Goal: Entertainment & Leisure: Consume media (video, audio)

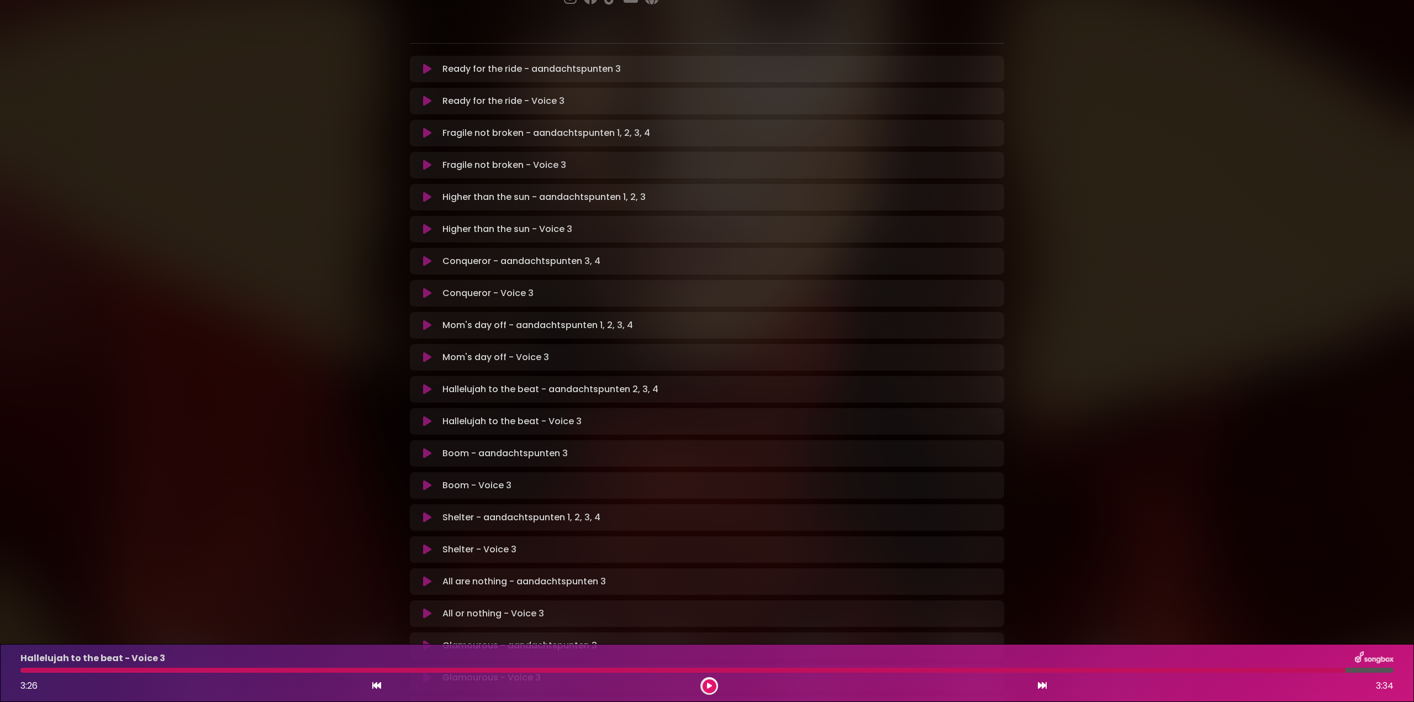
scroll to position [221, 0]
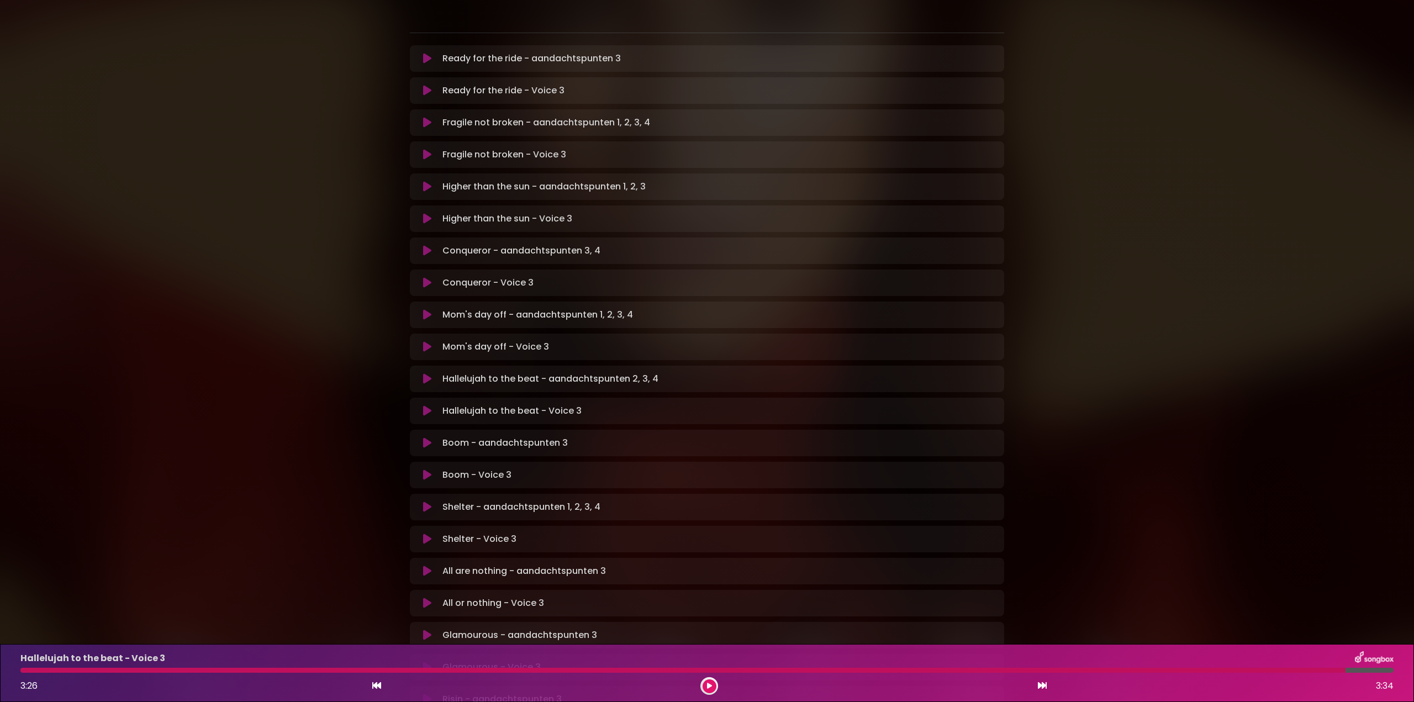
click at [424, 405] on icon at bounding box center [427, 410] width 8 height 11
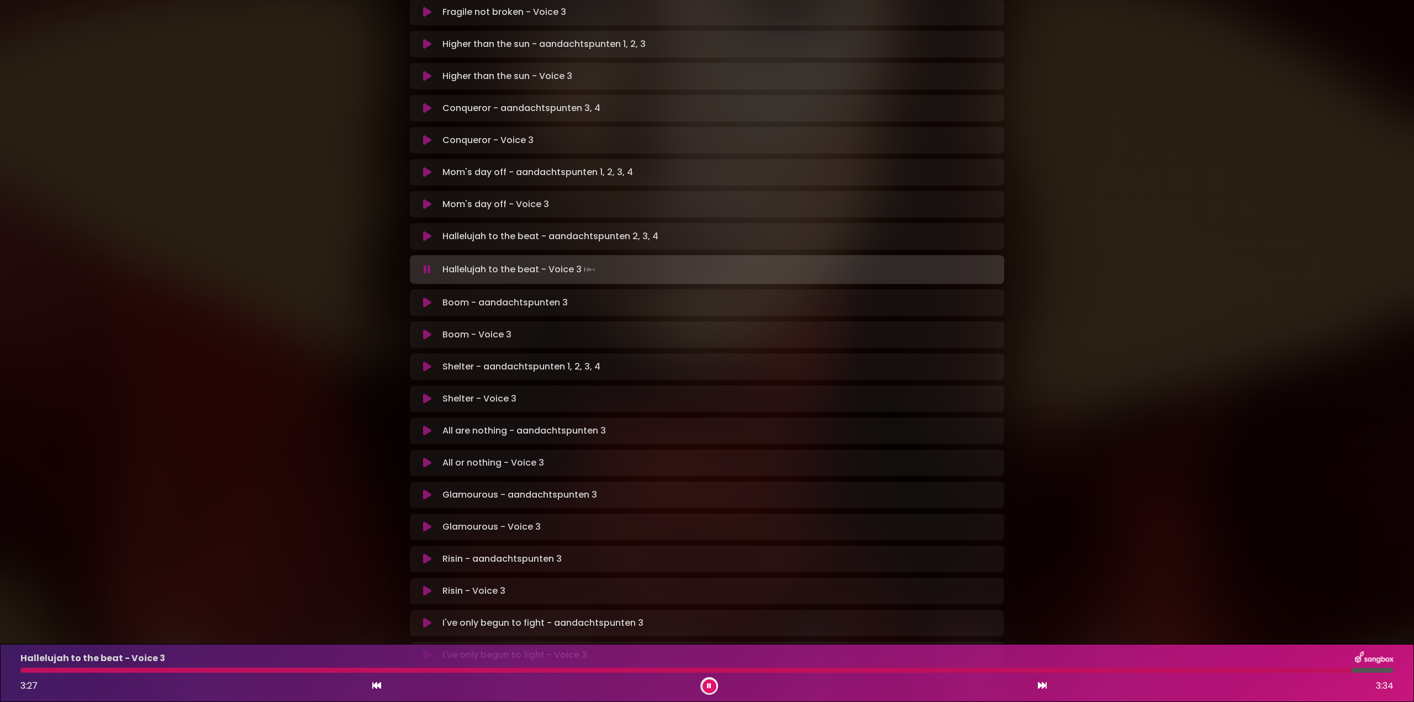
scroll to position [387, 0]
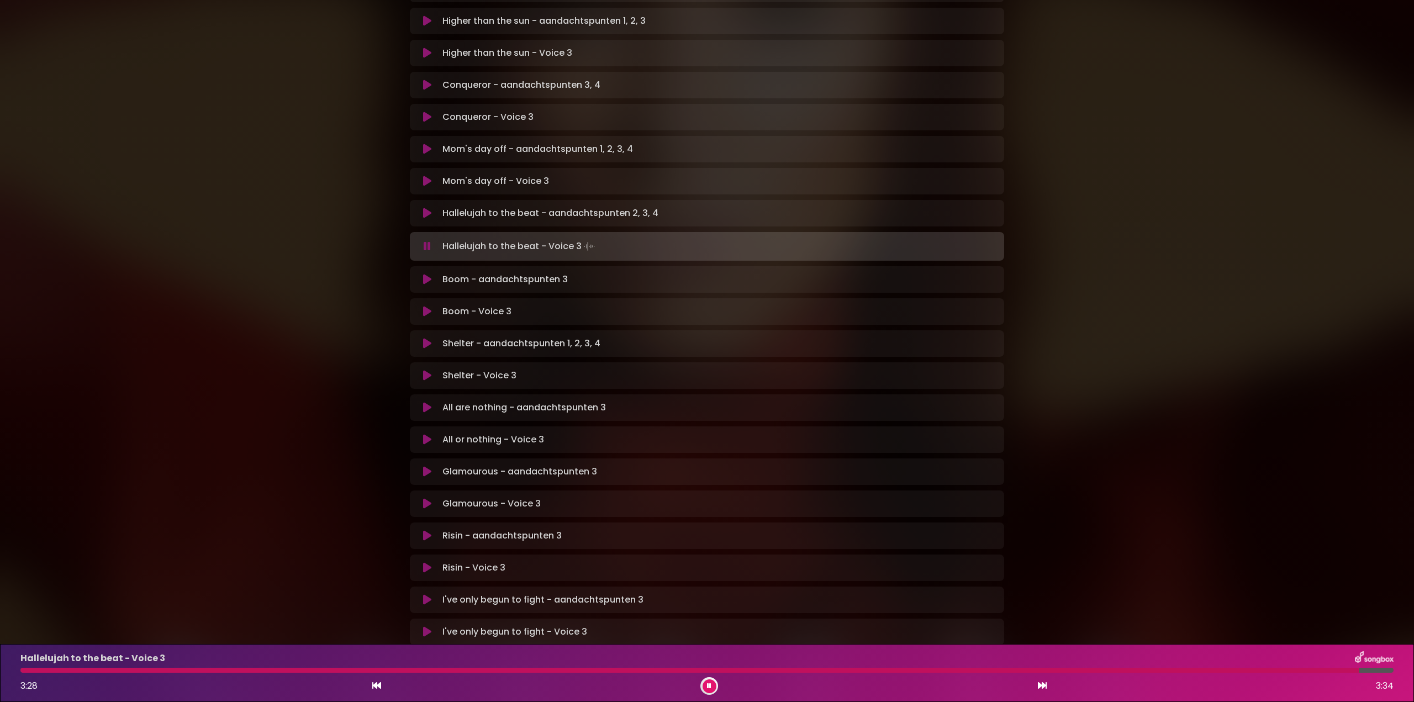
click at [39, 671] on div at bounding box center [689, 670] width 1338 height 5
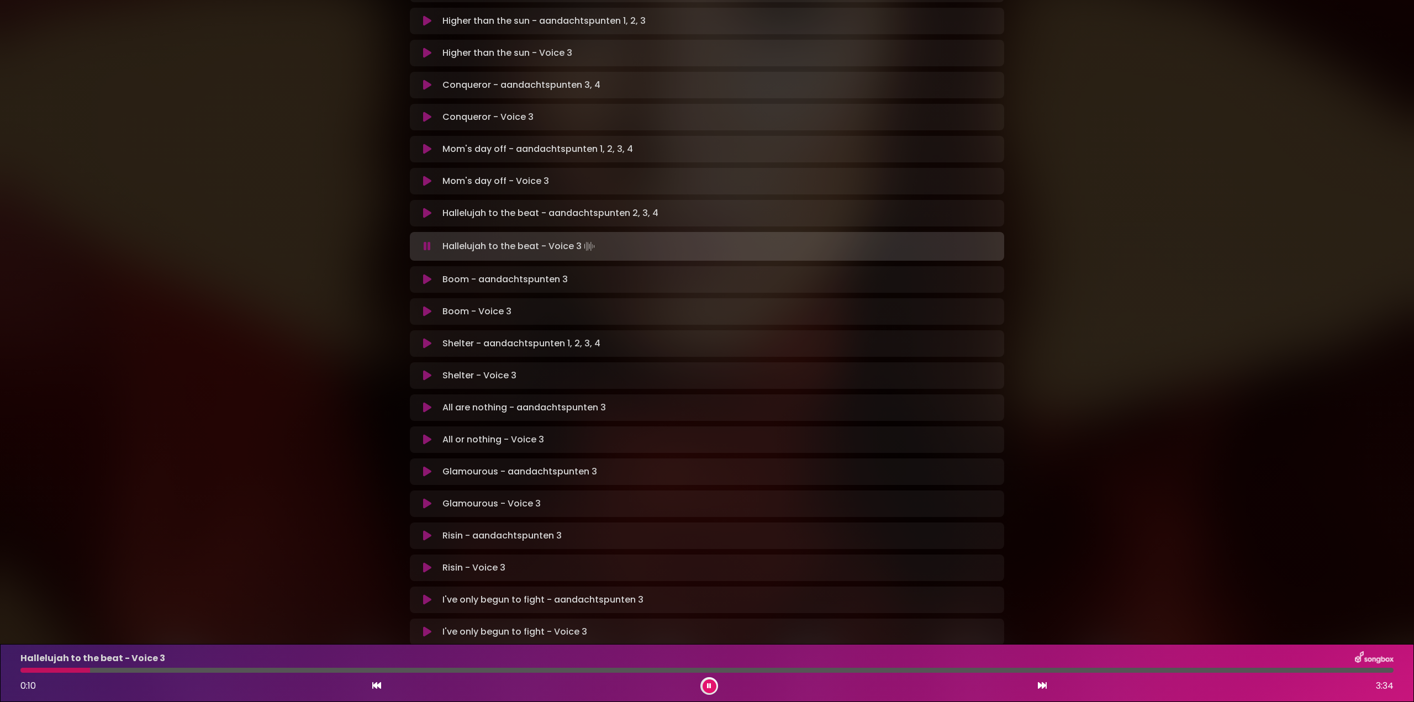
click at [424, 241] on icon at bounding box center [427, 246] width 7 height 11
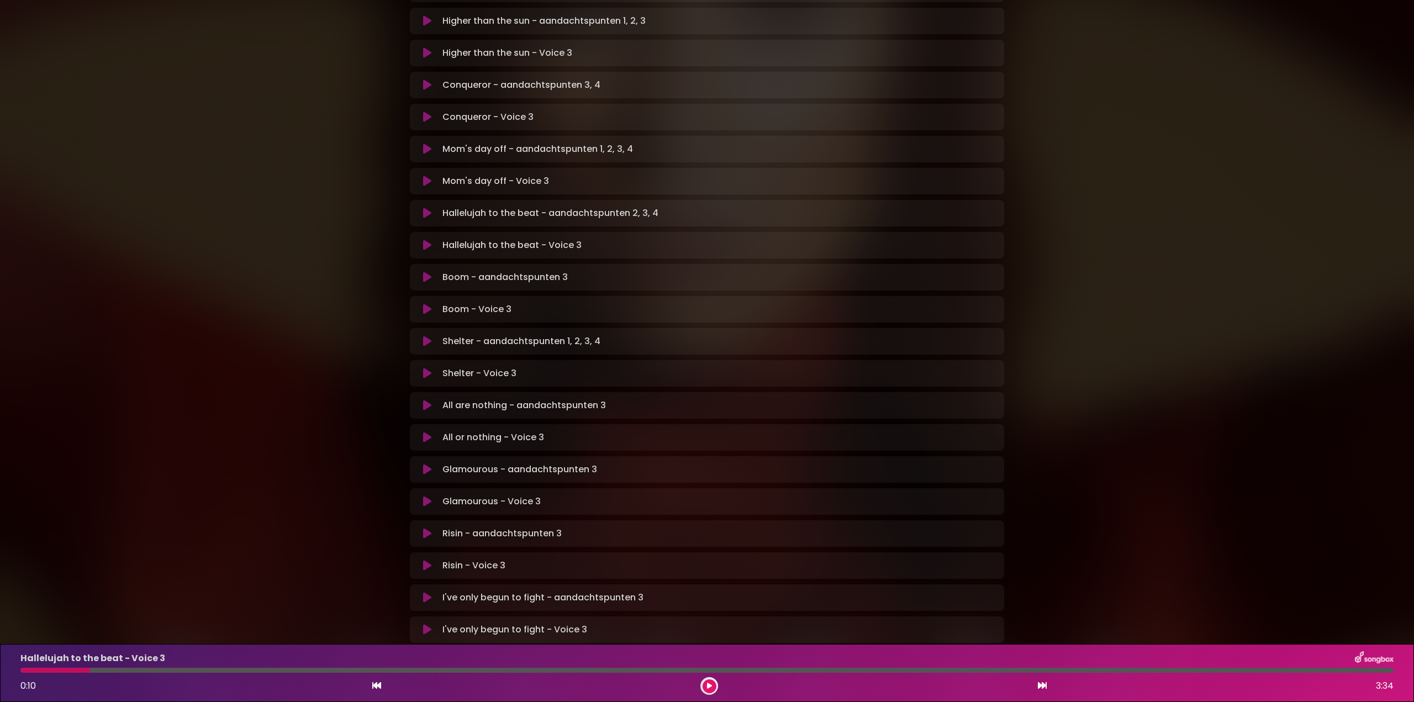
click at [25, 670] on div at bounding box center [55, 670] width 70 height 5
click at [28, 673] on div "Hallelujah to the beat - Voice 3 0:10 3:34" at bounding box center [707, 673] width 1386 height 44
drag, startPoint x: 86, startPoint y: 669, endPoint x: 28, endPoint y: 671, distance: 58.0
click at [28, 671] on div at bounding box center [55, 670] width 70 height 5
click at [27, 671] on div at bounding box center [55, 670] width 70 height 5
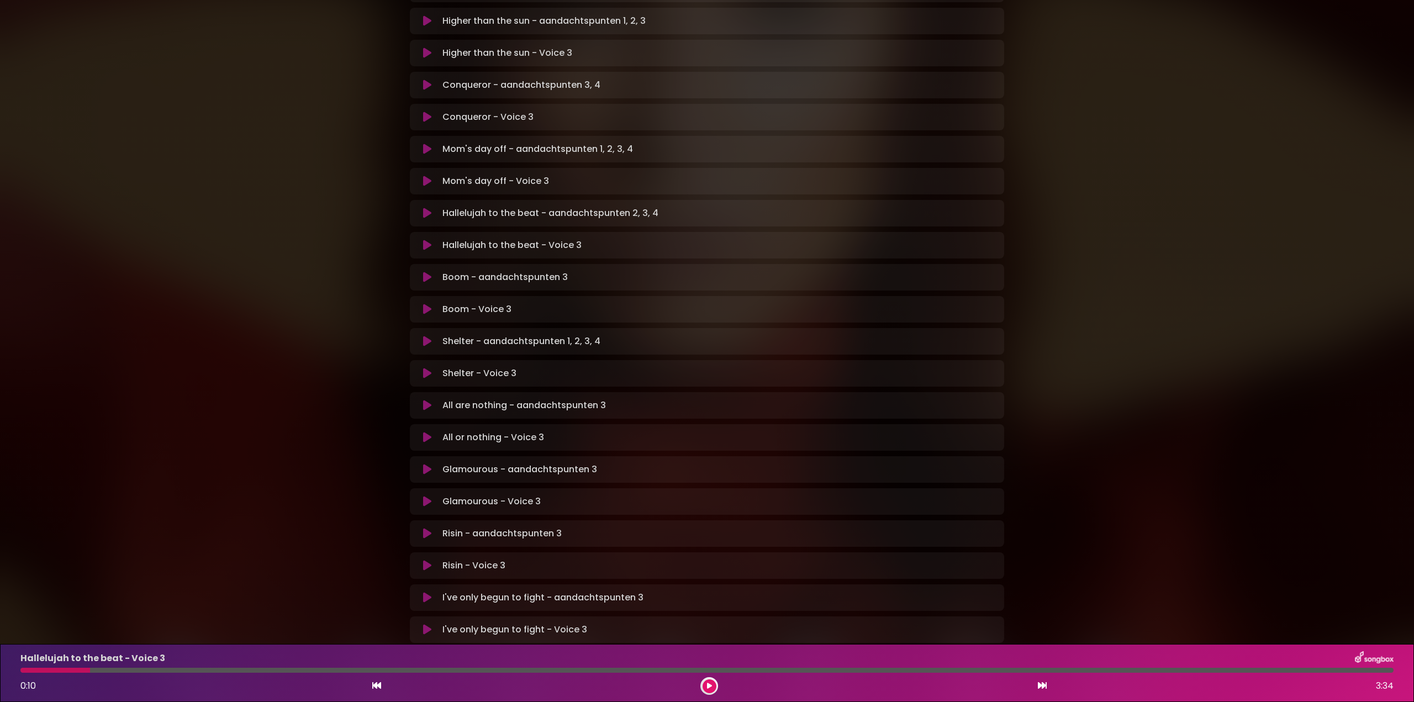
click at [709, 686] on icon at bounding box center [709, 686] width 5 height 7
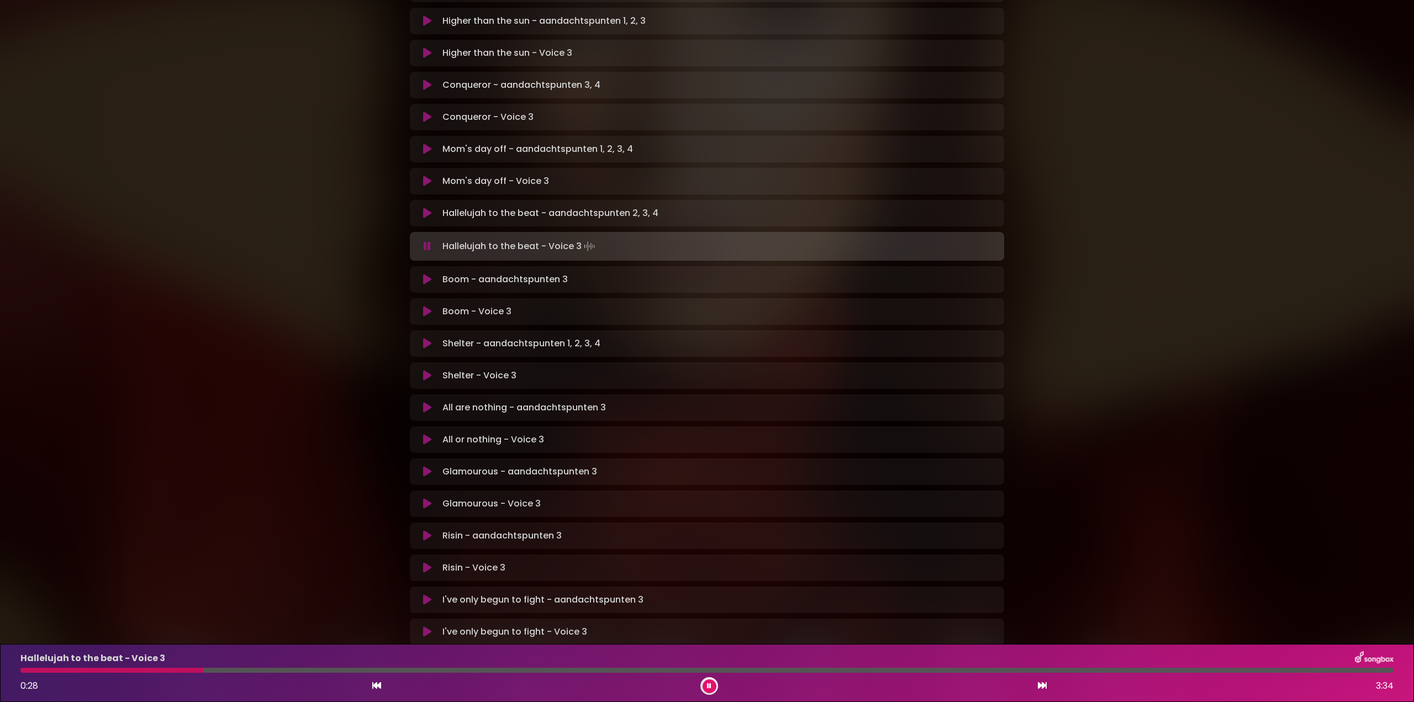
click at [27, 674] on div "Hallelujah to the beat - Voice 3 0:28 3:34" at bounding box center [707, 673] width 1386 height 44
click at [27, 670] on div at bounding box center [113, 670] width 187 height 5
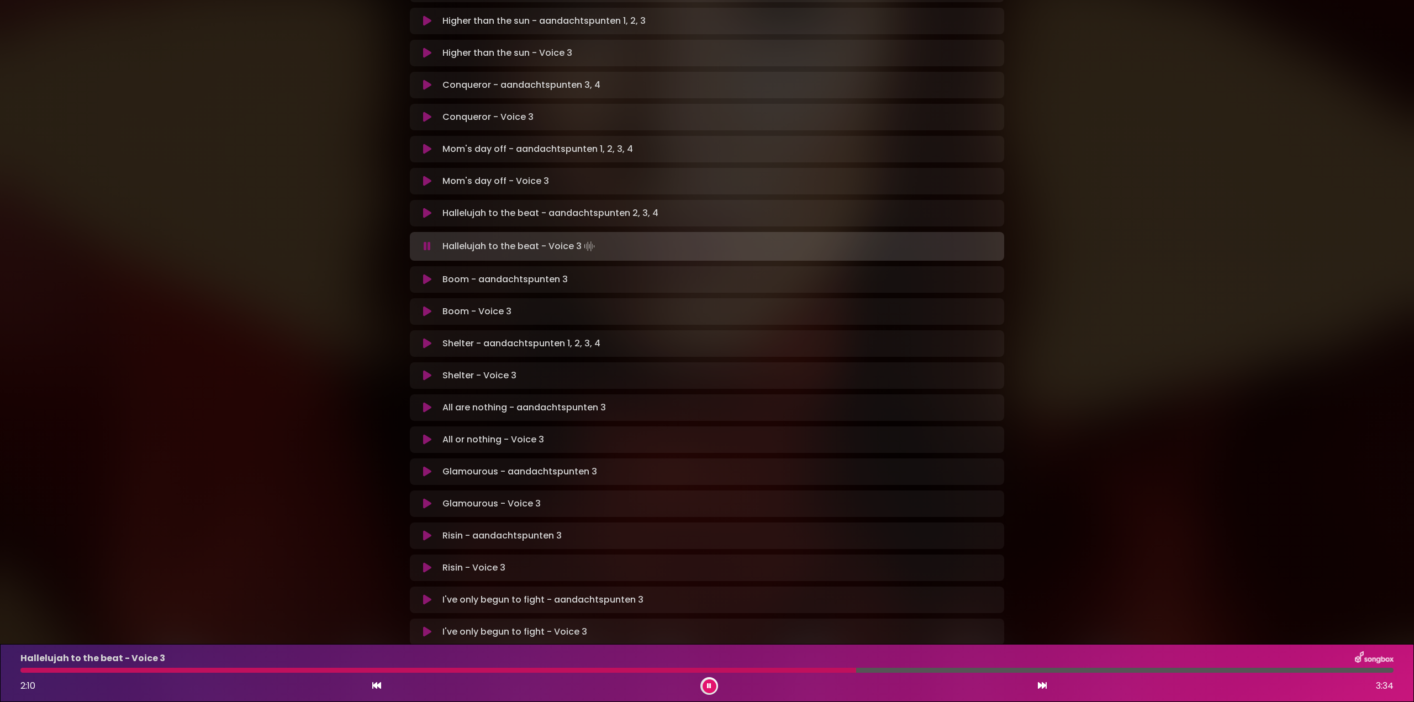
click at [768, 669] on div at bounding box center [438, 670] width 836 height 5
click at [711, 687] on button at bounding box center [710, 686] width 14 height 14
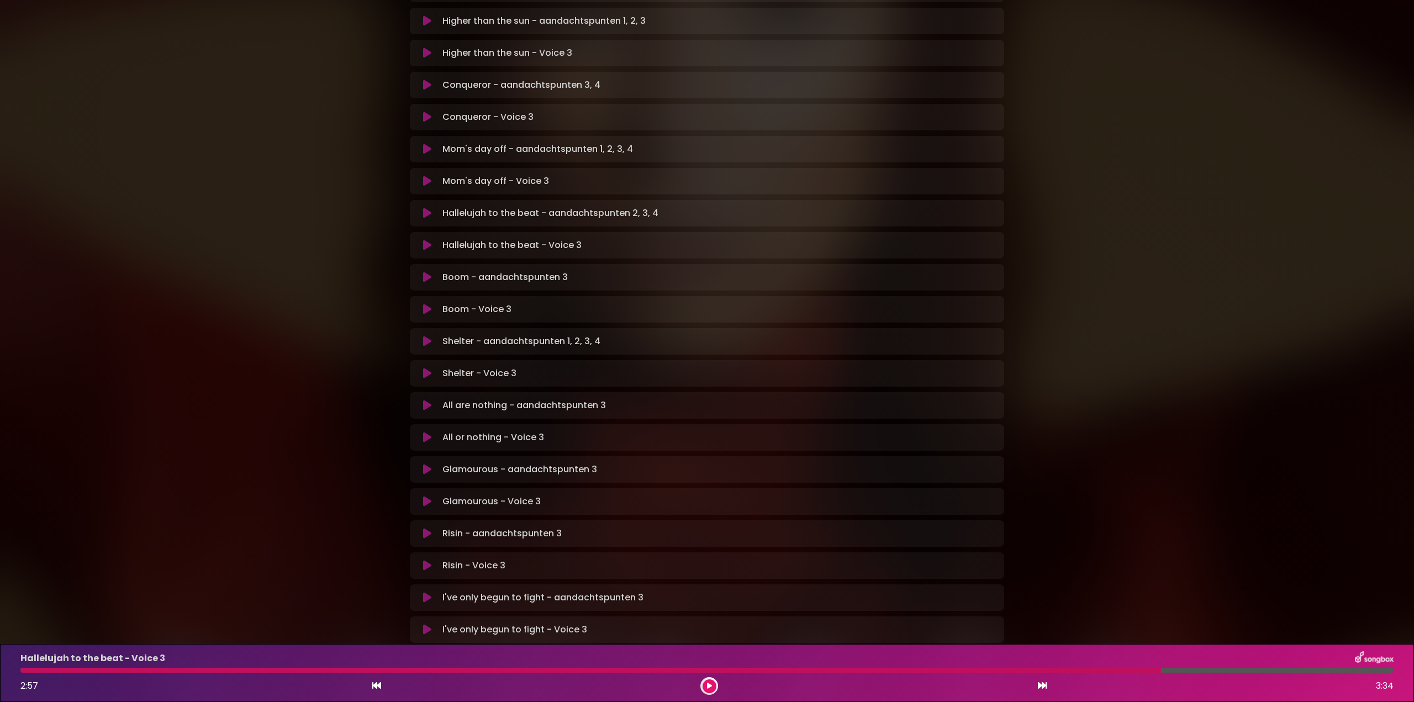
drag, startPoint x: 38, startPoint y: 668, endPoint x: 77, endPoint y: 673, distance: 39.0
click at [39, 668] on div at bounding box center [590, 670] width 1141 height 5
click at [25, 670] on div at bounding box center [590, 670] width 1141 height 5
click at [29, 669] on div at bounding box center [590, 670] width 1141 height 5
click at [709, 684] on icon at bounding box center [709, 686] width 5 height 7
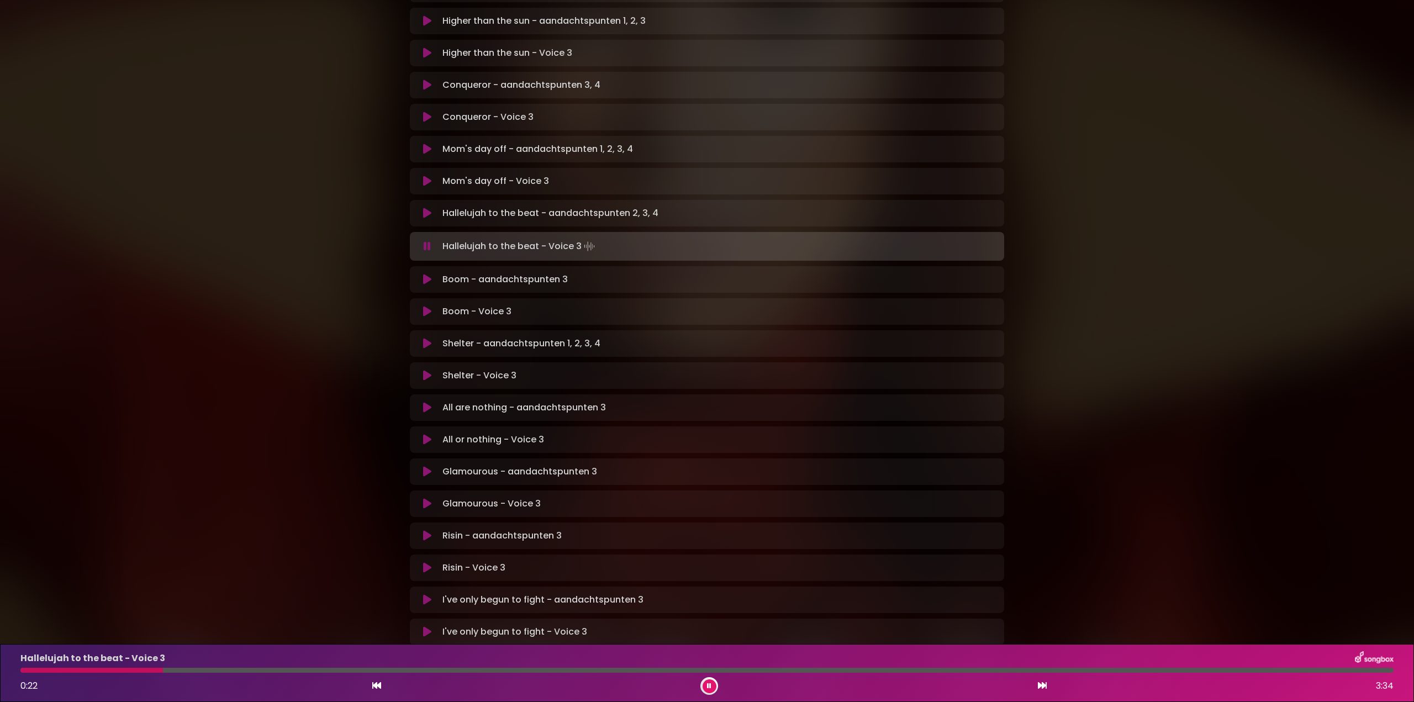
click at [27, 670] on div at bounding box center [91, 670] width 143 height 5
click at [33, 668] on div at bounding box center [187, 670] width 334 height 5
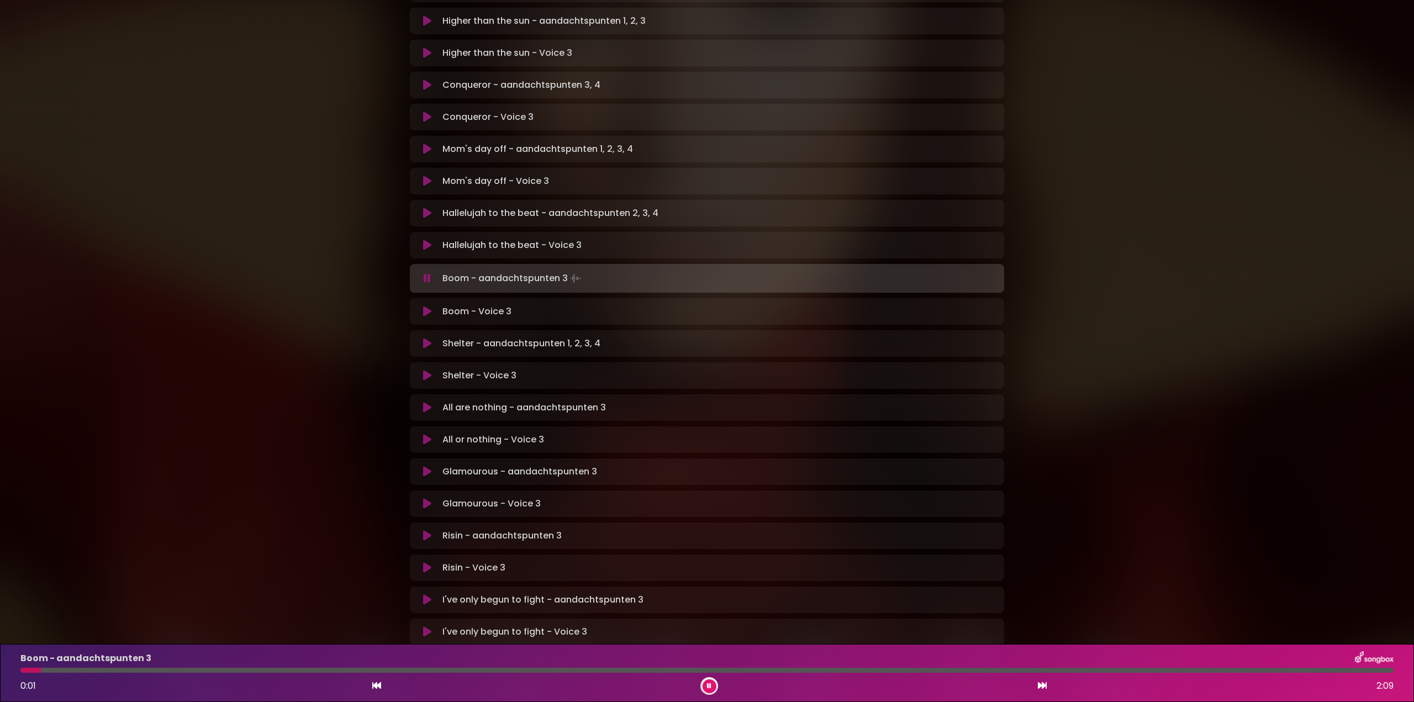
click at [710, 682] on button at bounding box center [710, 686] width 14 height 14
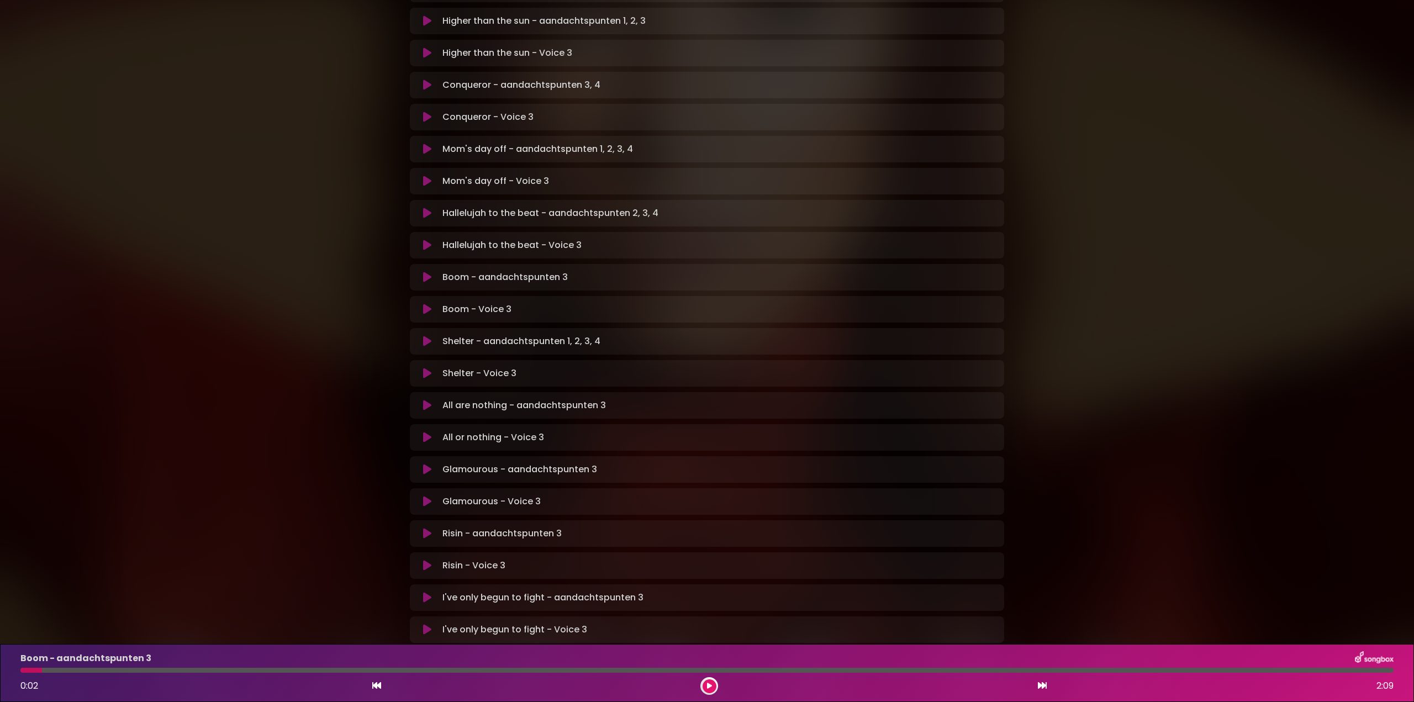
click at [423, 304] on icon at bounding box center [427, 309] width 8 height 11
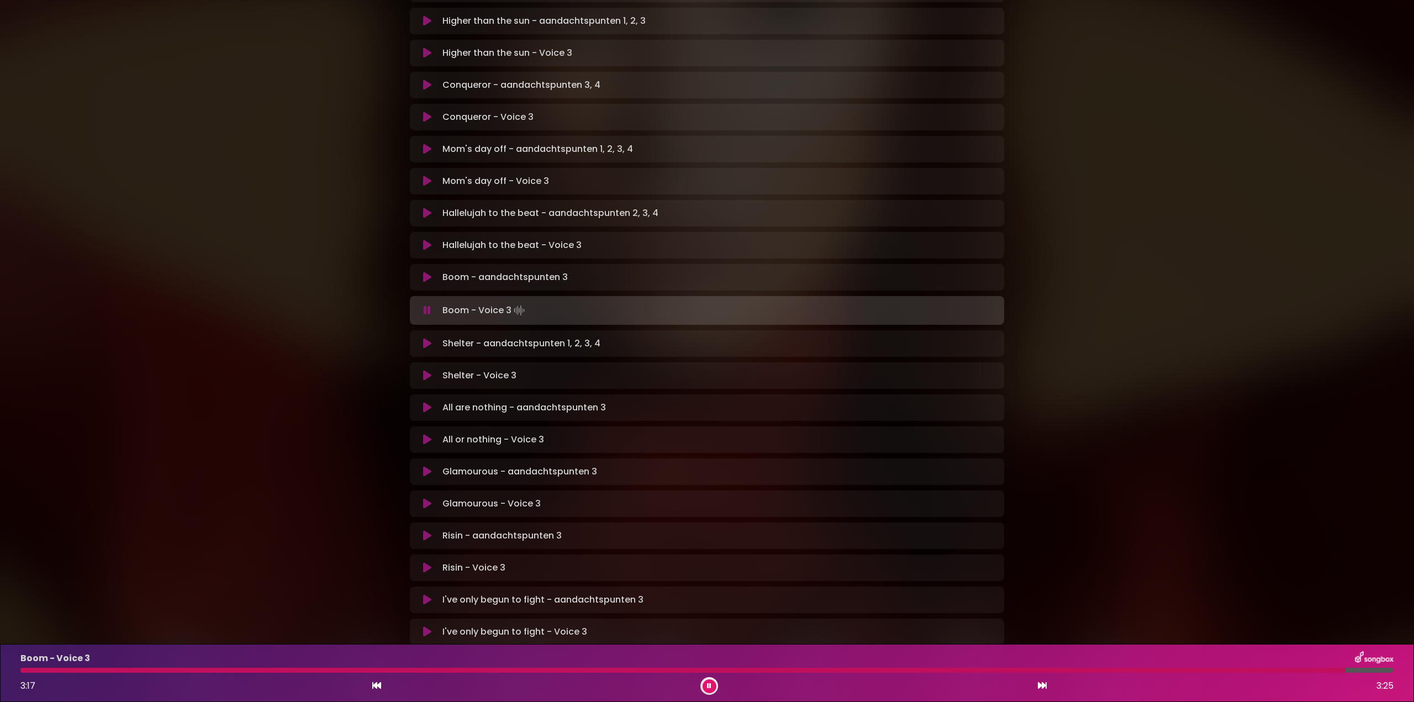
click at [708, 679] on button at bounding box center [710, 686] width 14 height 14
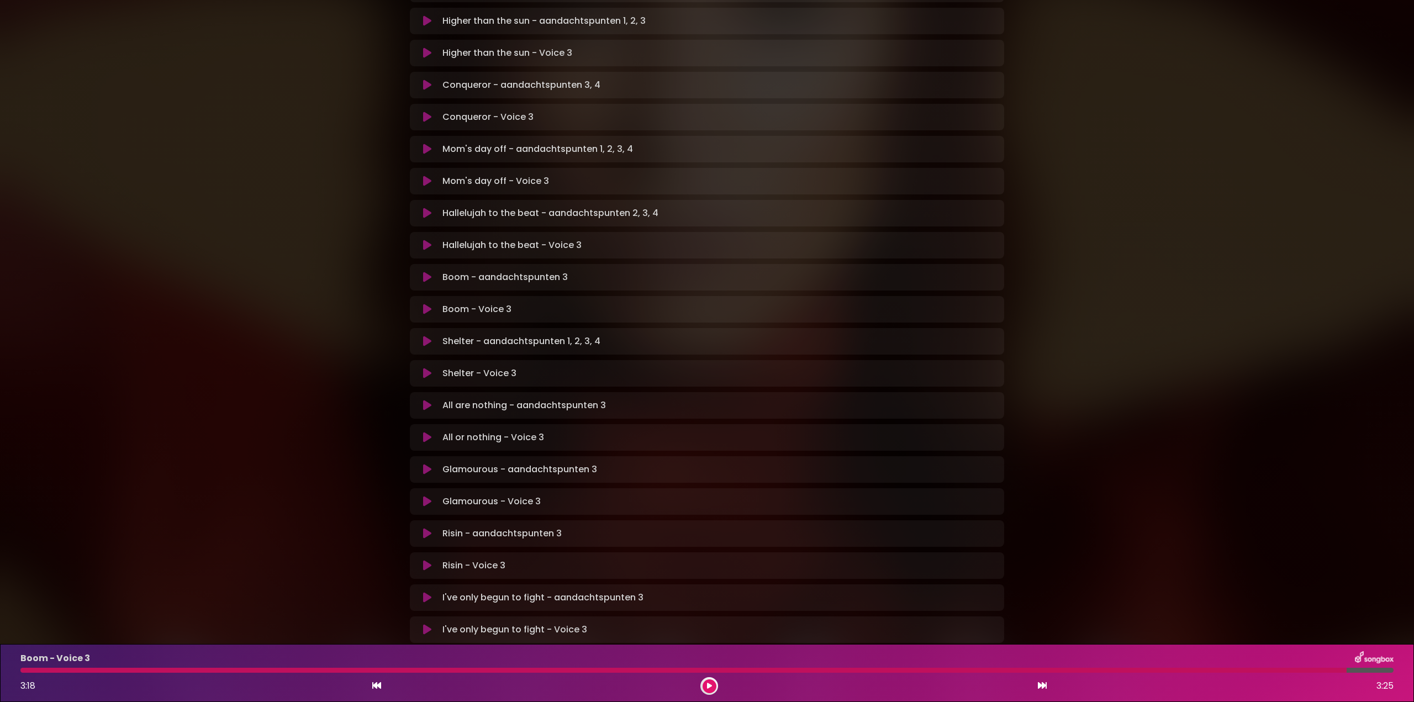
click at [423, 368] on icon at bounding box center [427, 373] width 8 height 11
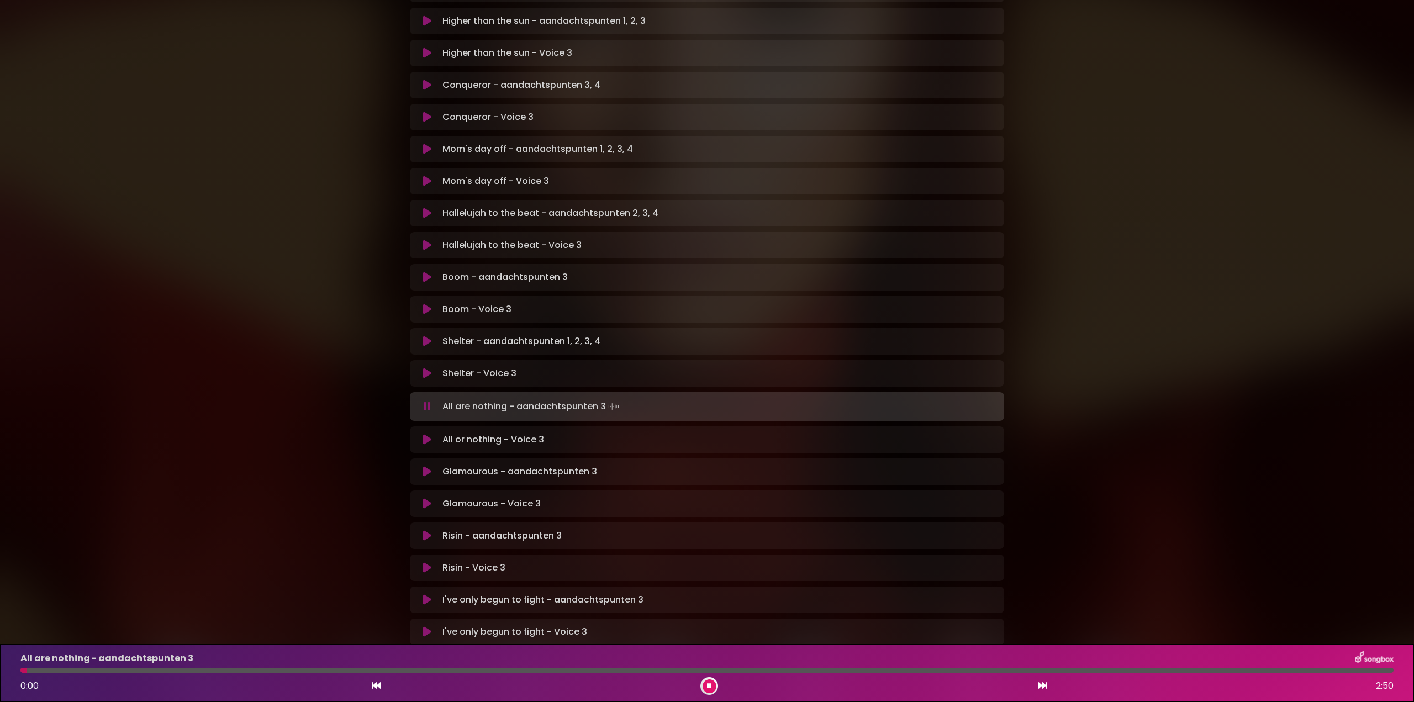
click at [709, 684] on icon at bounding box center [709, 686] width 4 height 7
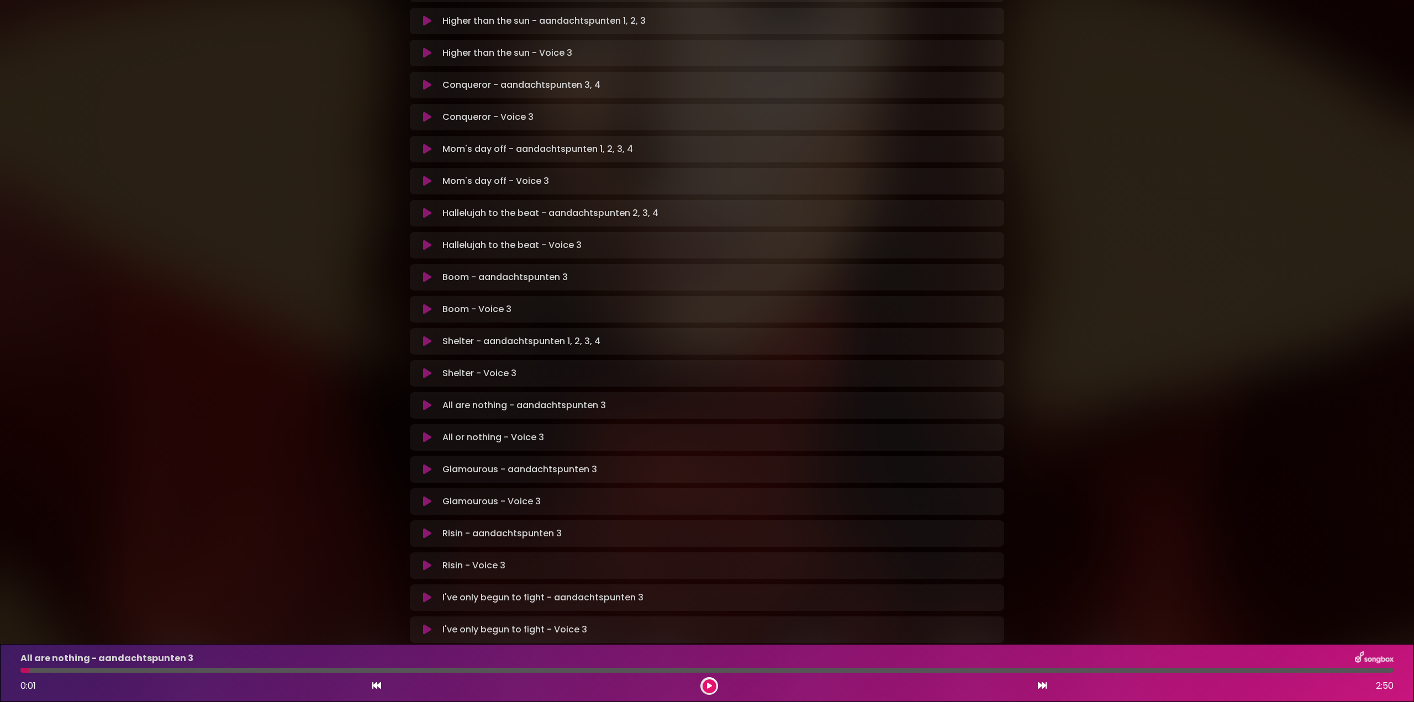
click at [711, 686] on icon at bounding box center [709, 686] width 5 height 7
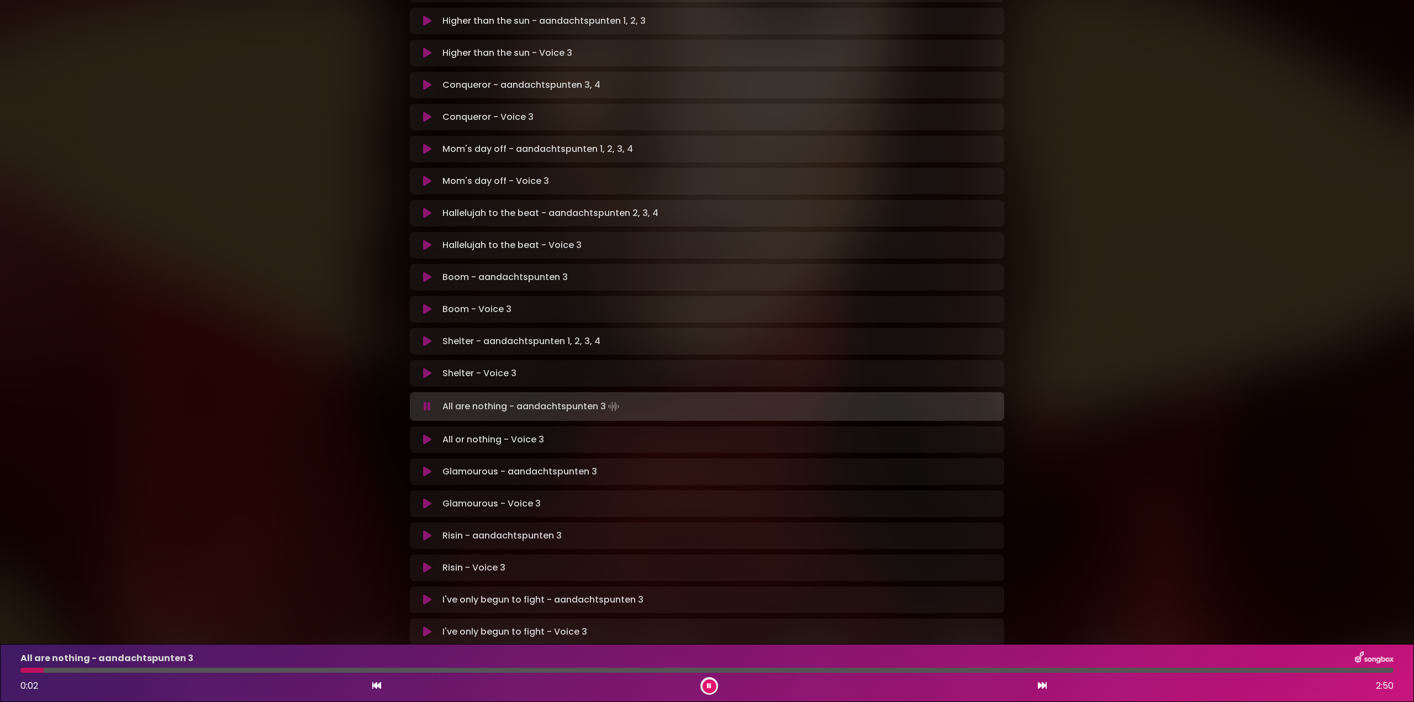
click at [429, 401] on icon at bounding box center [427, 406] width 7 height 11
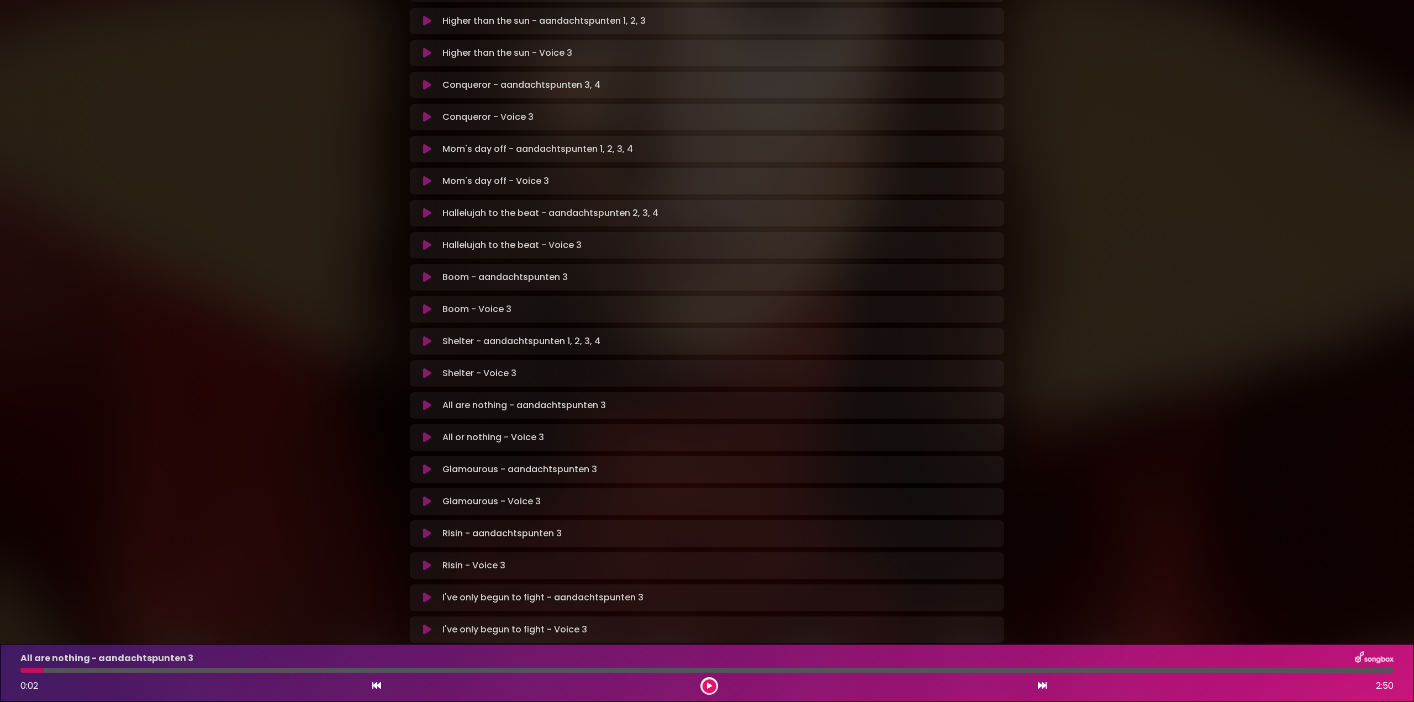
click at [427, 368] on icon at bounding box center [427, 373] width 8 height 11
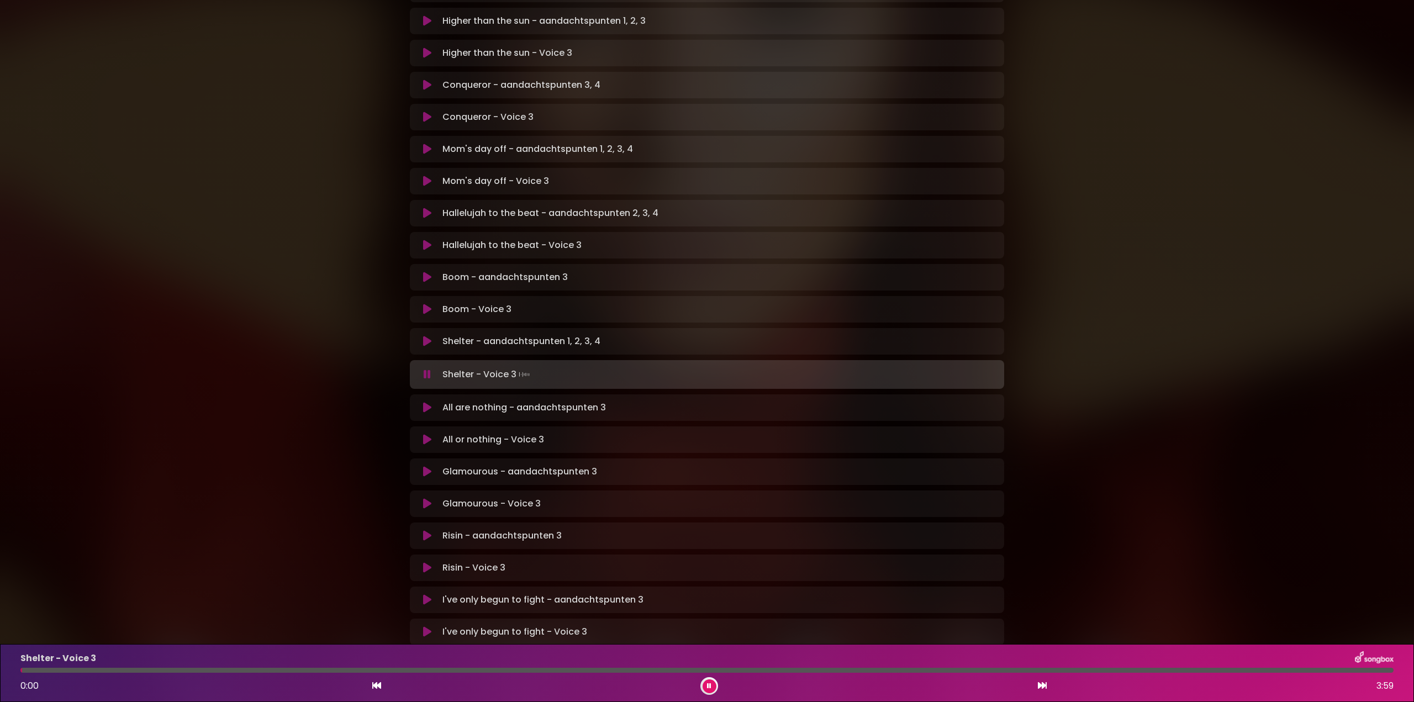
click at [425, 369] on icon at bounding box center [427, 374] width 7 height 11
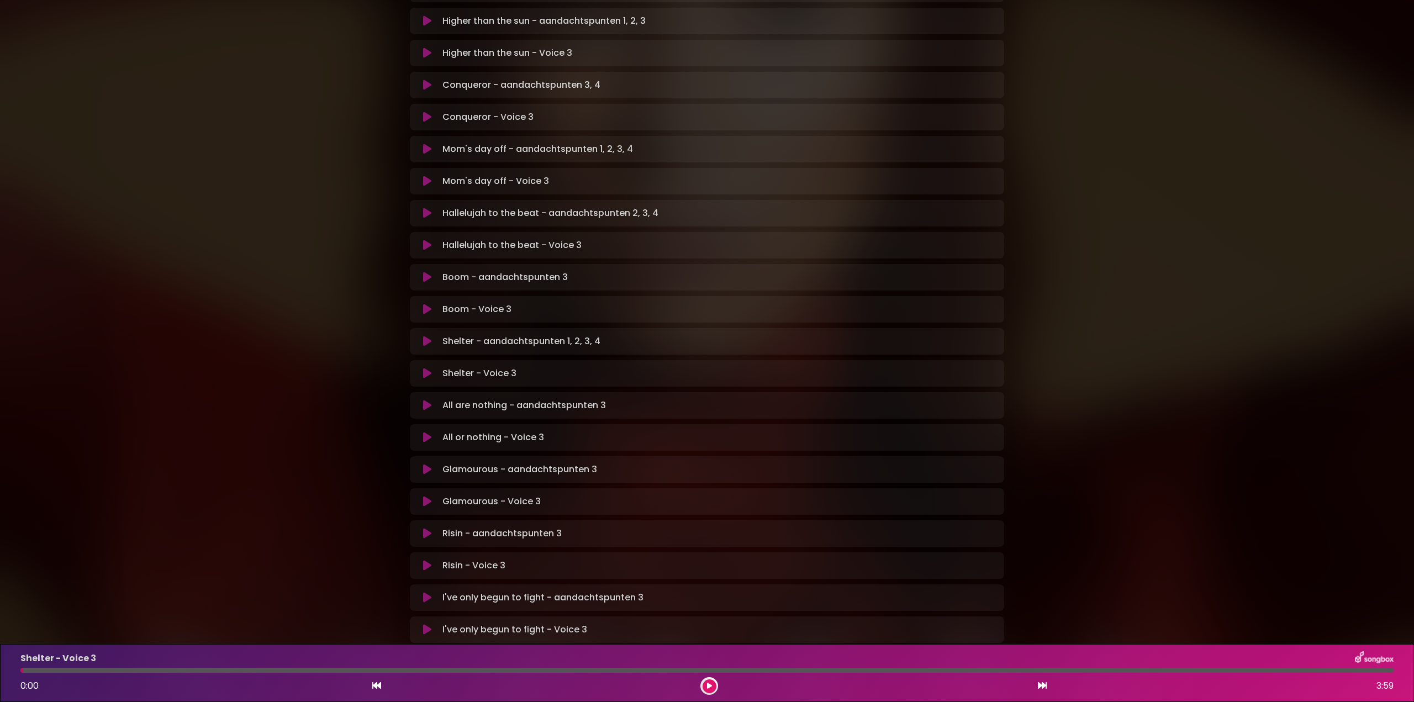
click at [428, 432] on icon at bounding box center [427, 437] width 8 height 11
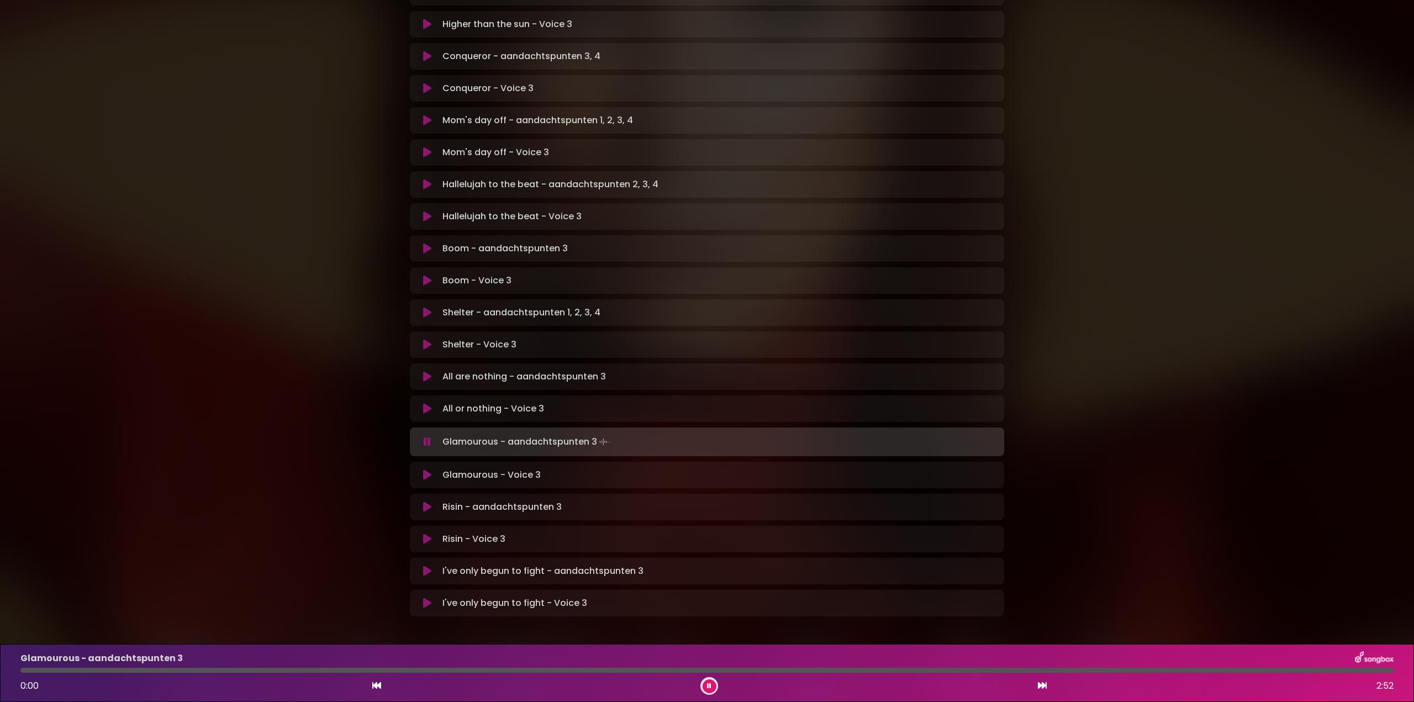
scroll to position [418, 0]
click at [710, 685] on icon at bounding box center [709, 686] width 4 height 7
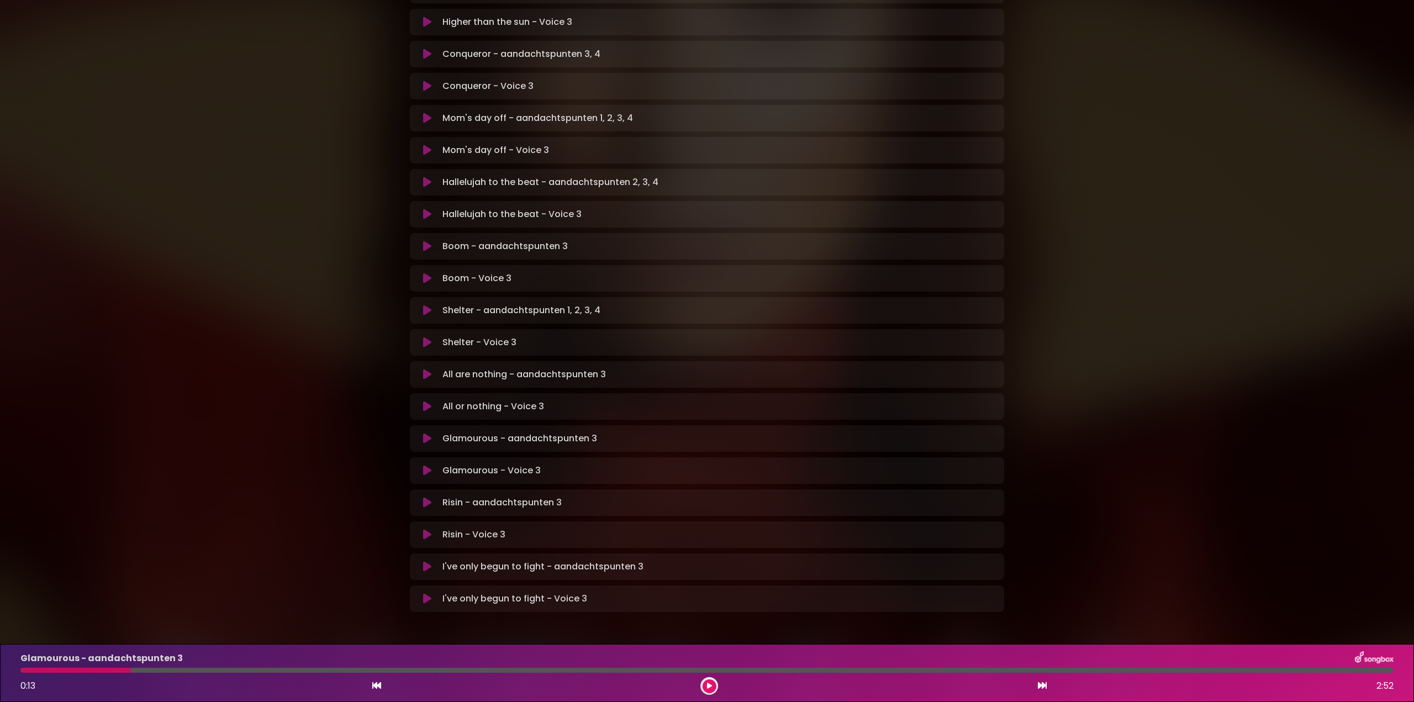
scroll to position [415, 0]
click at [425, 403] on icon at bounding box center [427, 408] width 8 height 11
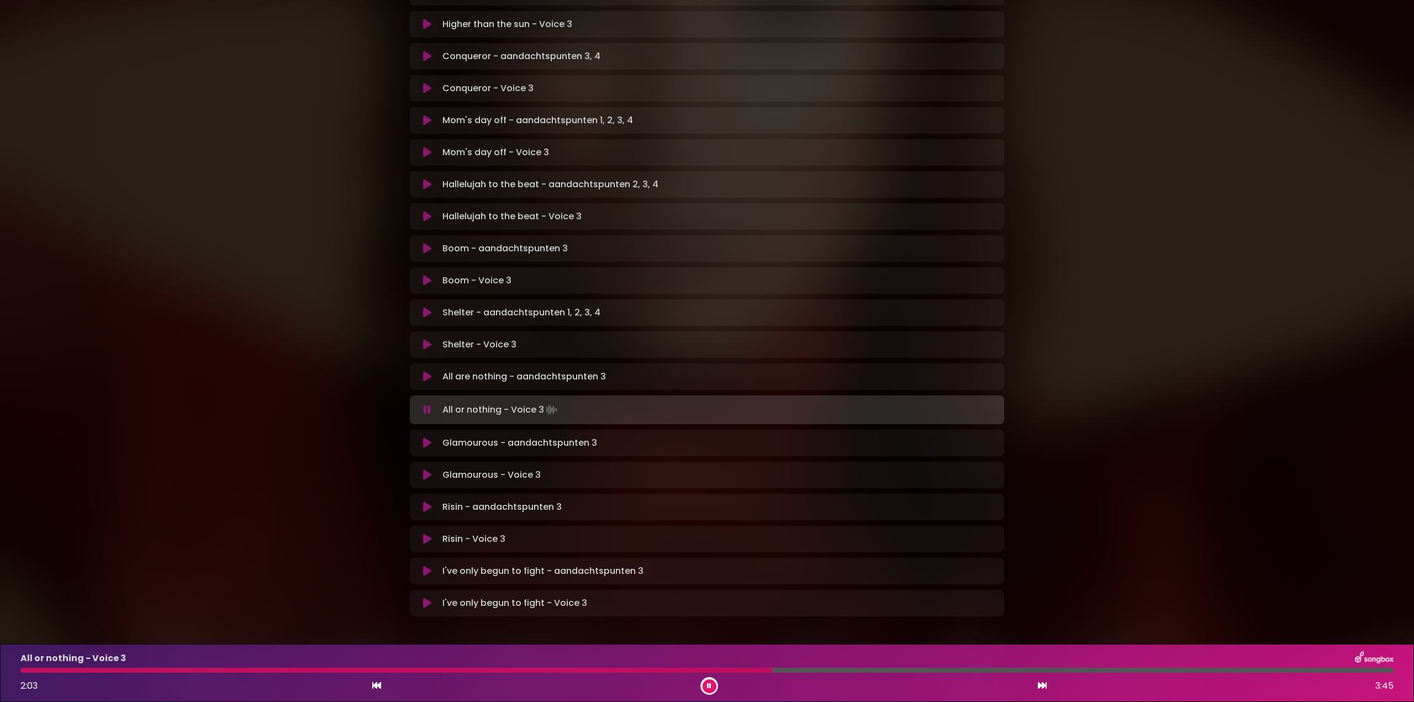
click at [70, 673] on div "All or nothing - Voice 3 2:03 3:45" at bounding box center [707, 673] width 1386 height 44
click at [73, 670] on div at bounding box center [398, 670] width 756 height 5
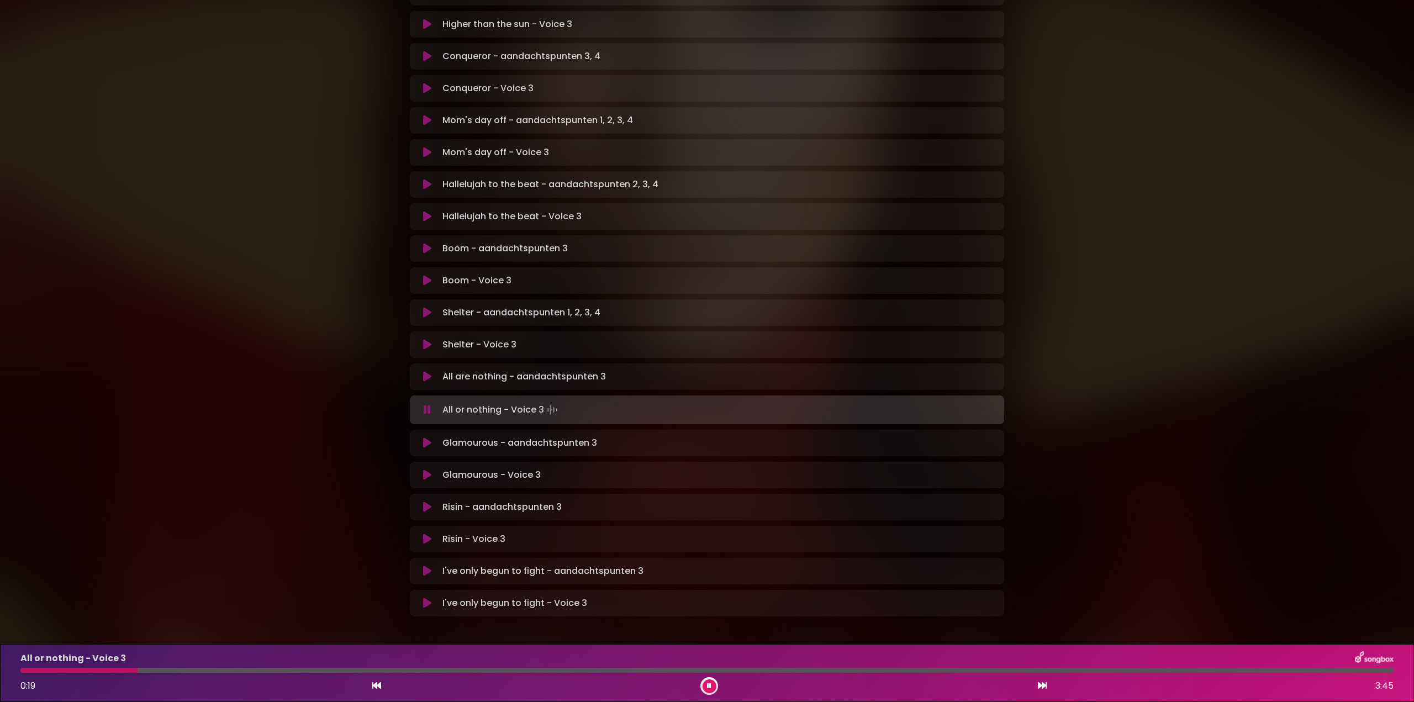
click at [280, 668] on div at bounding box center [706, 670] width 1373 height 5
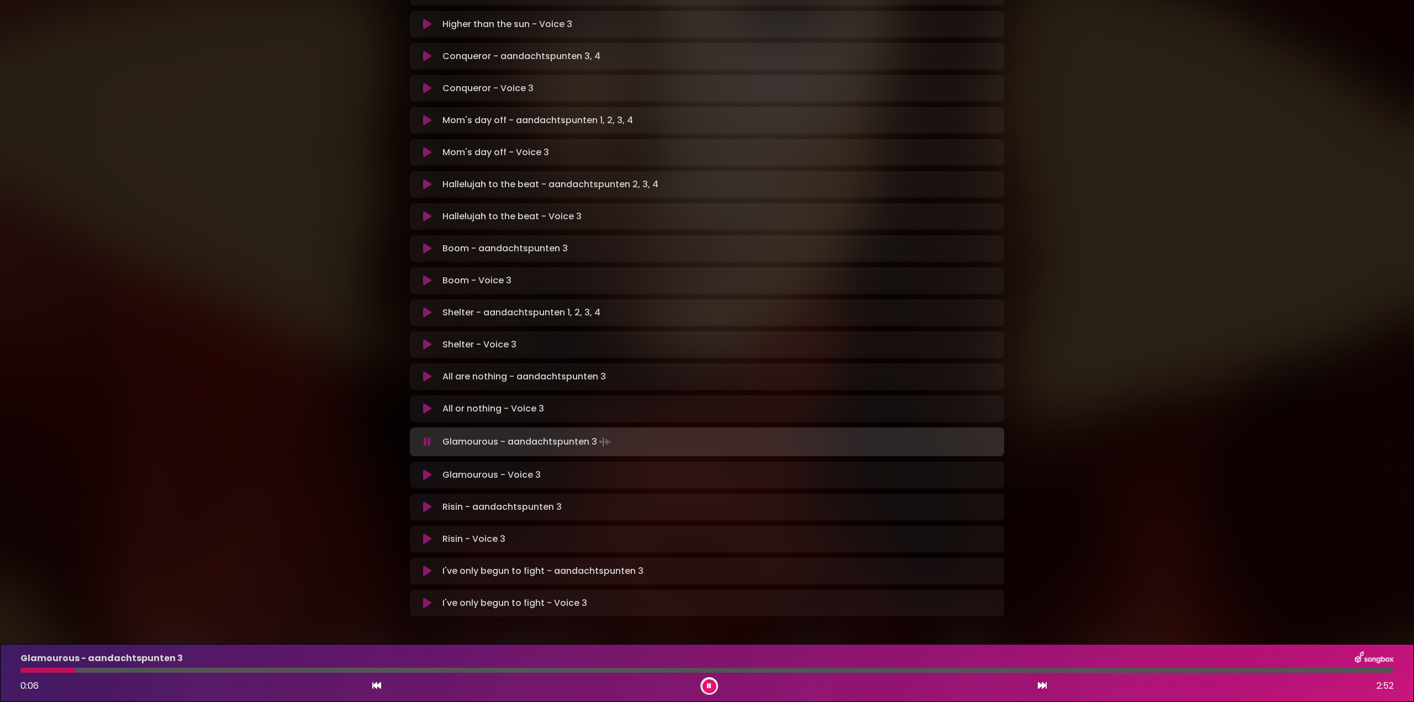
click at [424, 434] on div "Glamourous - aandachtspunten 3 Loading Track..." at bounding box center [706, 441] width 581 height 15
click at [425, 436] on icon at bounding box center [427, 441] width 7 height 11
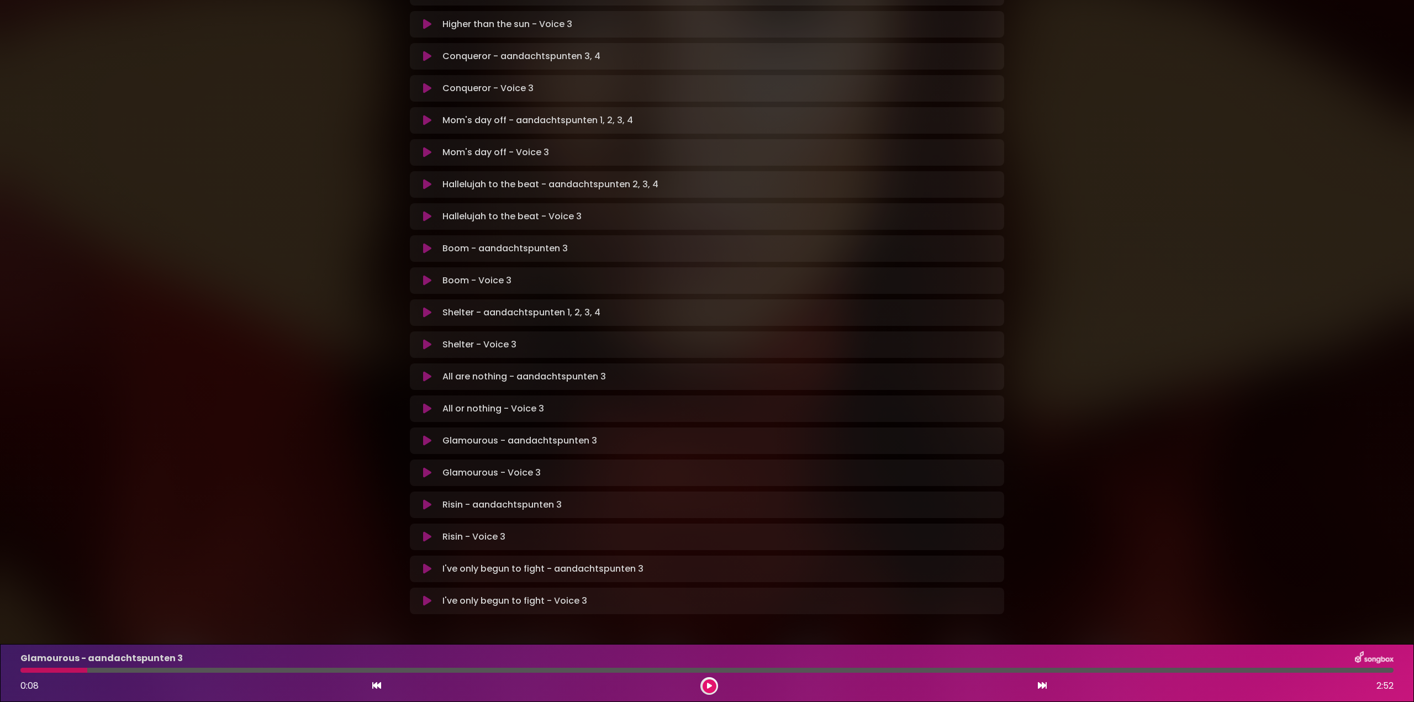
click at [426, 403] on icon at bounding box center [427, 408] width 8 height 11
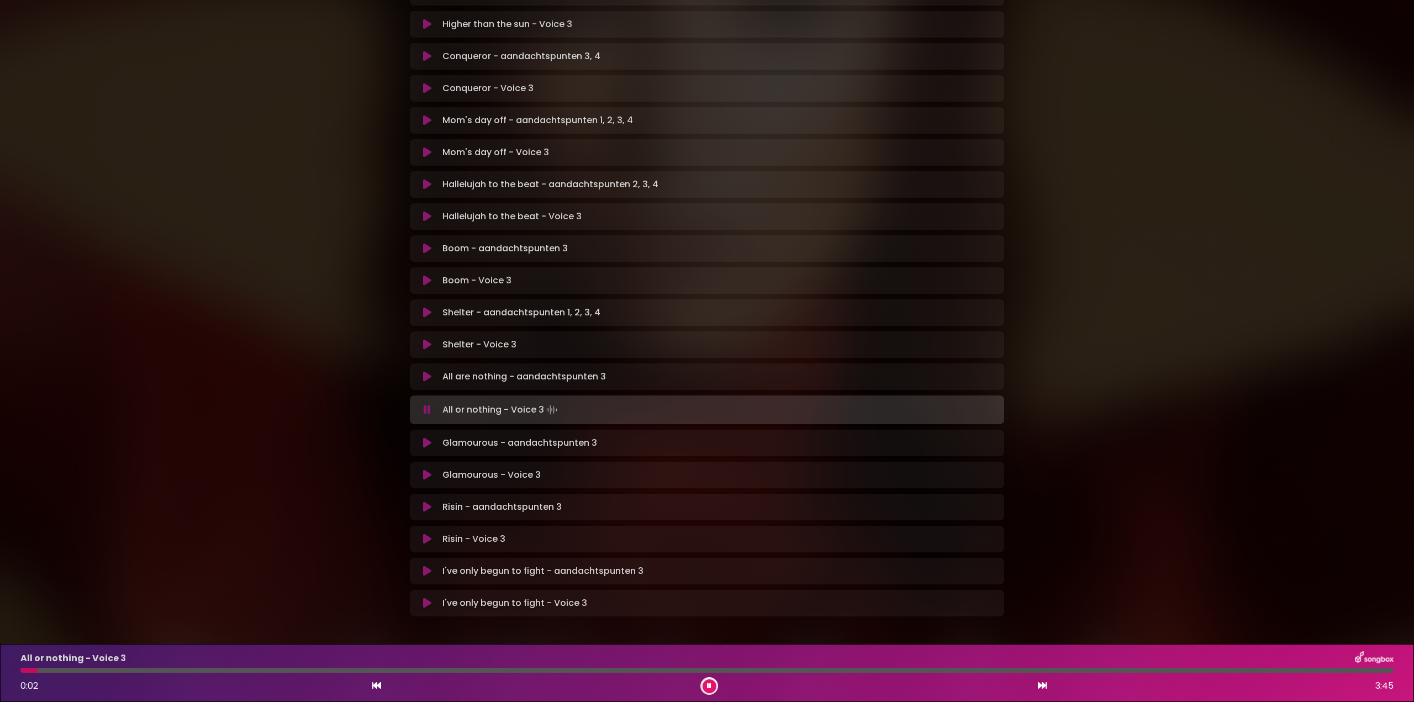
click at [80, 667] on div "All or nothing - Voice 3 0:02 3:45" at bounding box center [707, 673] width 1386 height 44
click at [84, 672] on div at bounding box center [706, 670] width 1373 height 5
click at [134, 671] on div at bounding box center [706, 670] width 1373 height 5
click at [181, 671] on div at bounding box center [706, 670] width 1373 height 5
click at [426, 404] on icon at bounding box center [427, 409] width 7 height 11
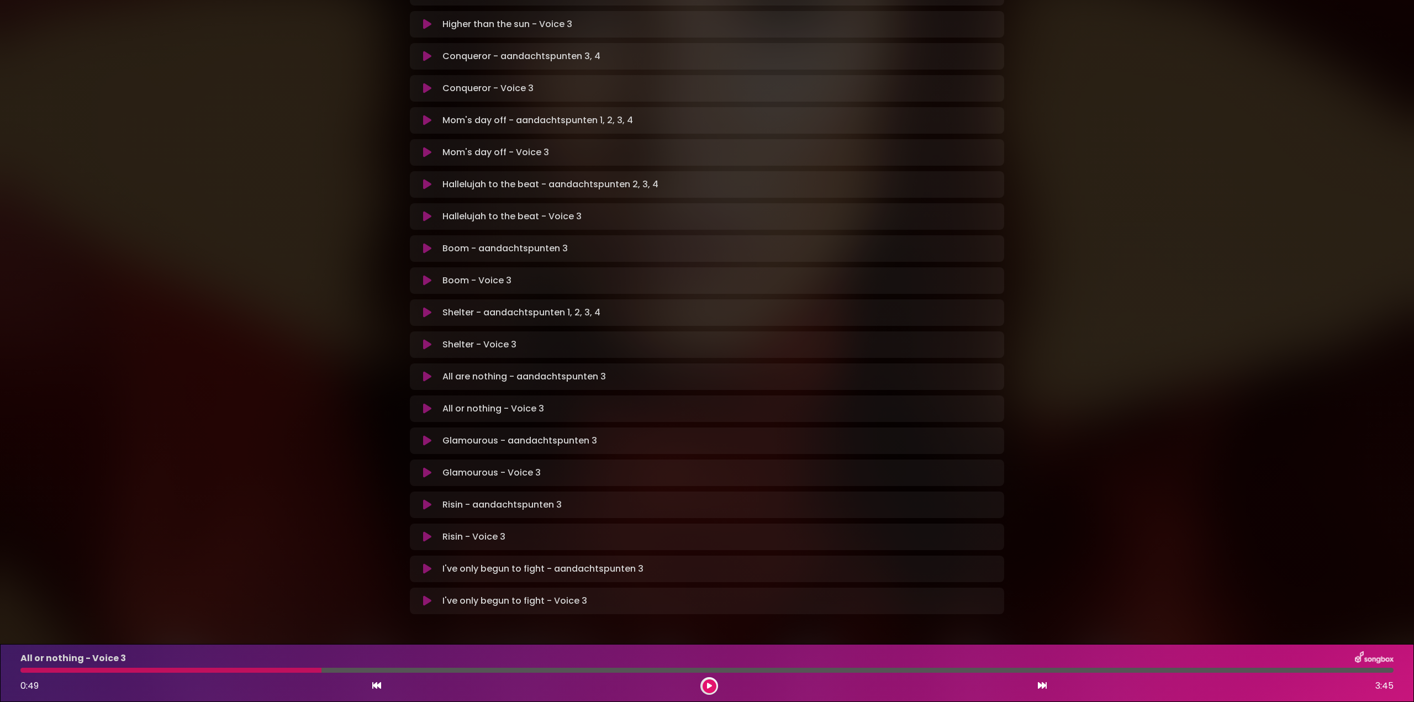
click at [427, 467] on icon at bounding box center [427, 472] width 8 height 11
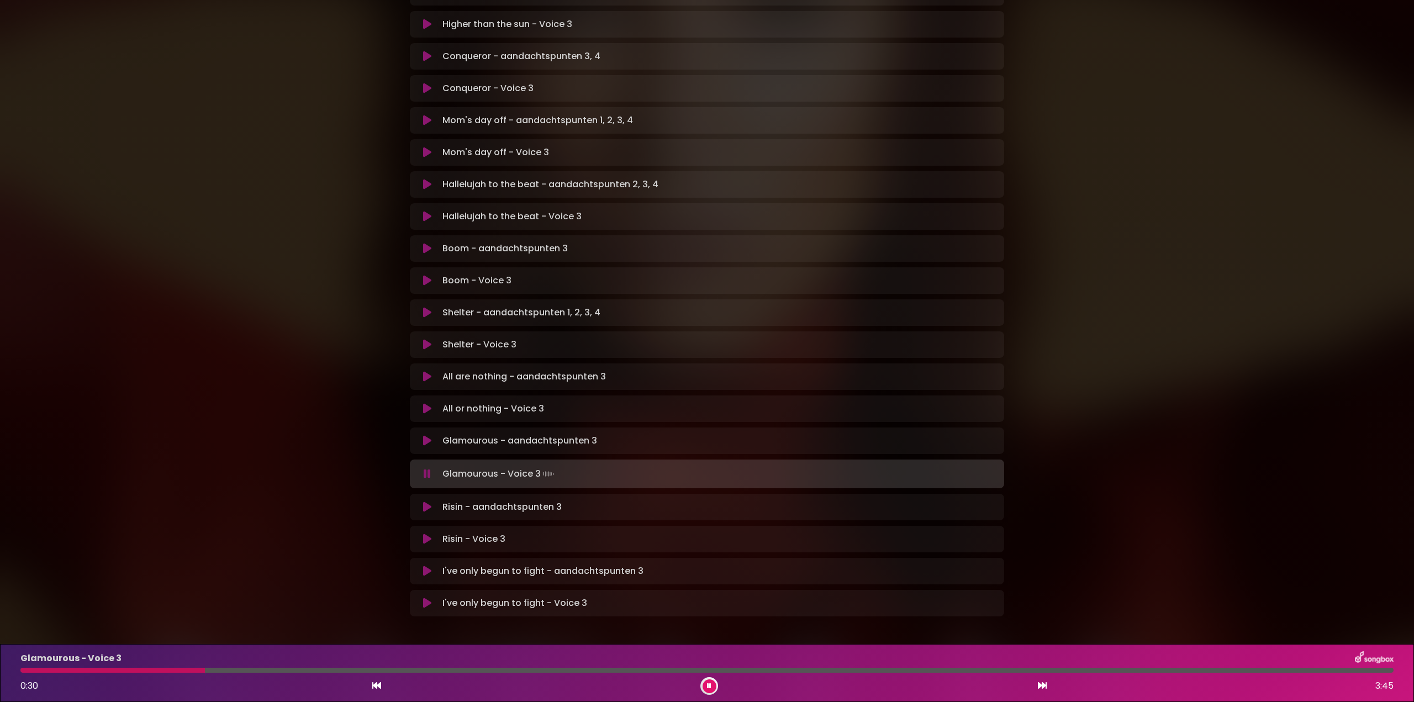
click at [707, 687] on icon at bounding box center [709, 686] width 4 height 7
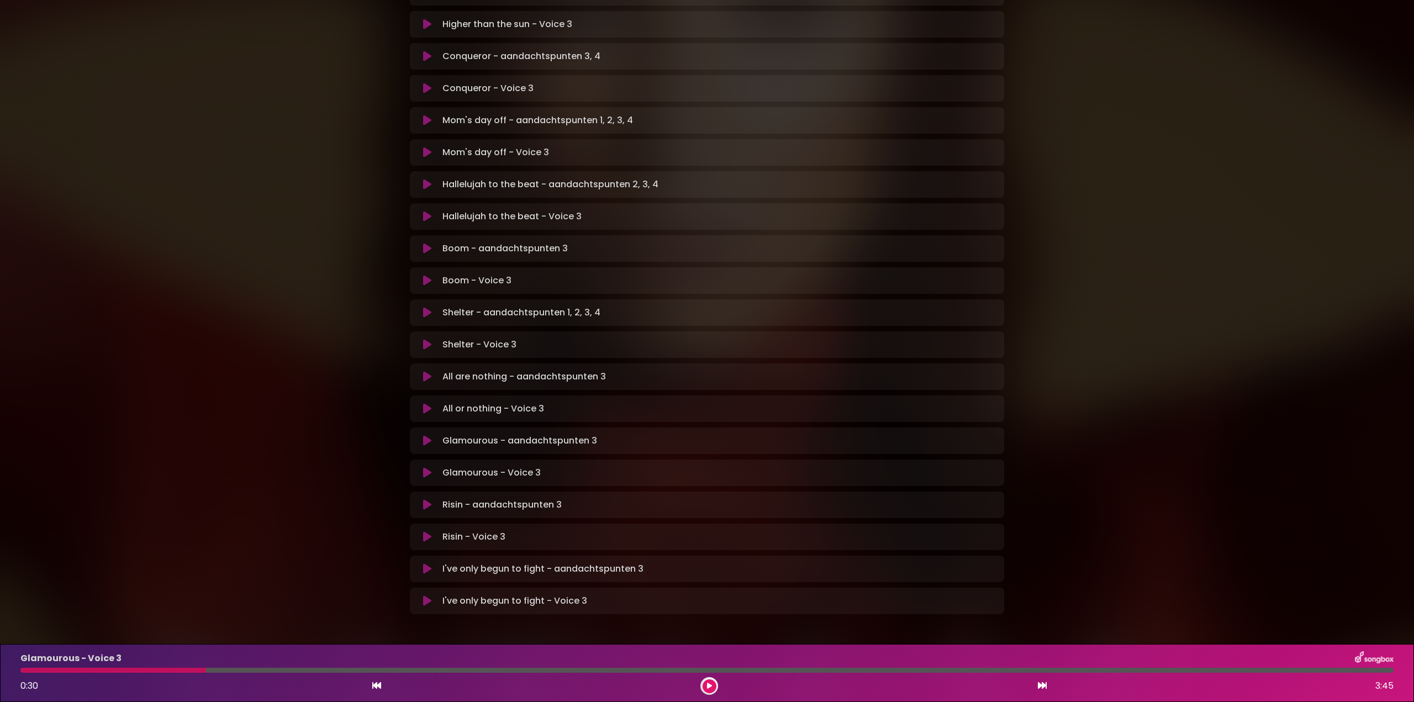
click at [59, 668] on div at bounding box center [113, 670] width 186 height 5
click at [106, 668] on div "Glamourous - Voice 3 0:30 3:45" at bounding box center [707, 673] width 1386 height 44
click at [709, 685] on icon at bounding box center [709, 686] width 5 height 7
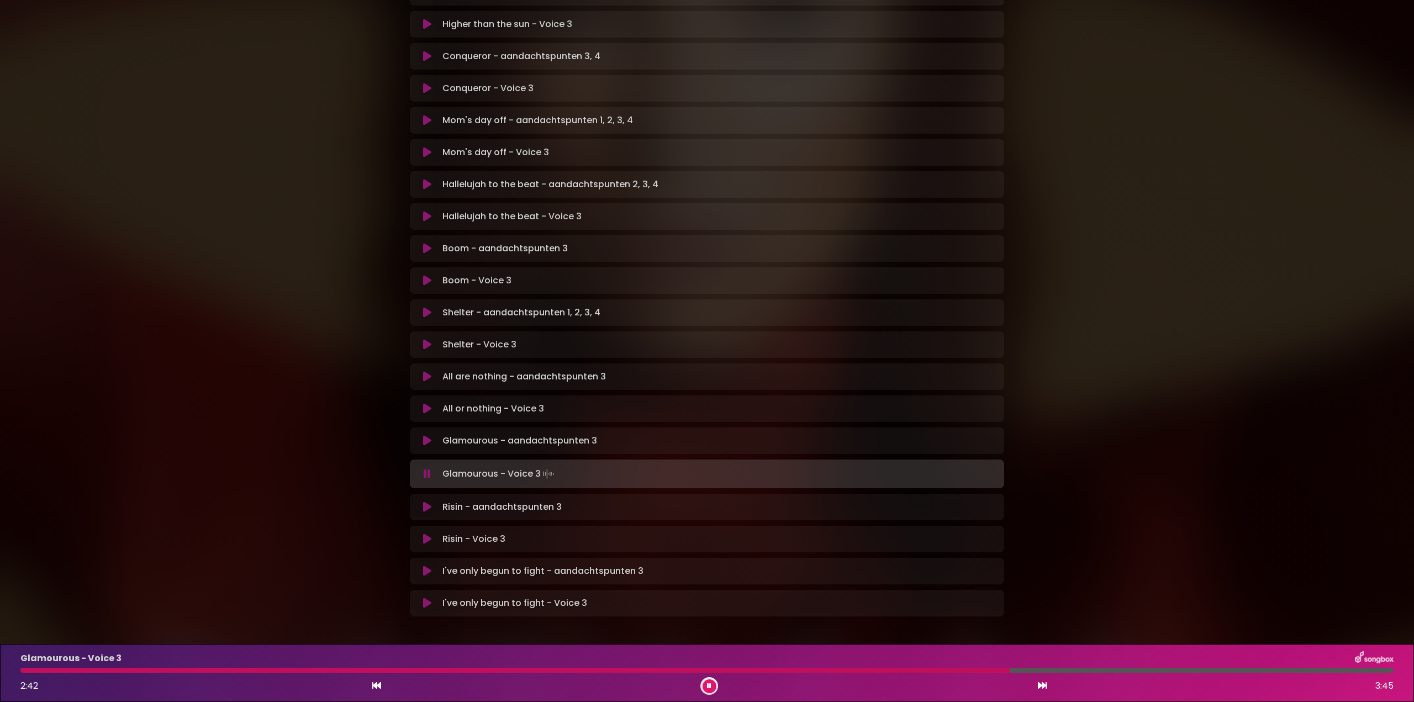
click at [847, 671] on div at bounding box center [514, 670] width 989 height 5
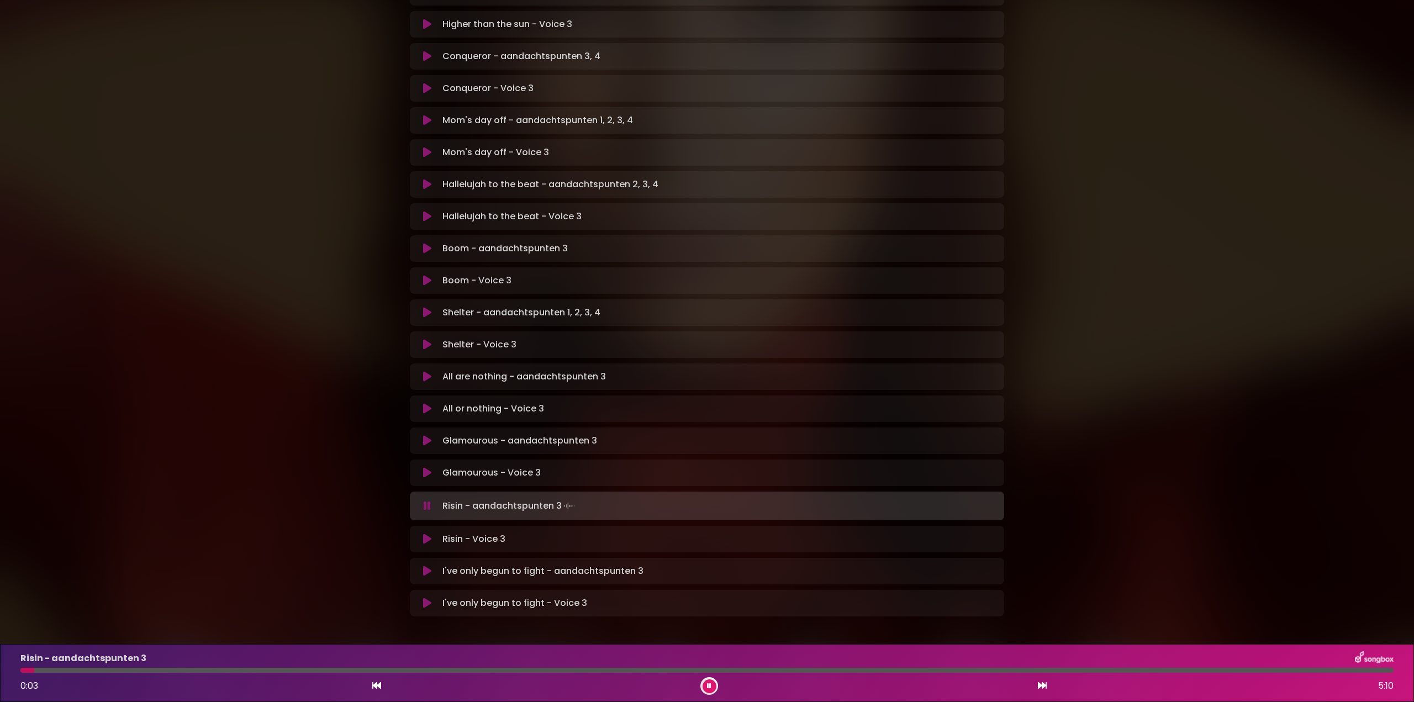
click at [429, 500] on icon at bounding box center [427, 505] width 7 height 11
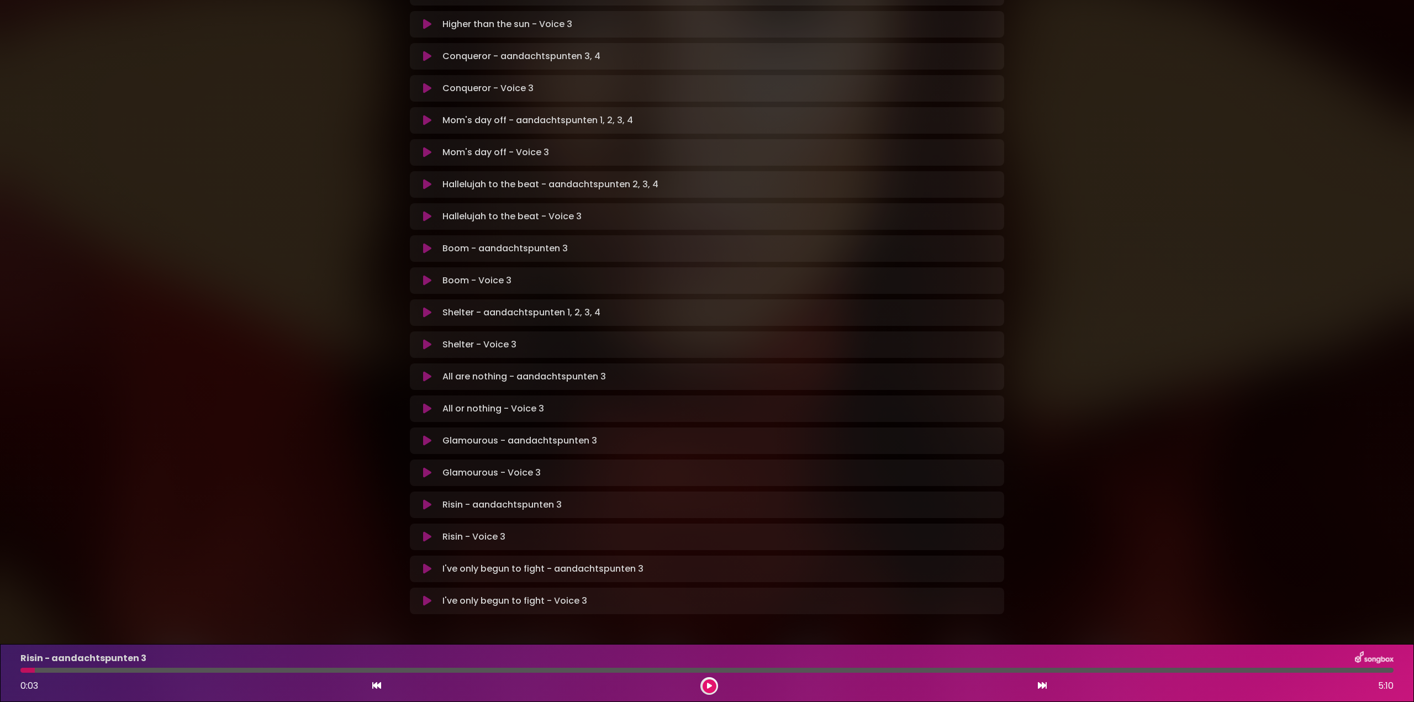
click at [425, 531] on icon at bounding box center [427, 536] width 8 height 11
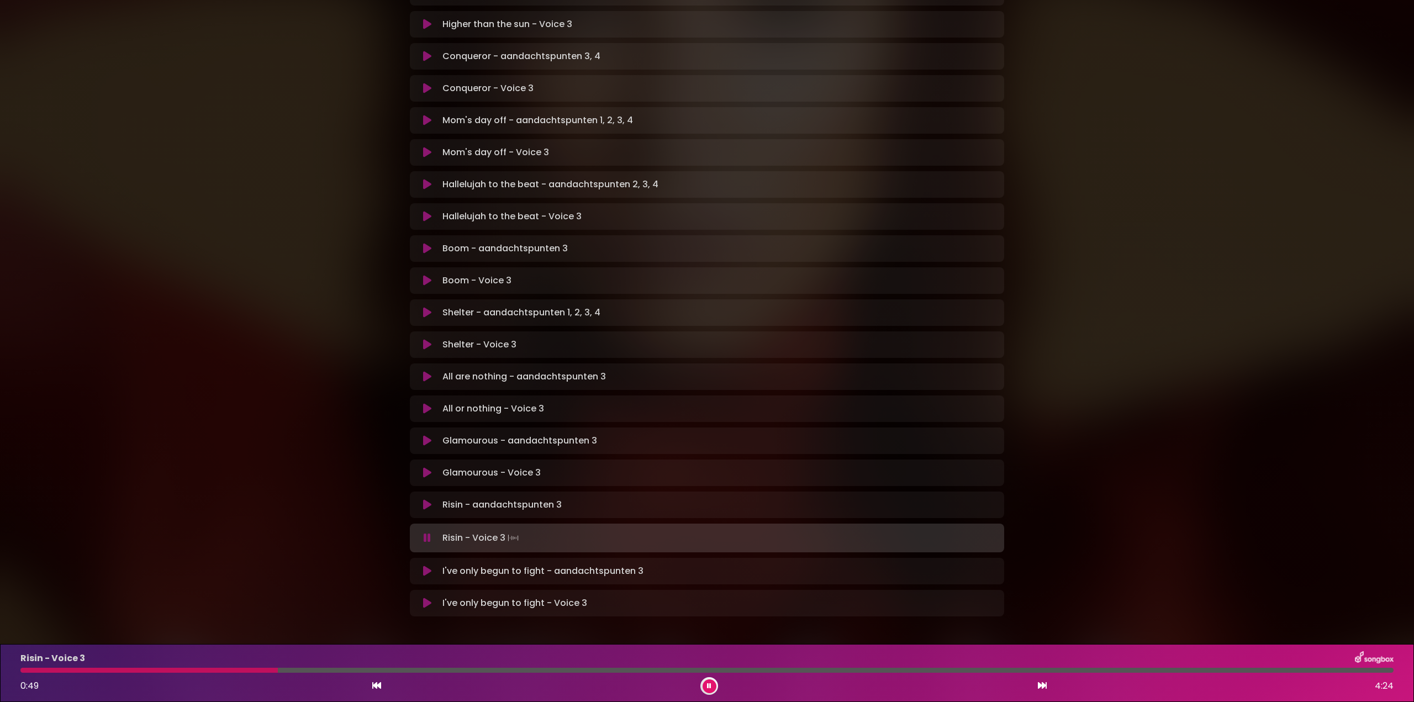
click at [426, 532] on icon at bounding box center [427, 537] width 7 height 11
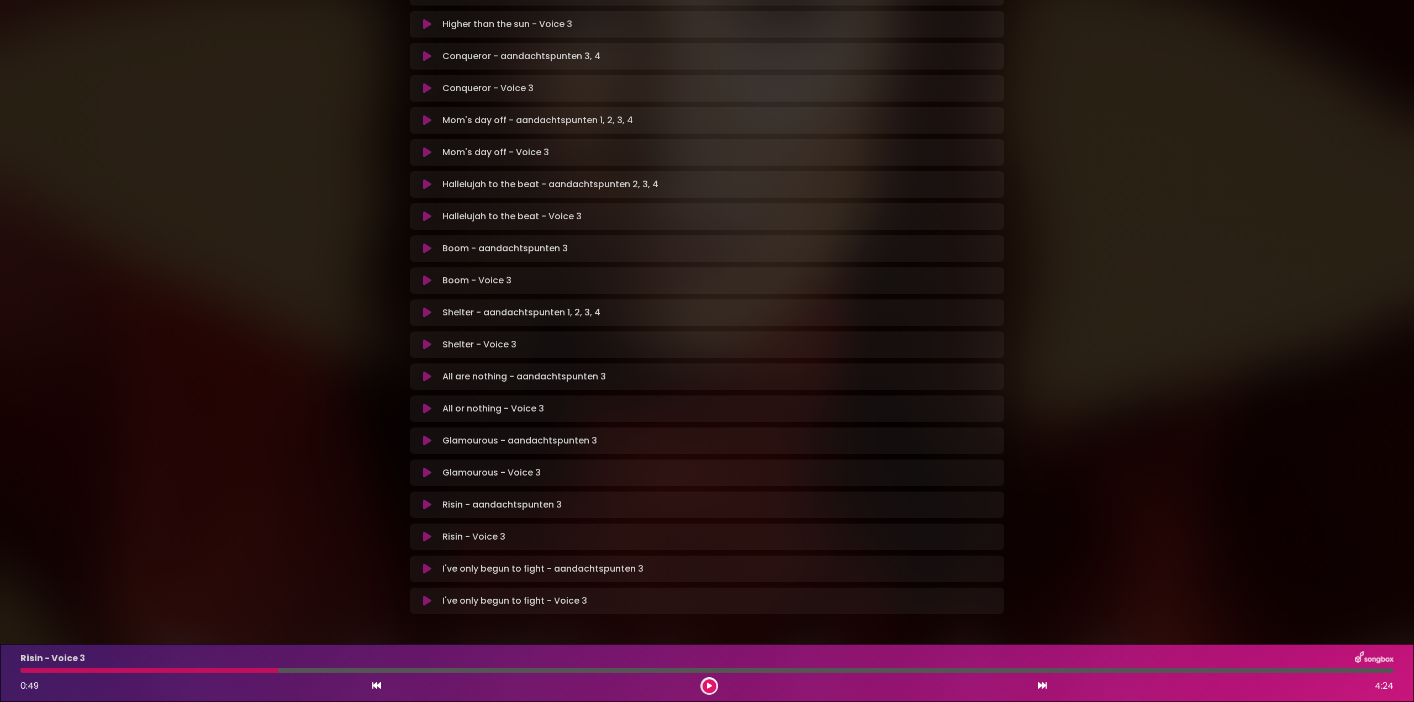
click at [428, 467] on icon at bounding box center [427, 472] width 8 height 11
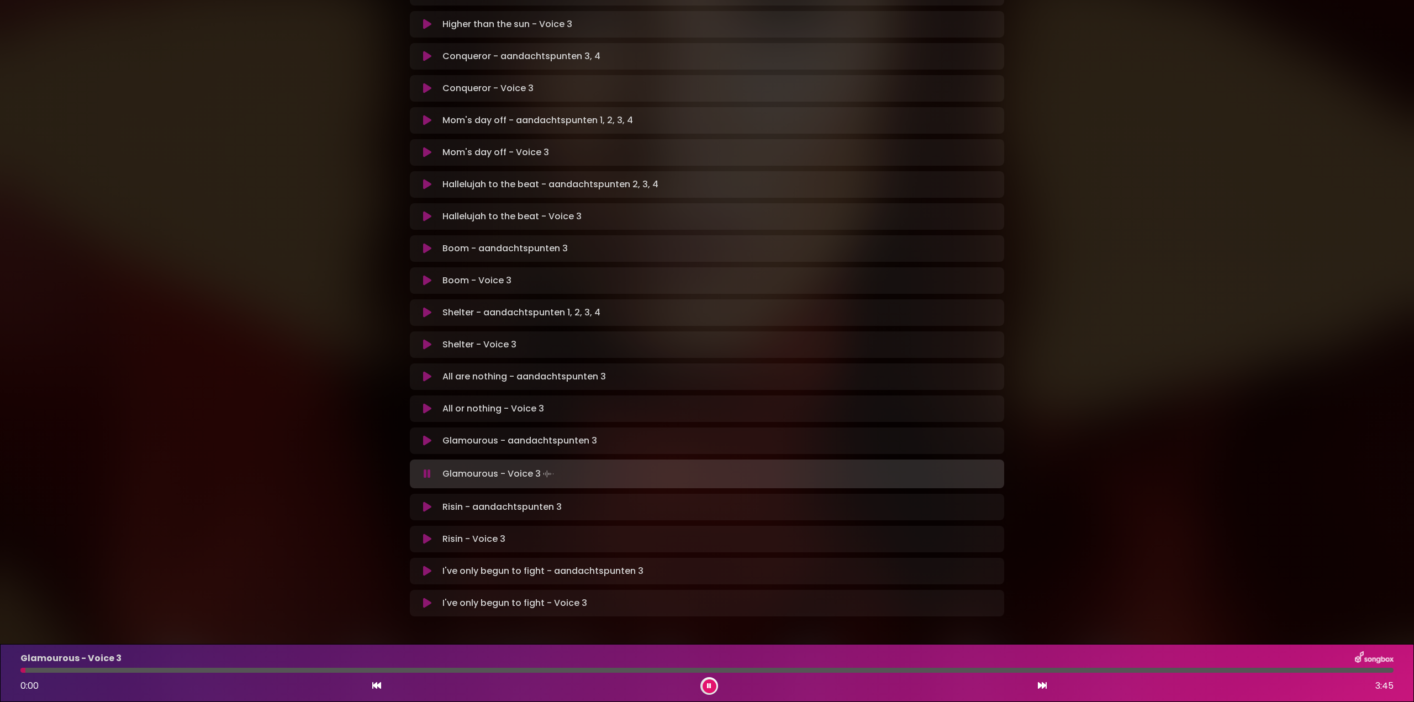
click at [170, 669] on div at bounding box center [706, 670] width 1373 height 5
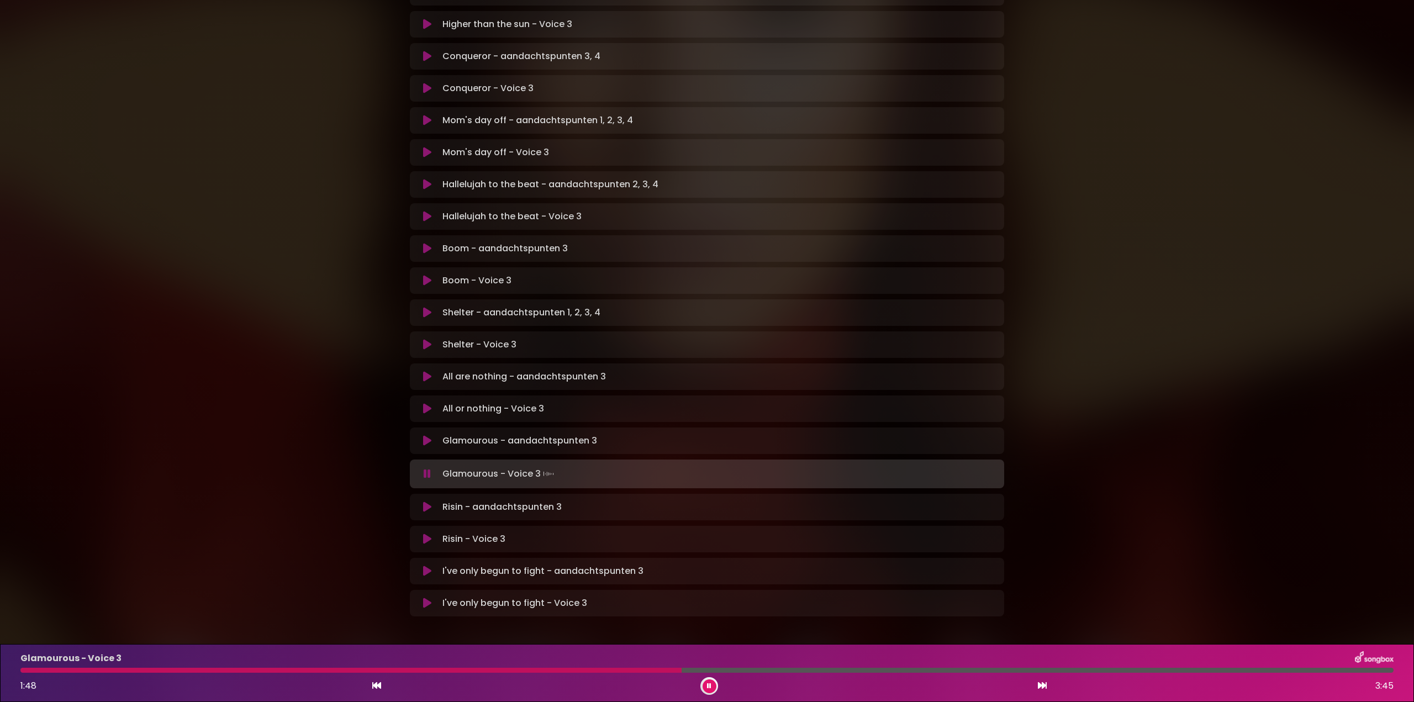
click at [426, 468] on icon at bounding box center [427, 473] width 7 height 11
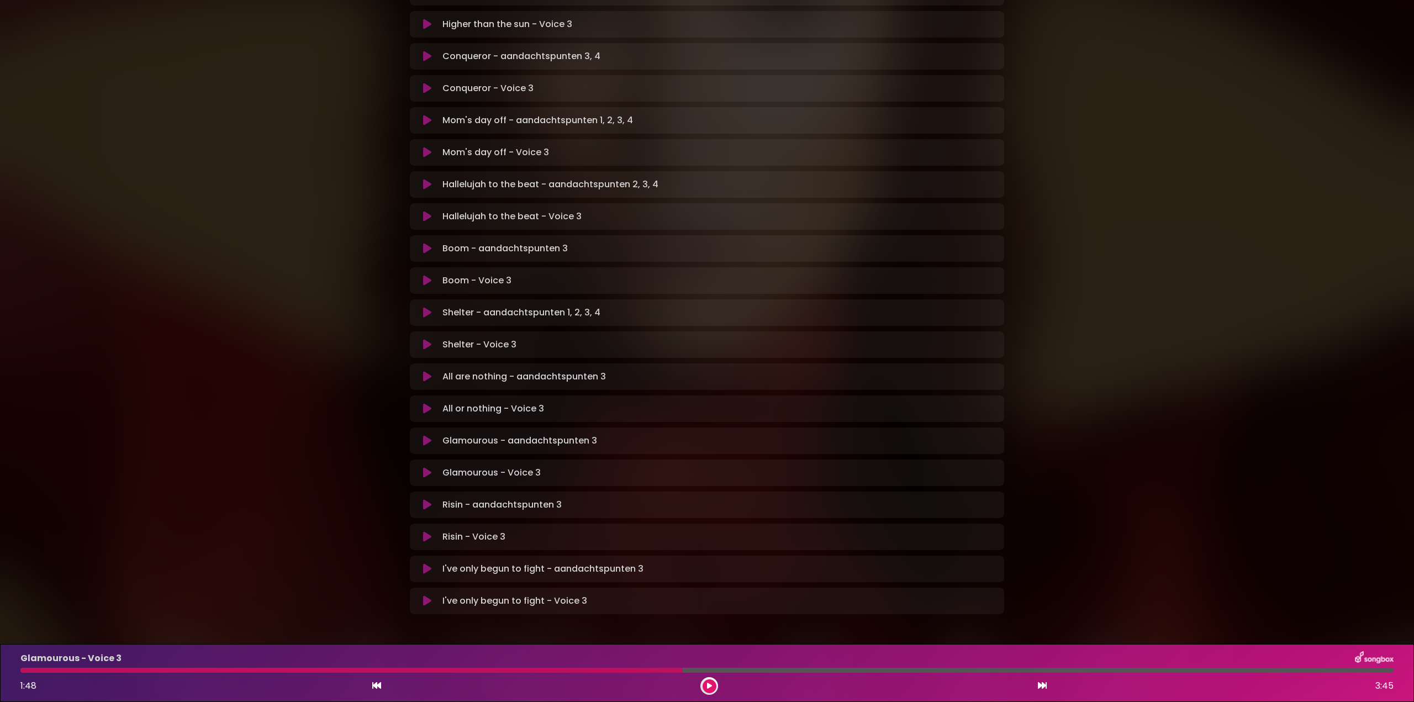
click at [422, 531] on button at bounding box center [427, 536] width 22 height 11
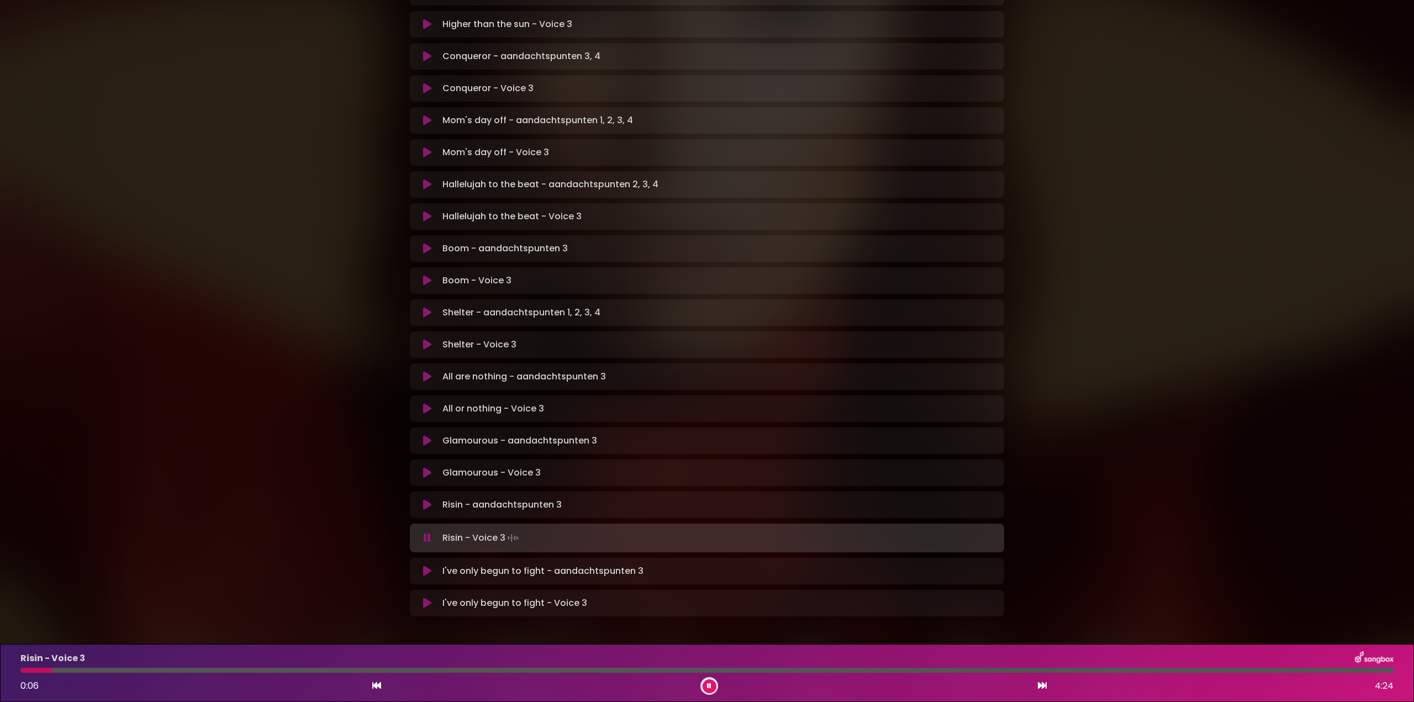
click at [306, 669] on div at bounding box center [706, 670] width 1373 height 5
click at [318, 669] on div at bounding box center [187, 670] width 334 height 5
click at [318, 668] on div "Risin - Voice 3 1:06 4:24" at bounding box center [707, 673] width 1386 height 44
click at [321, 669] on div at bounding box center [193, 670] width 346 height 5
click at [715, 683] on button at bounding box center [710, 686] width 14 height 14
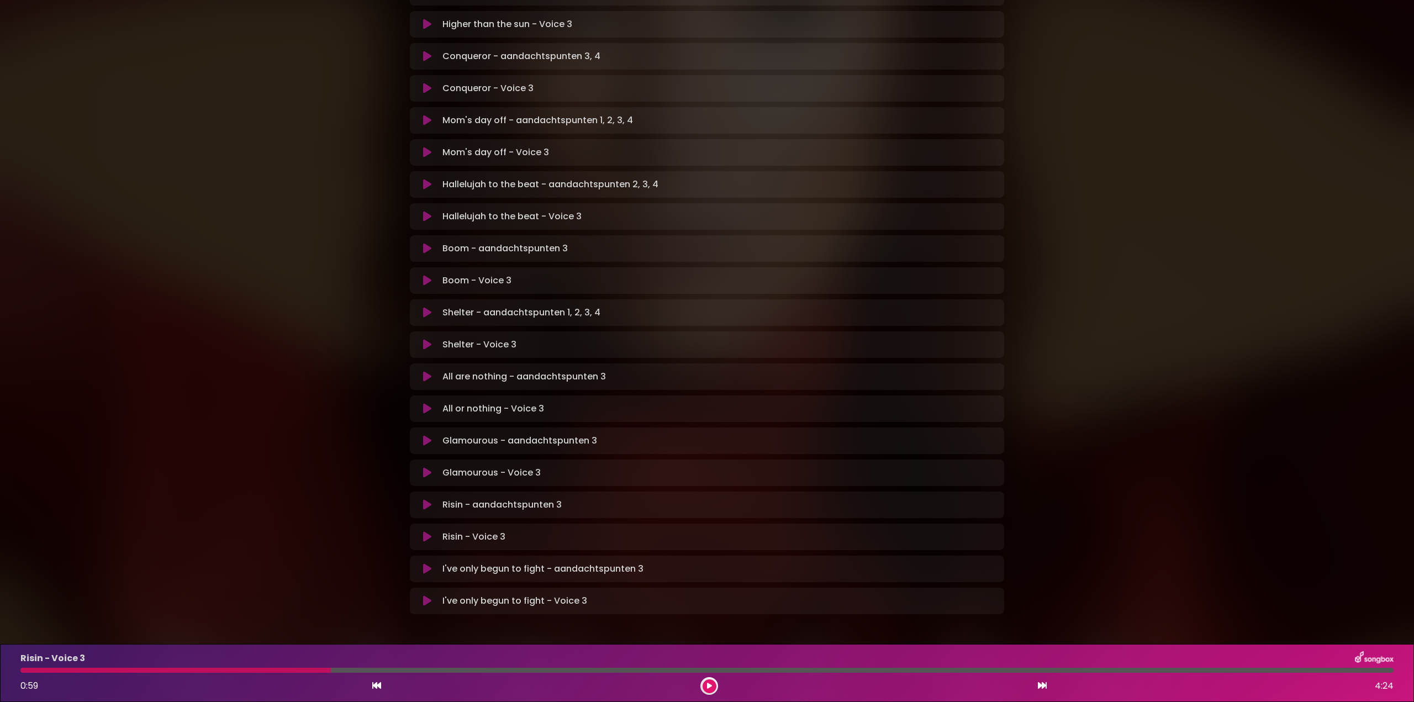
click at [713, 686] on button at bounding box center [710, 686] width 14 height 14
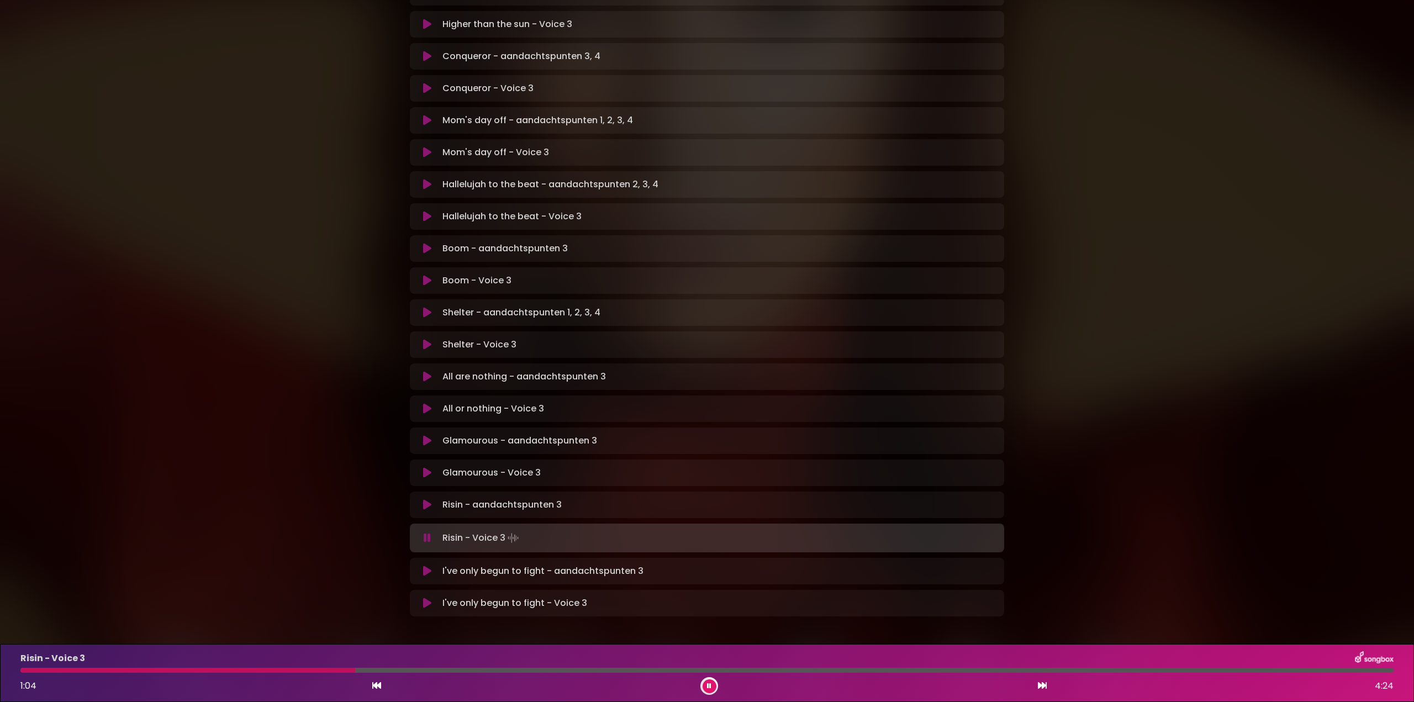
click at [713, 685] on button at bounding box center [710, 686] width 14 height 14
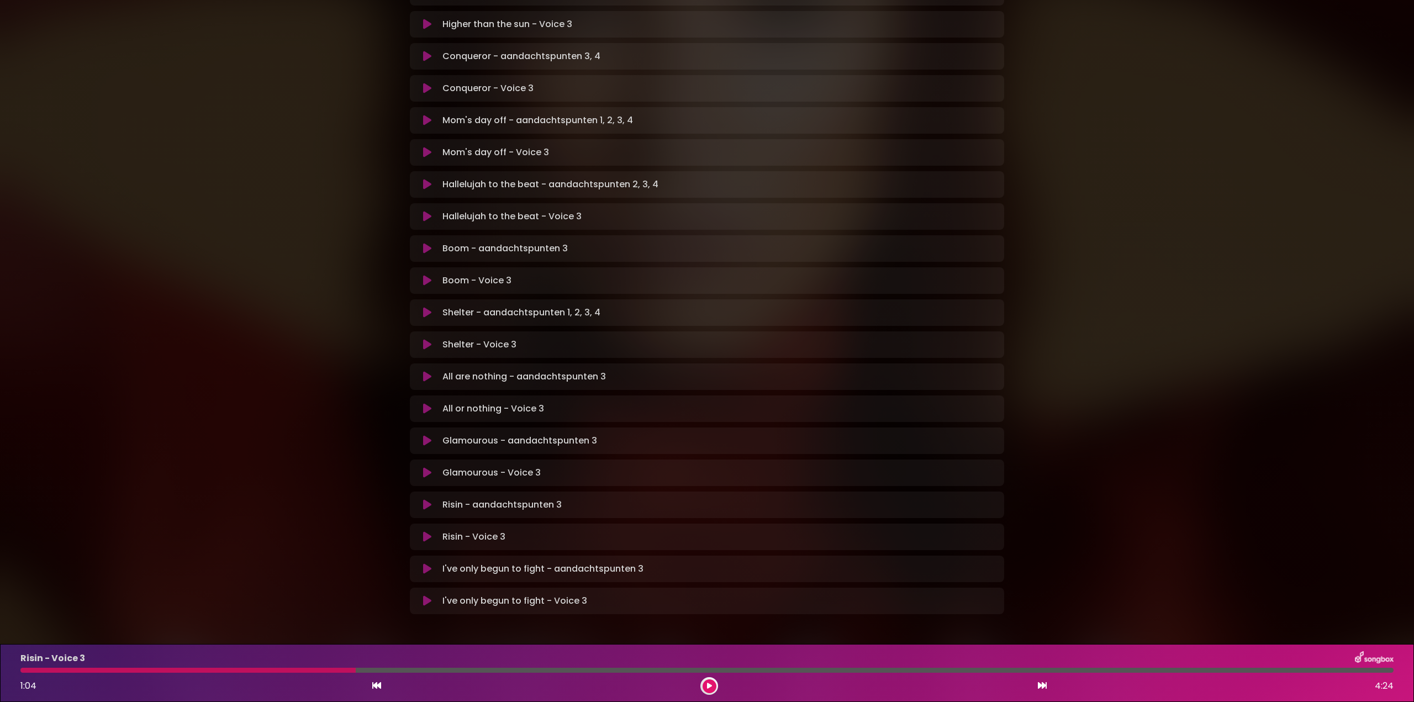
click at [712, 685] on button at bounding box center [710, 686] width 14 height 14
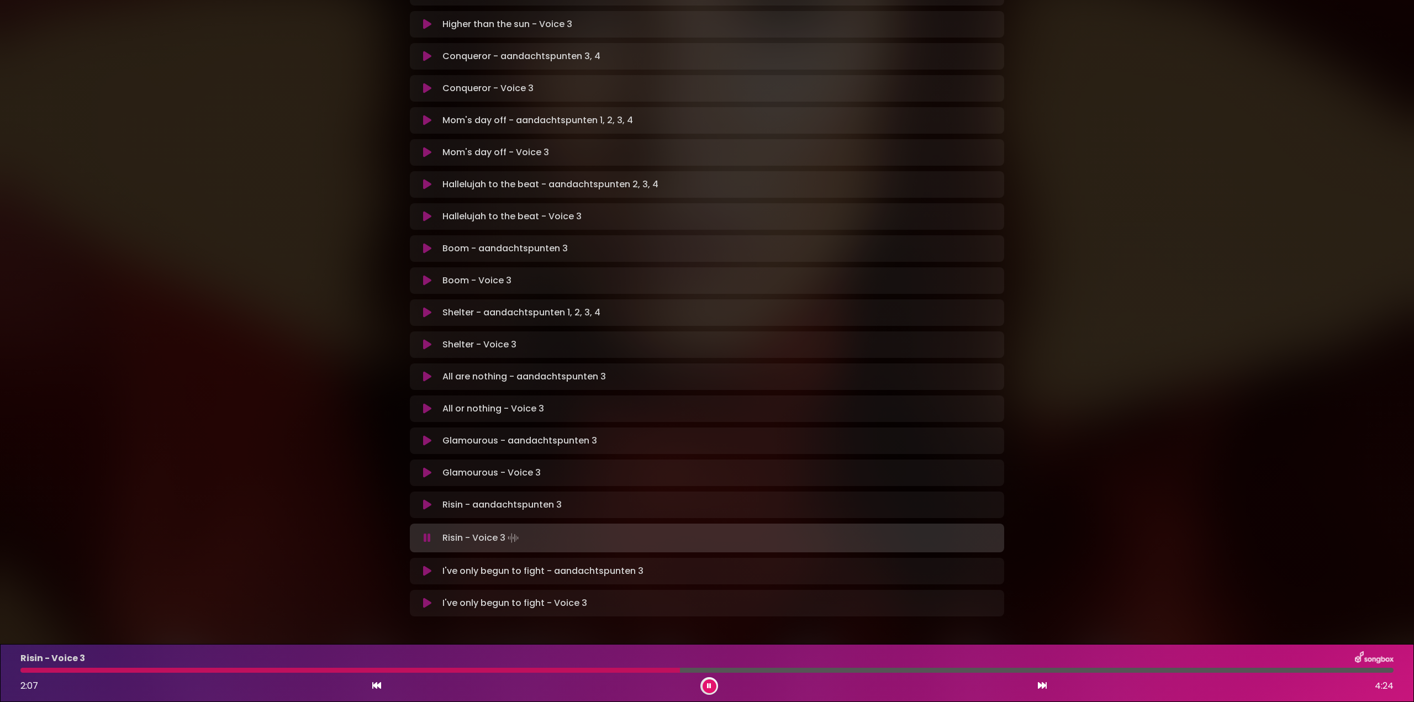
click at [614, 669] on div at bounding box center [350, 670] width 660 height 5
click at [423, 532] on button at bounding box center [427, 537] width 22 height 11
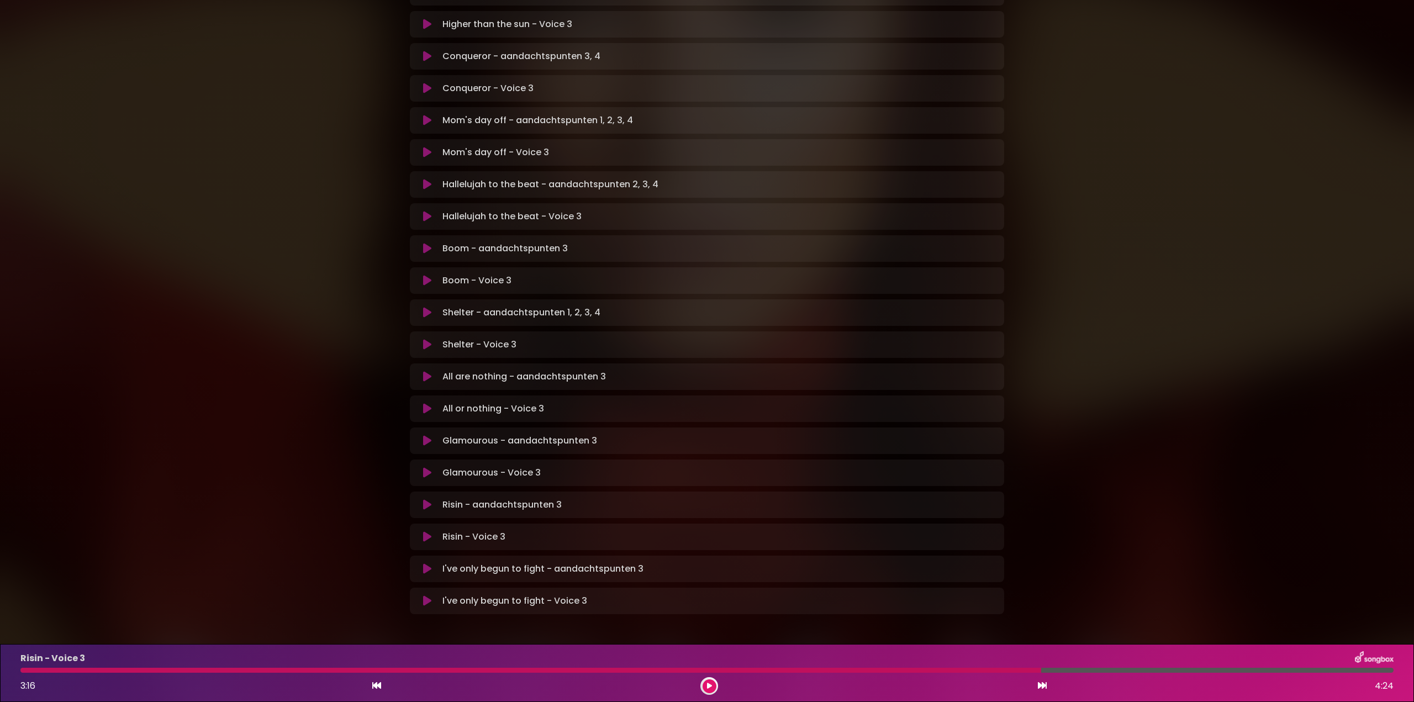
click at [425, 595] on icon at bounding box center [427, 600] width 8 height 11
drag, startPoint x: 40, startPoint y: 668, endPoint x: 51, endPoint y: 671, distance: 11.9
click at [40, 668] on div at bounding box center [706, 670] width 1373 height 5
click at [711, 687] on icon at bounding box center [709, 686] width 5 height 7
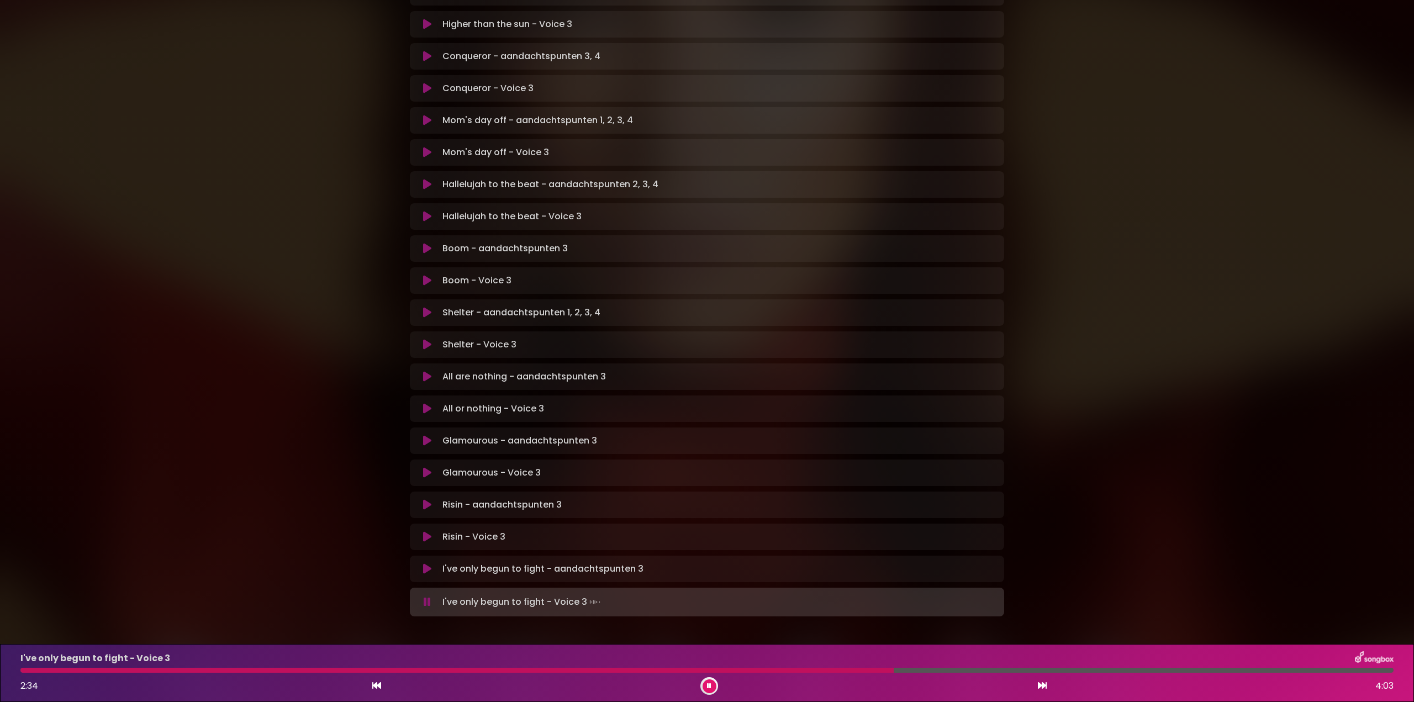
click at [845, 669] on div at bounding box center [456, 670] width 873 height 5
click at [803, 667] on div "I've only begun to fight - Voice 3 2:32 4:03" at bounding box center [707, 673] width 1386 height 44
click at [814, 670] on div at bounding box center [455, 670] width 870 height 5
click at [712, 687] on button at bounding box center [710, 686] width 14 height 14
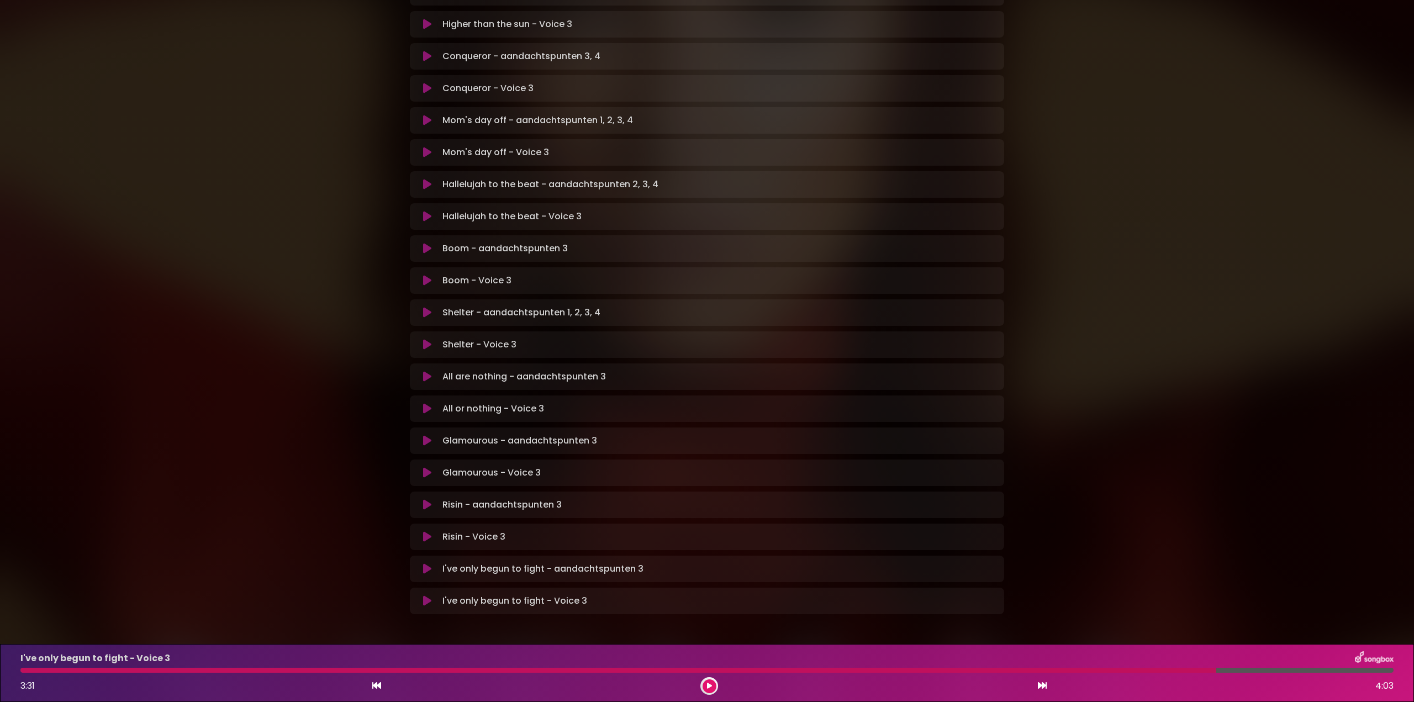
click at [1126, 669] on div at bounding box center [618, 670] width 1196 height 5
click at [1128, 670] on div at bounding box center [618, 670] width 1196 height 5
click at [709, 685] on icon at bounding box center [709, 686] width 5 height 7
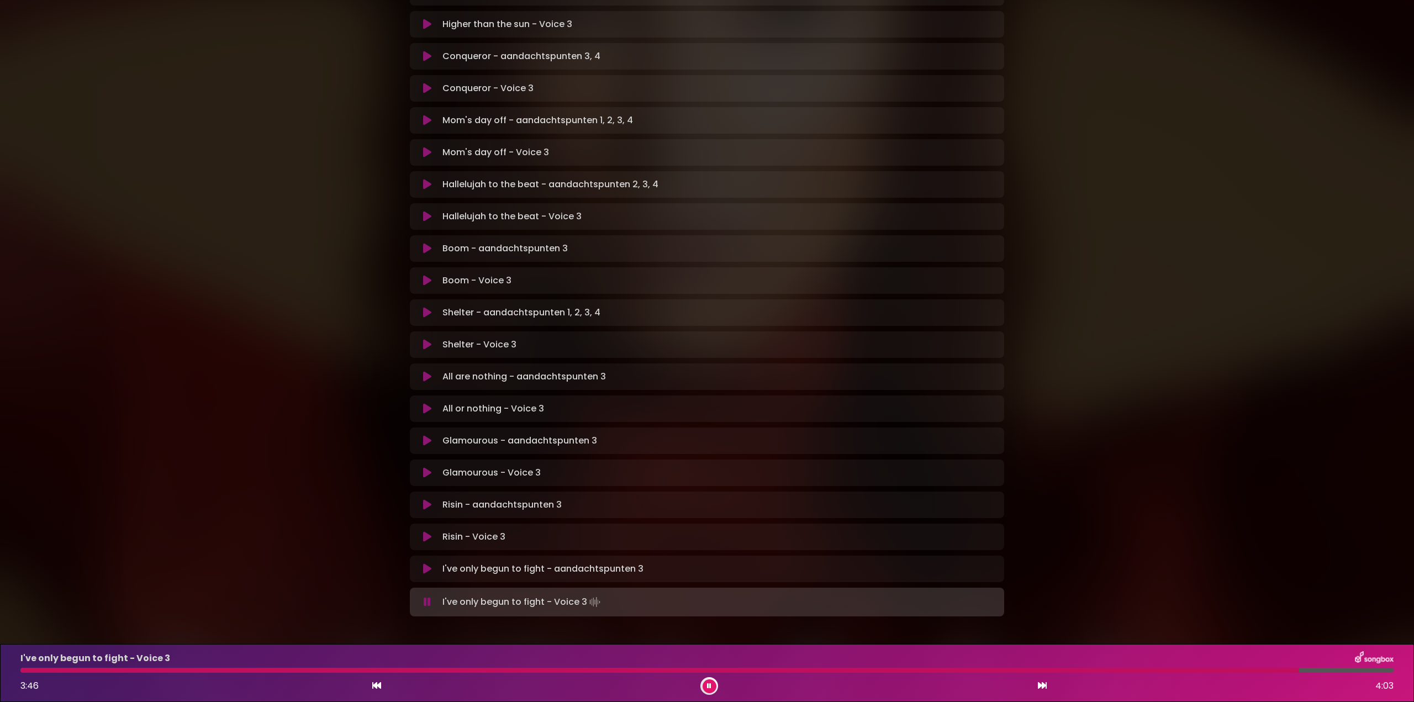
click at [806, 668] on div at bounding box center [659, 670] width 1279 height 5
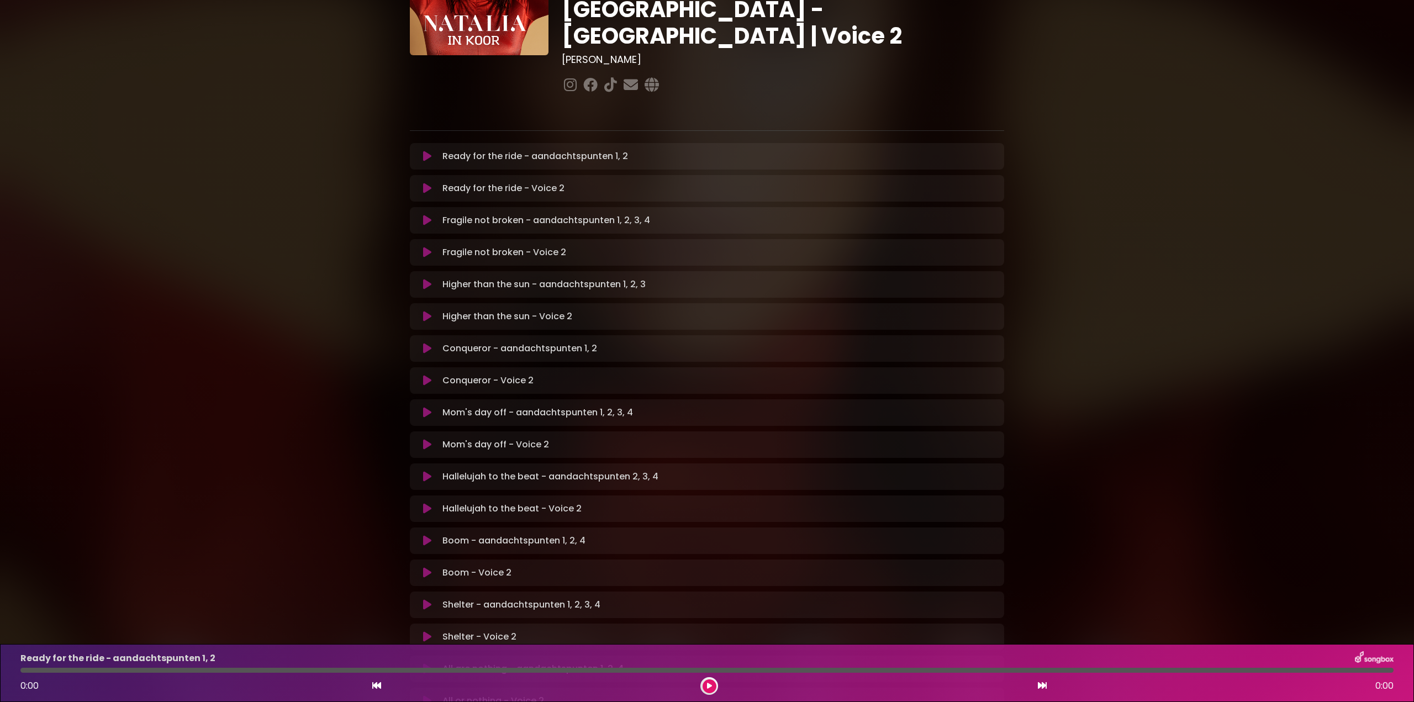
scroll to position [166, 0]
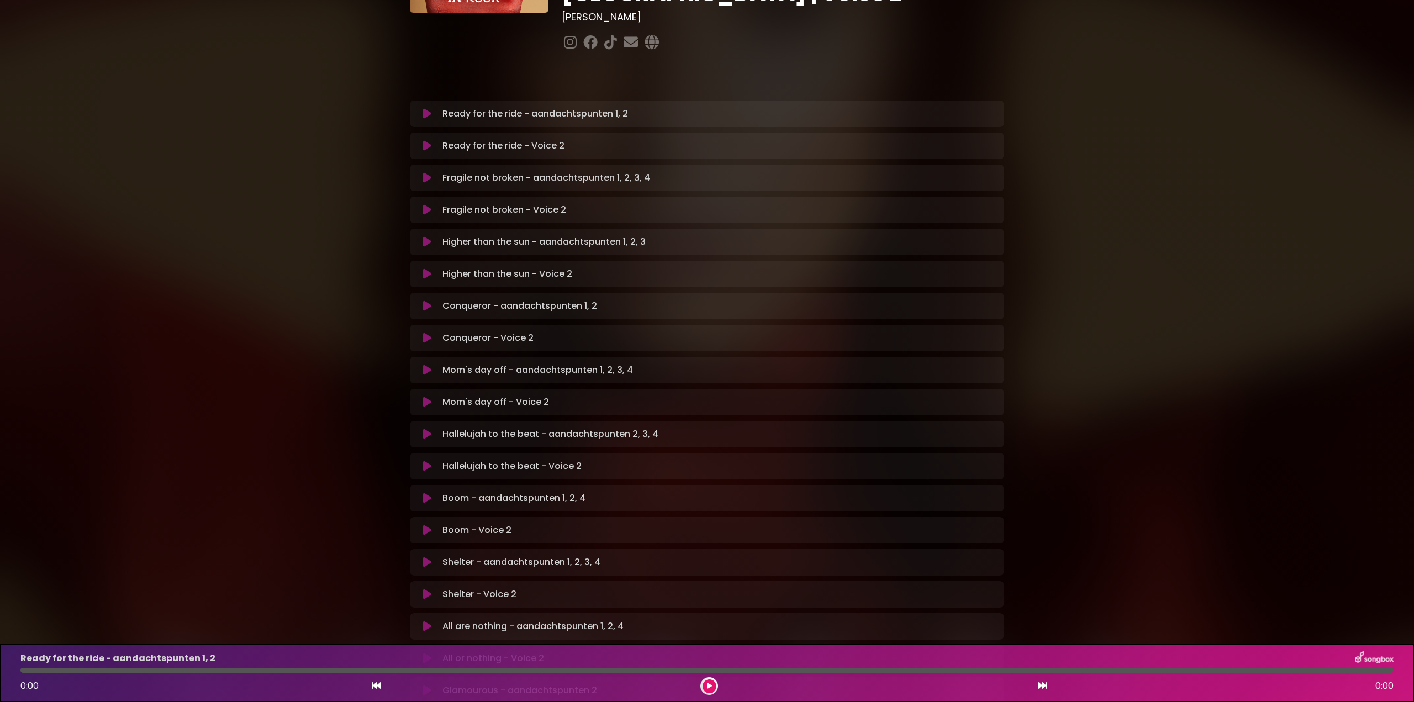
click at [428, 429] on icon at bounding box center [427, 434] width 8 height 11
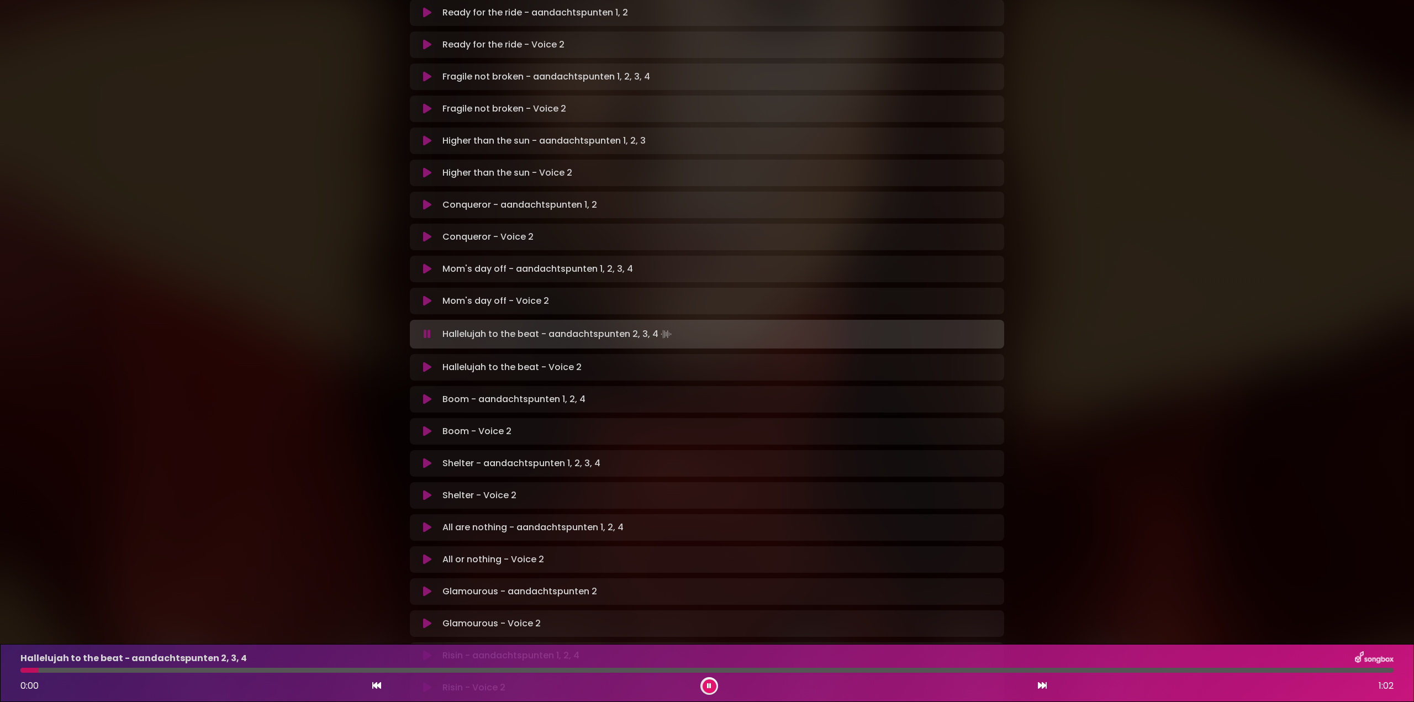
scroll to position [276, 0]
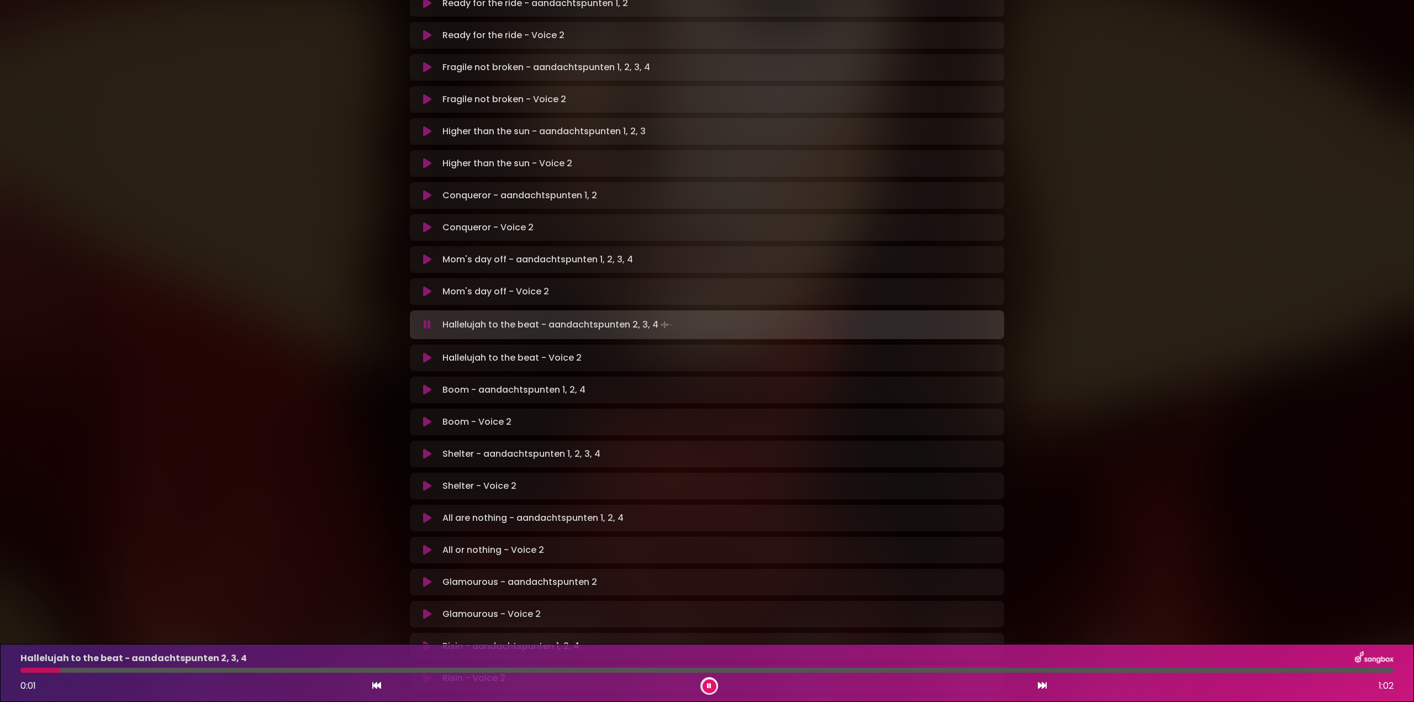
click at [427, 319] on icon at bounding box center [427, 324] width 7 height 11
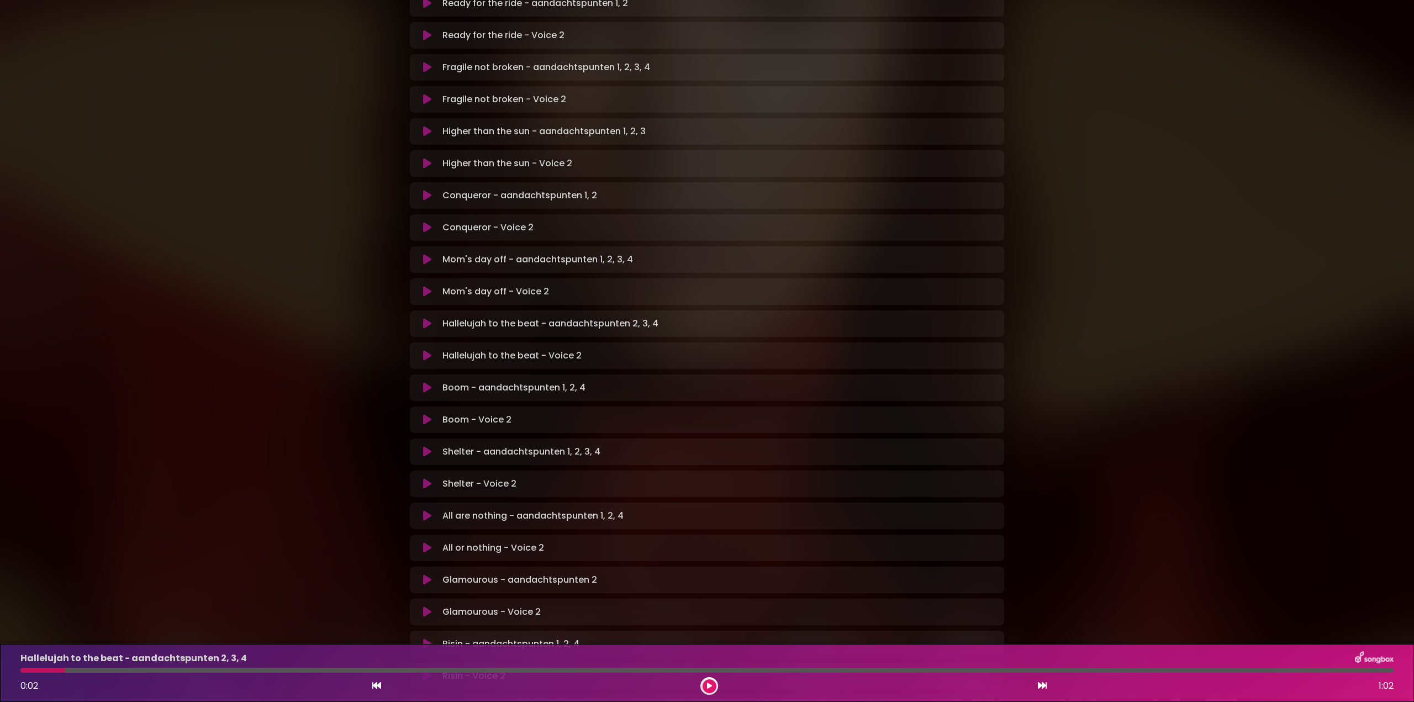
drag, startPoint x: 426, startPoint y: 315, endPoint x: 436, endPoint y: 318, distance: 10.3
click at [428, 350] on icon at bounding box center [427, 355] width 8 height 11
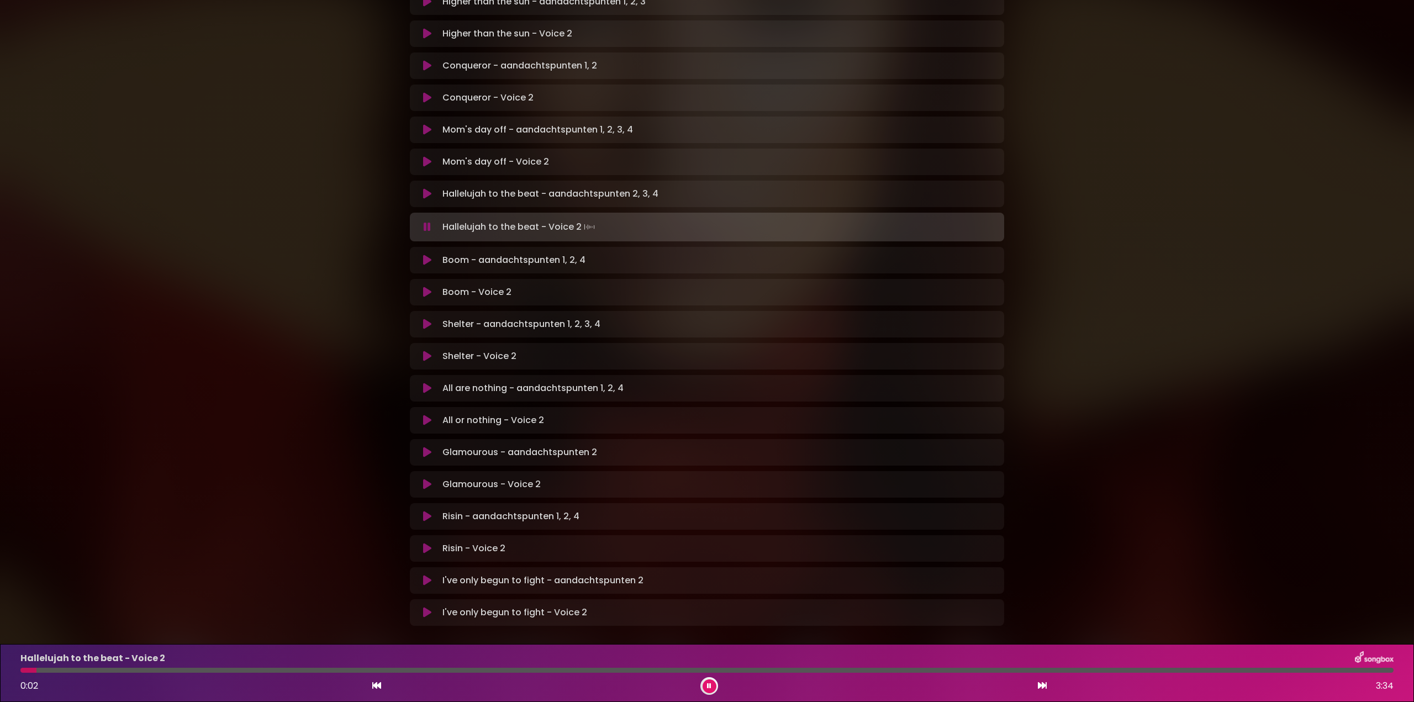
scroll to position [418, 0]
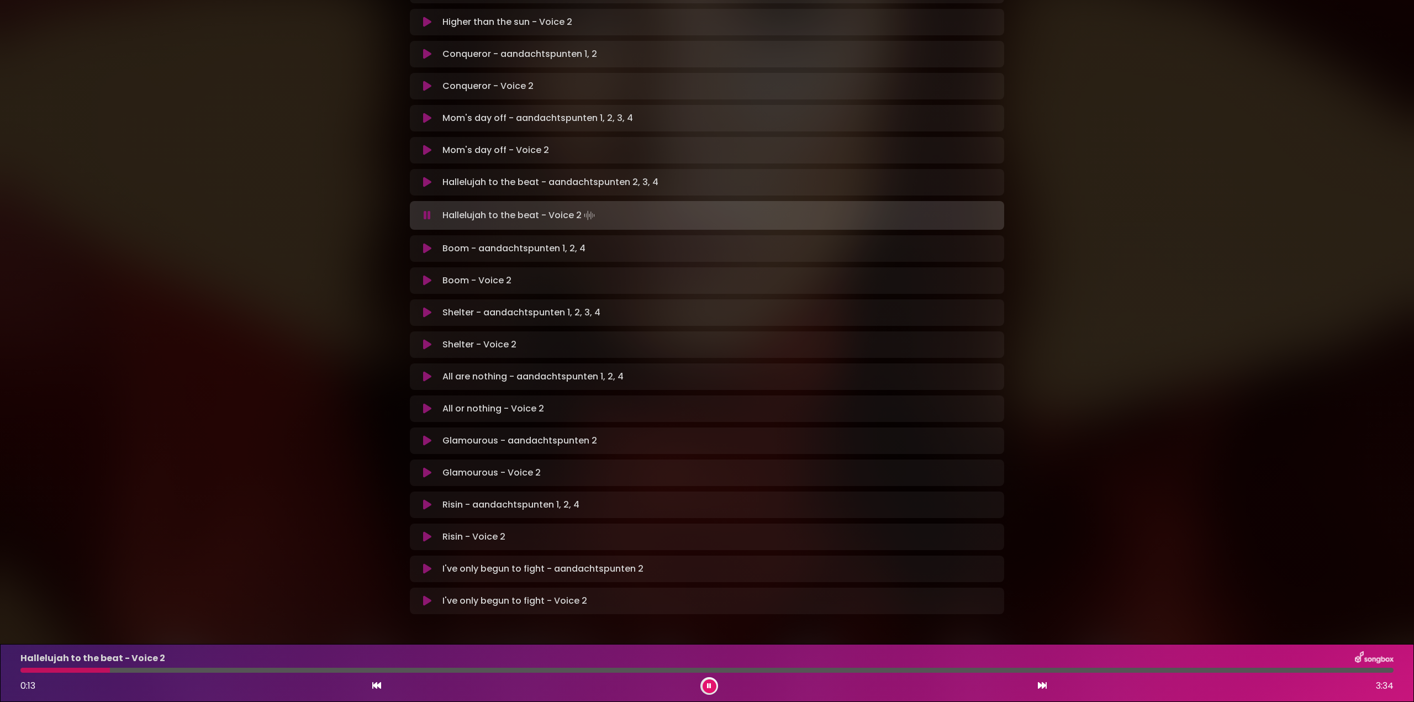
click at [709, 684] on icon at bounding box center [709, 686] width 4 height 7
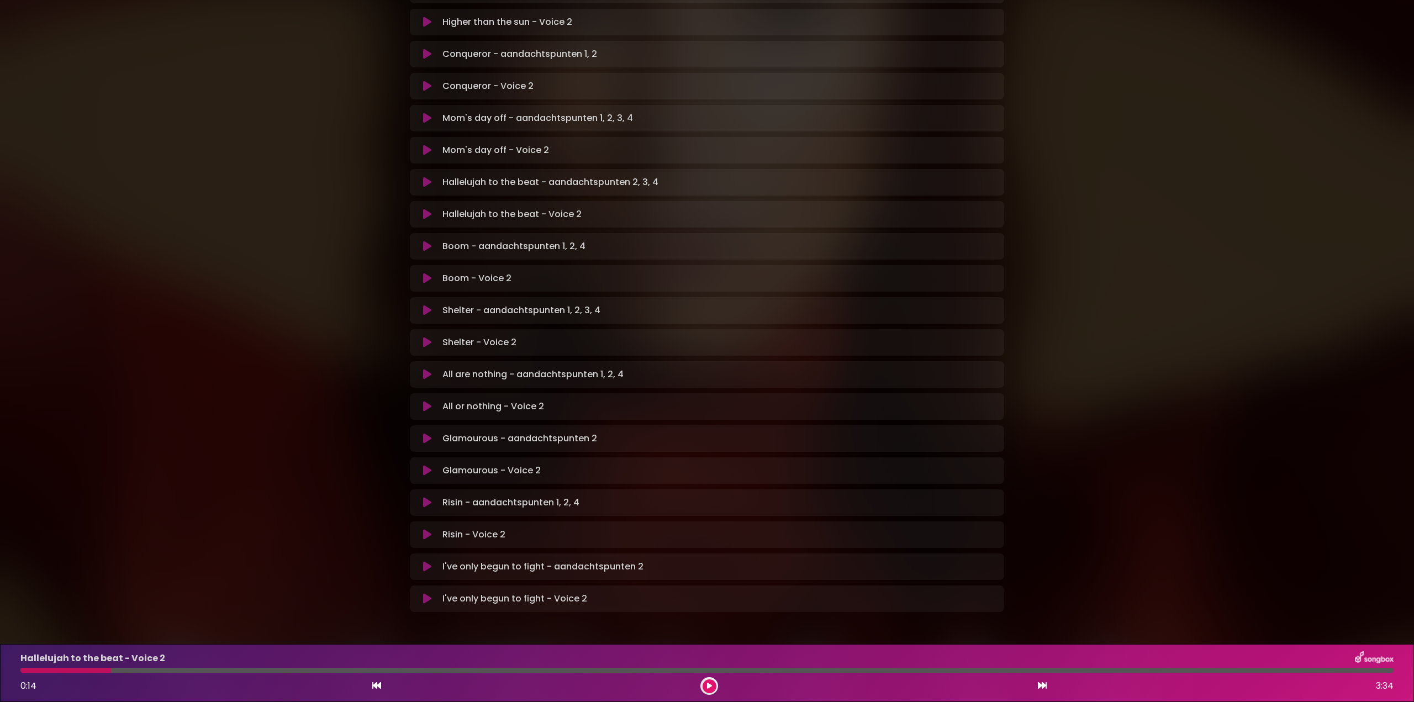
scroll to position [415, 0]
click at [24, 668] on div at bounding box center [65, 670] width 91 height 5
click at [25, 672] on div at bounding box center [65, 670] width 91 height 5
click at [24, 671] on div at bounding box center [65, 670] width 91 height 5
click at [709, 686] on icon at bounding box center [709, 686] width 5 height 7
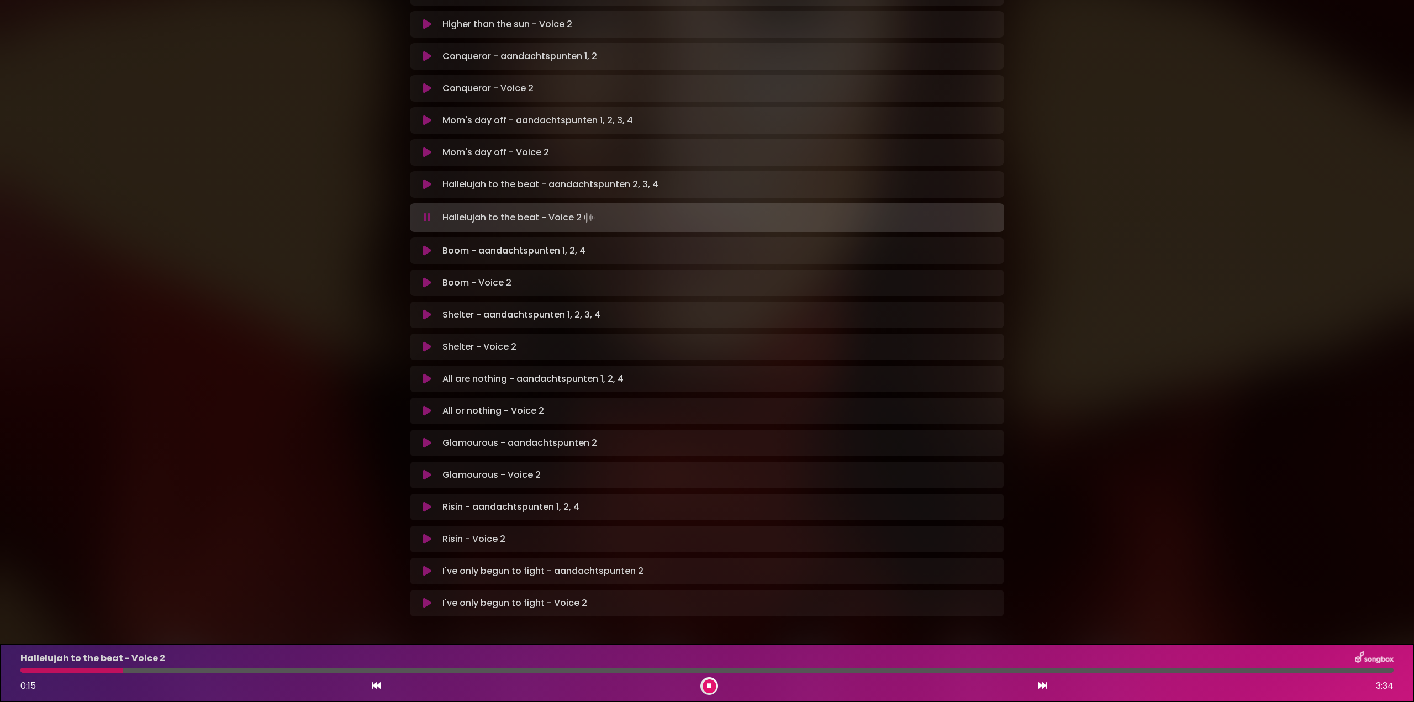
click at [708, 683] on icon at bounding box center [709, 686] width 4 height 7
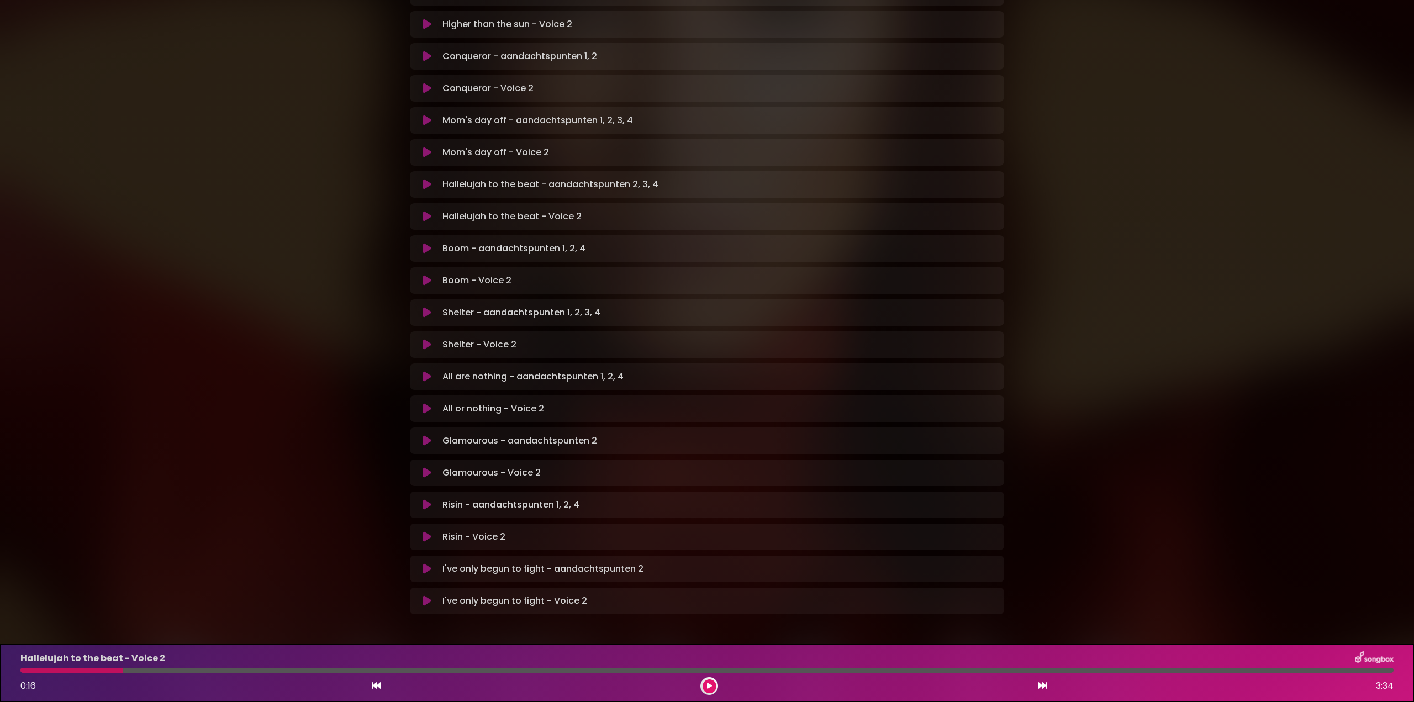
click at [41, 668] on div at bounding box center [71, 670] width 103 height 5
click at [30, 669] on div at bounding box center [71, 670] width 103 height 5
click at [711, 684] on icon at bounding box center [709, 686] width 5 height 7
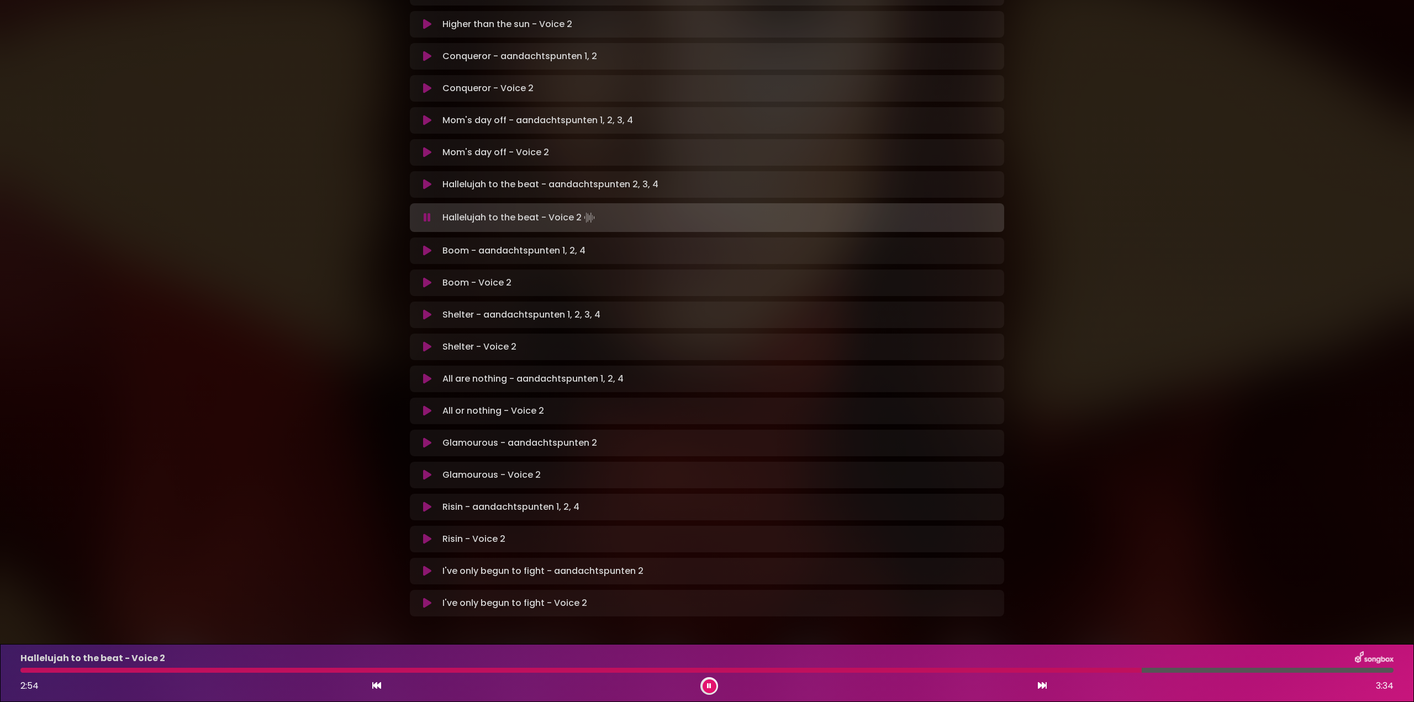
click at [1015, 671] on div at bounding box center [580, 670] width 1121 height 5
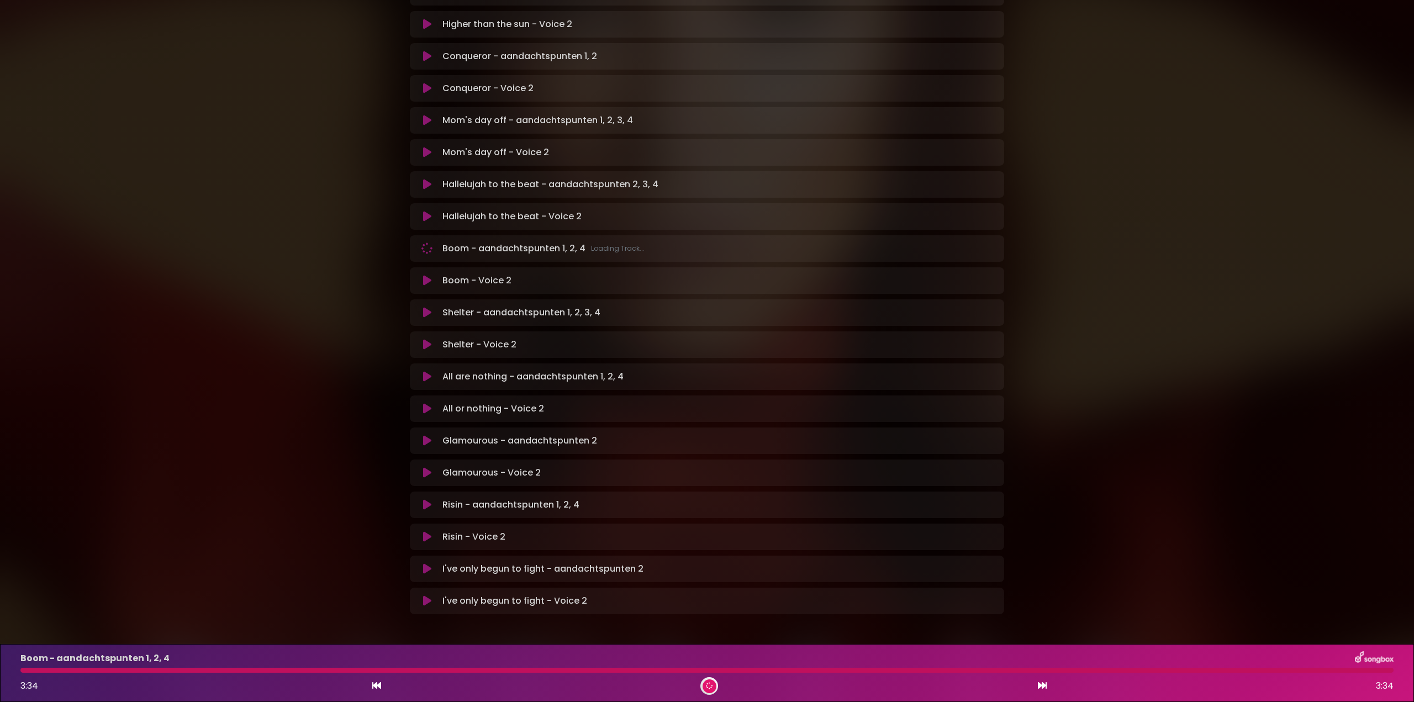
click at [26, 672] on div at bounding box center [706, 670] width 1373 height 5
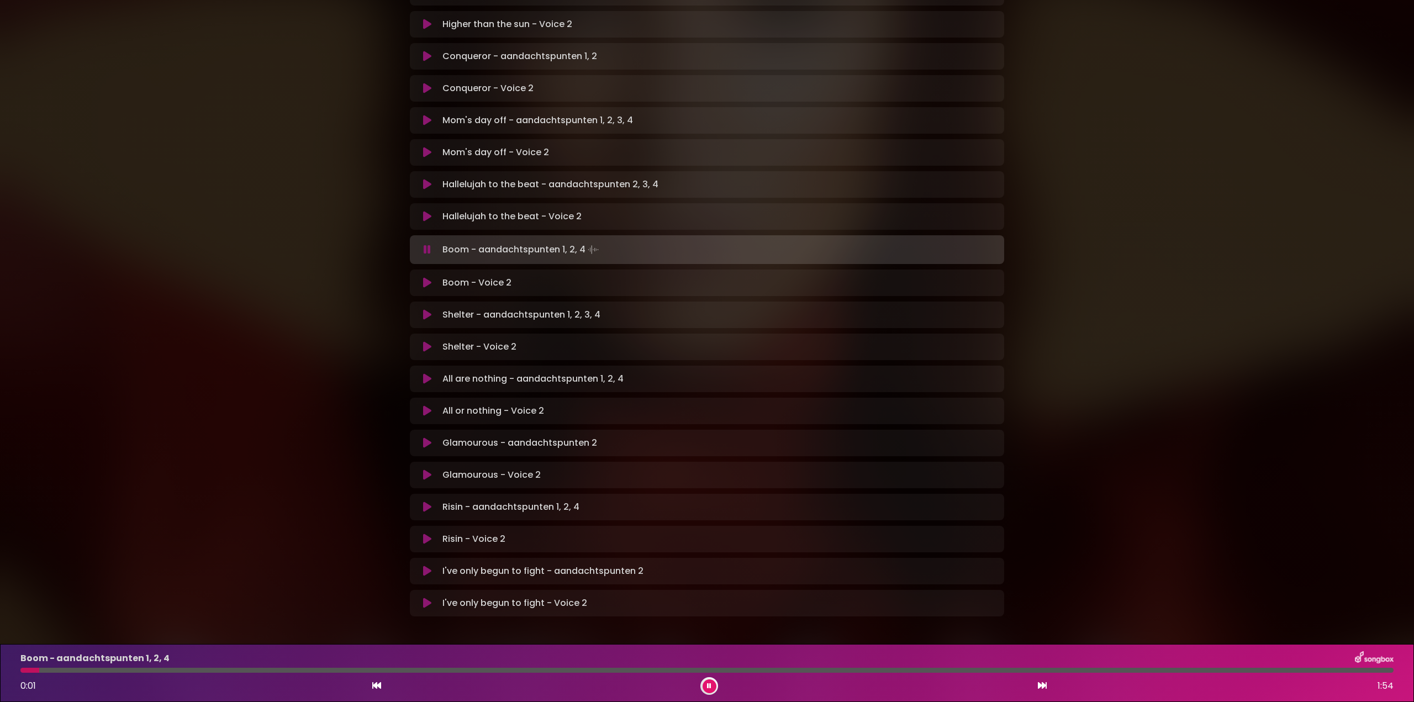
click at [425, 244] on icon at bounding box center [427, 250] width 10 height 13
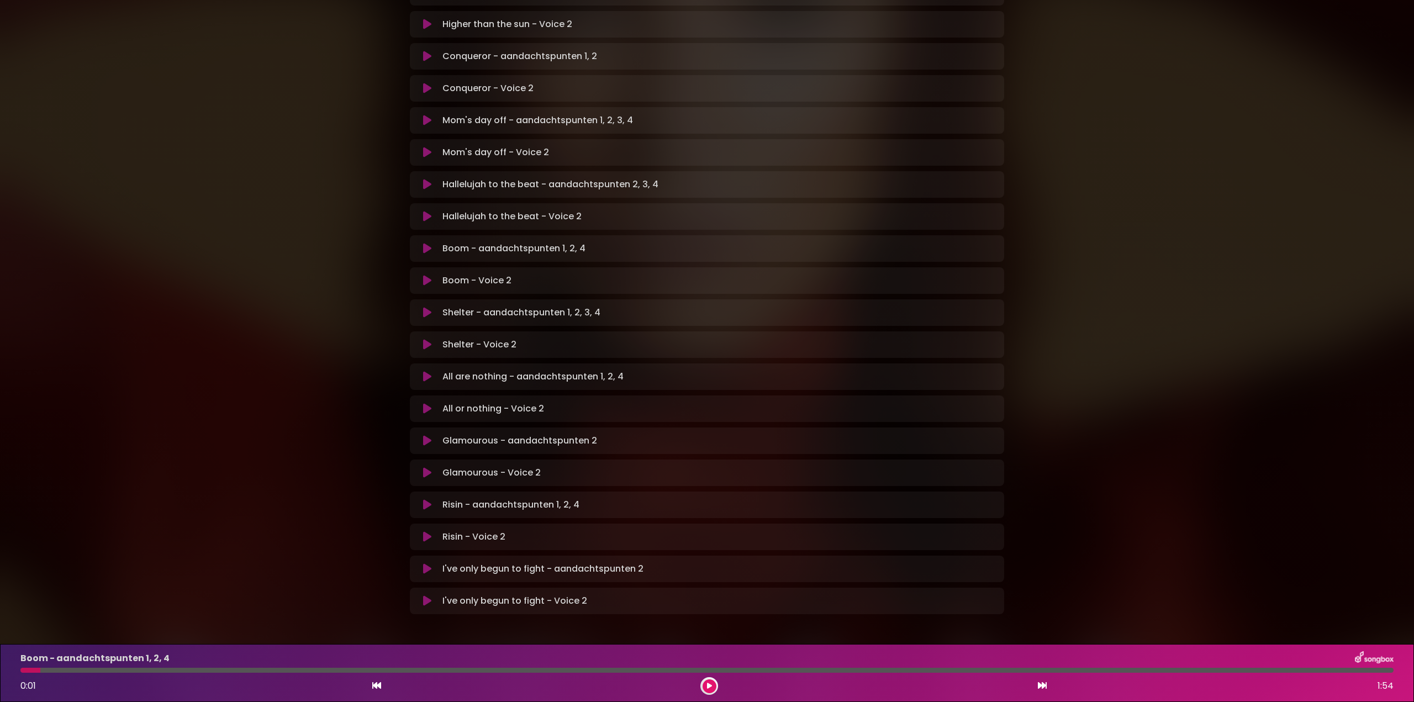
click at [427, 211] on icon at bounding box center [427, 216] width 8 height 11
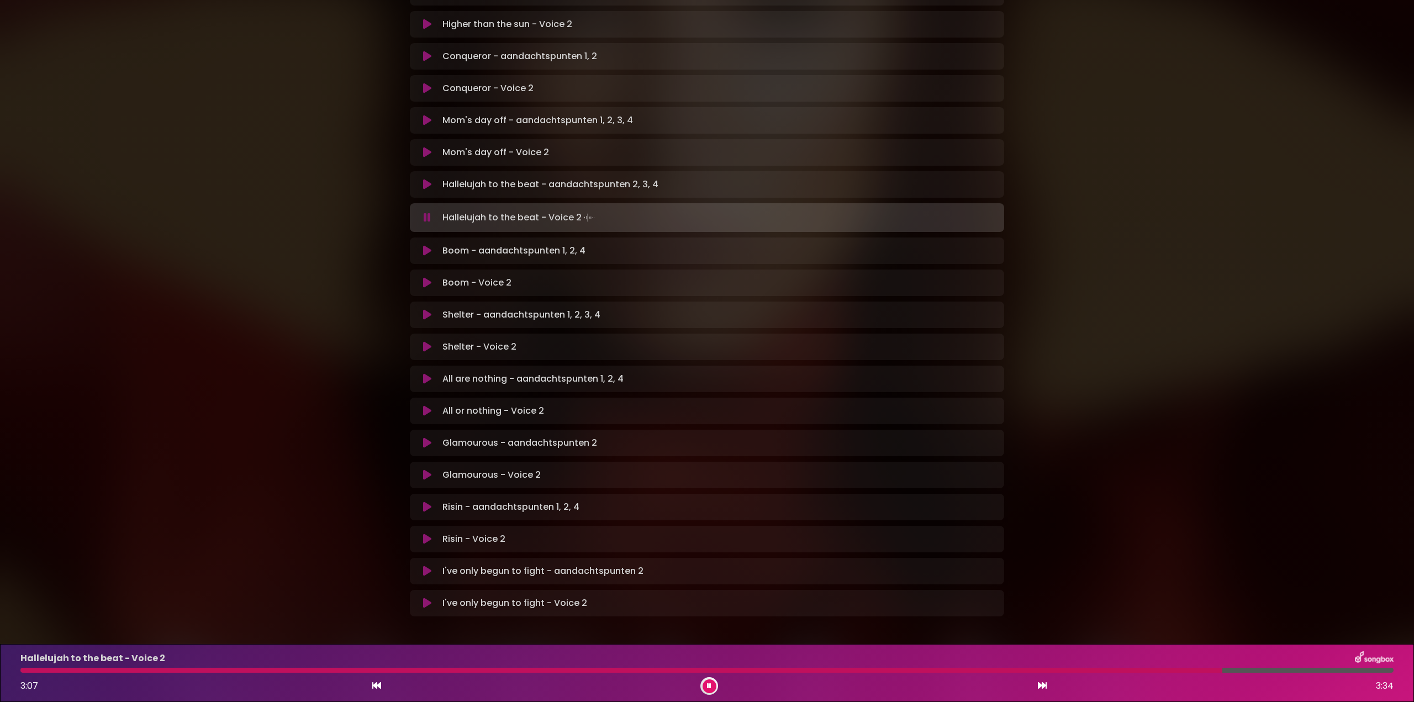
click at [705, 684] on button at bounding box center [710, 686] width 14 height 14
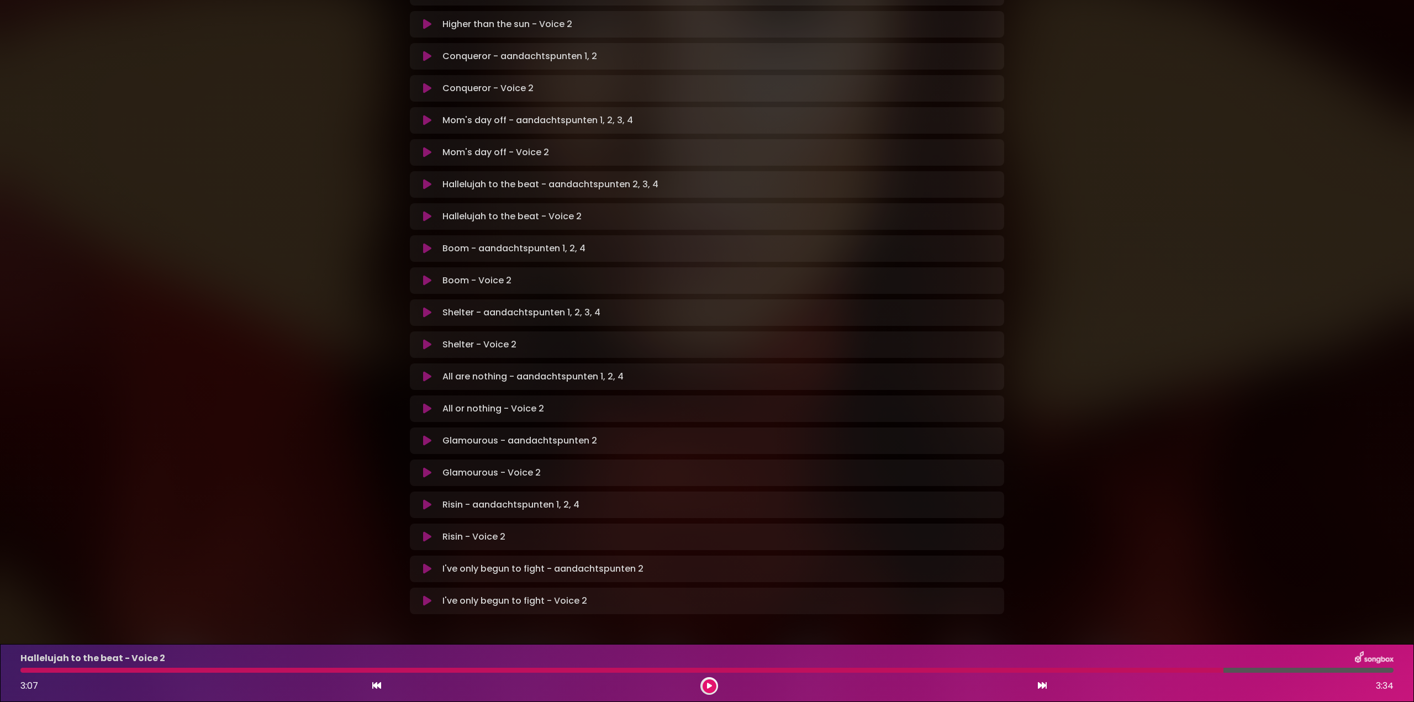
click at [426, 275] on icon at bounding box center [427, 280] width 8 height 11
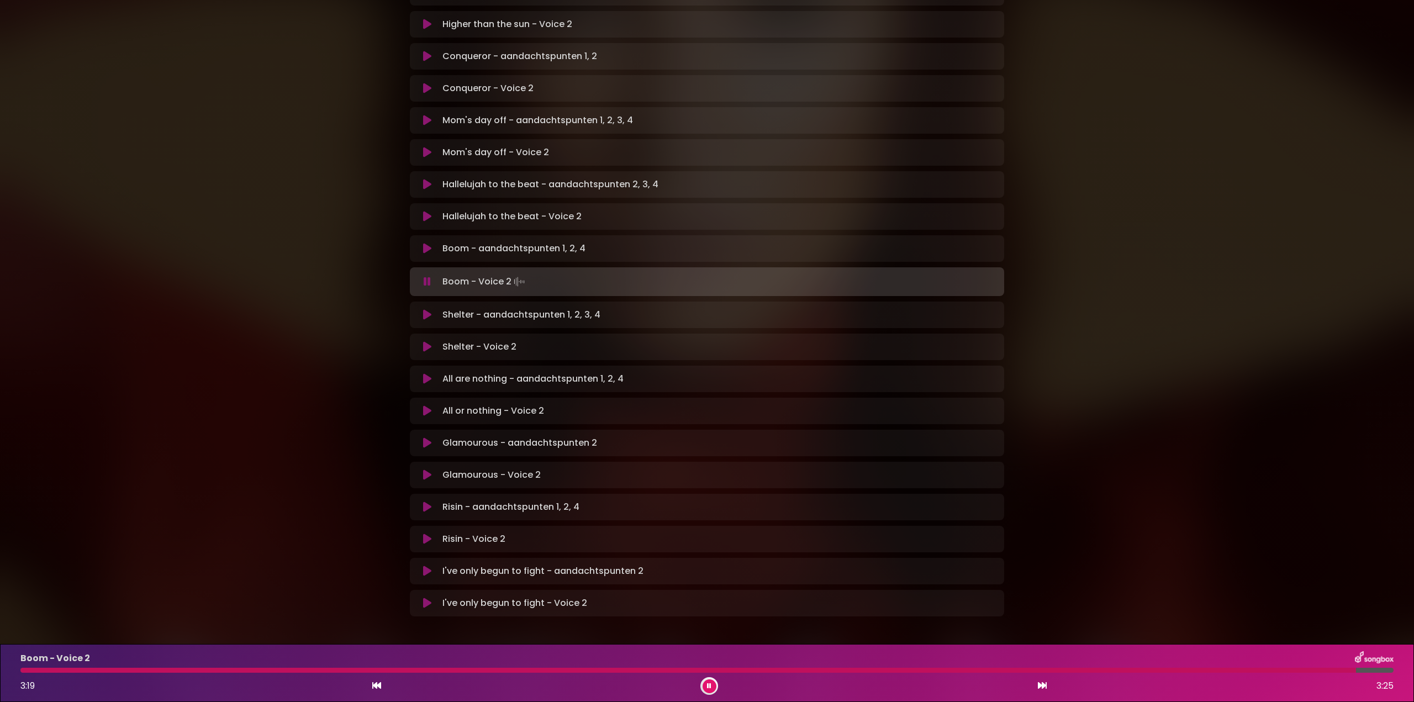
click at [735, 668] on div at bounding box center [688, 670] width 1336 height 5
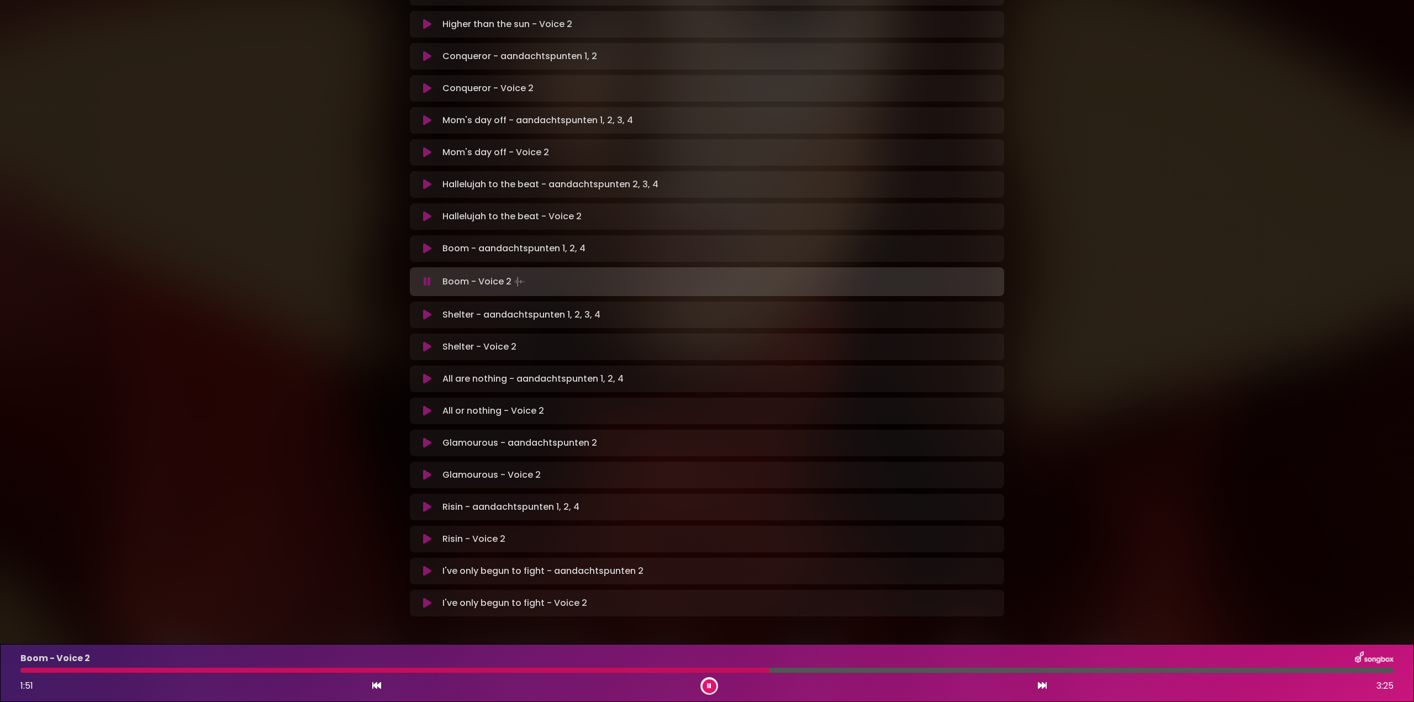
click at [585, 672] on div at bounding box center [394, 670] width 749 height 5
click at [458, 668] on div at bounding box center [314, 670] width 588 height 5
click at [458, 671] on div at bounding box center [386, 670] width 732 height 5
click at [350, 669] on div at bounding box center [259, 670] width 478 height 5
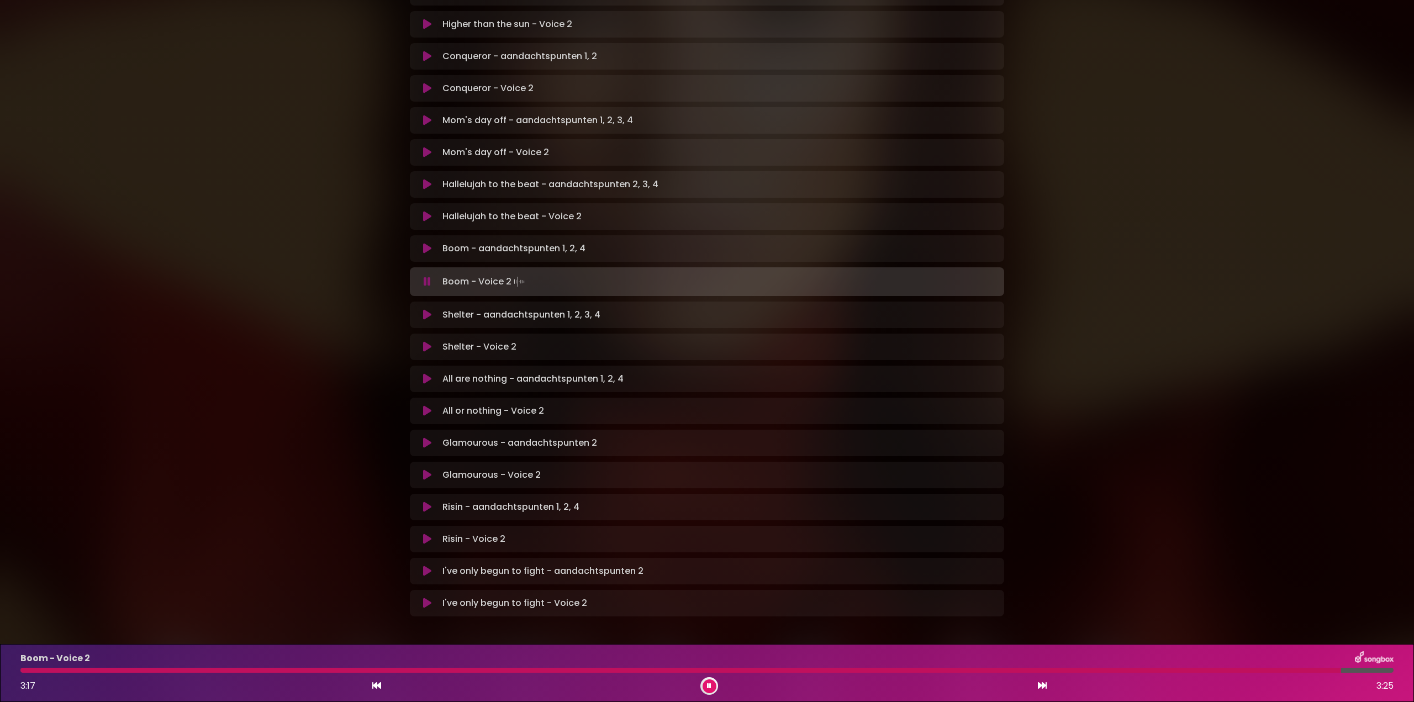
click at [708, 690] on button at bounding box center [710, 686] width 14 height 14
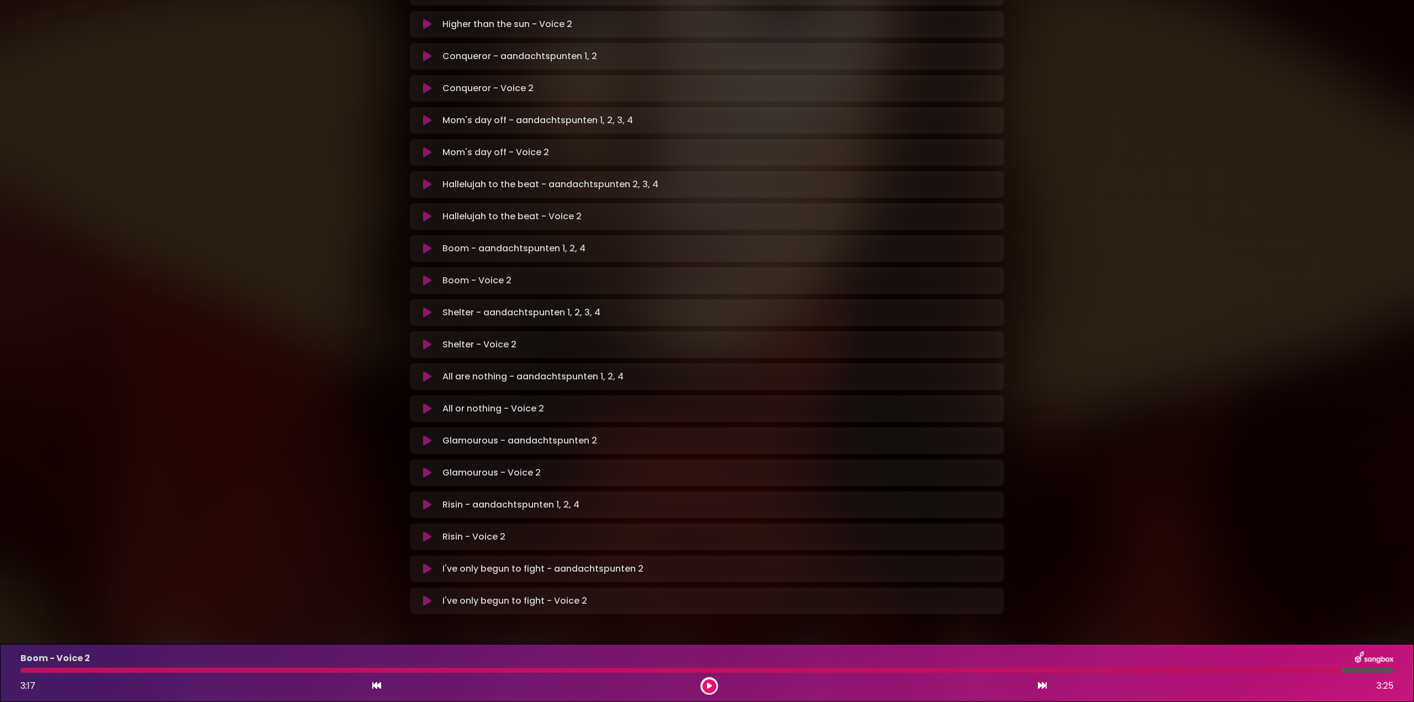
click at [424, 339] on icon at bounding box center [427, 344] width 8 height 11
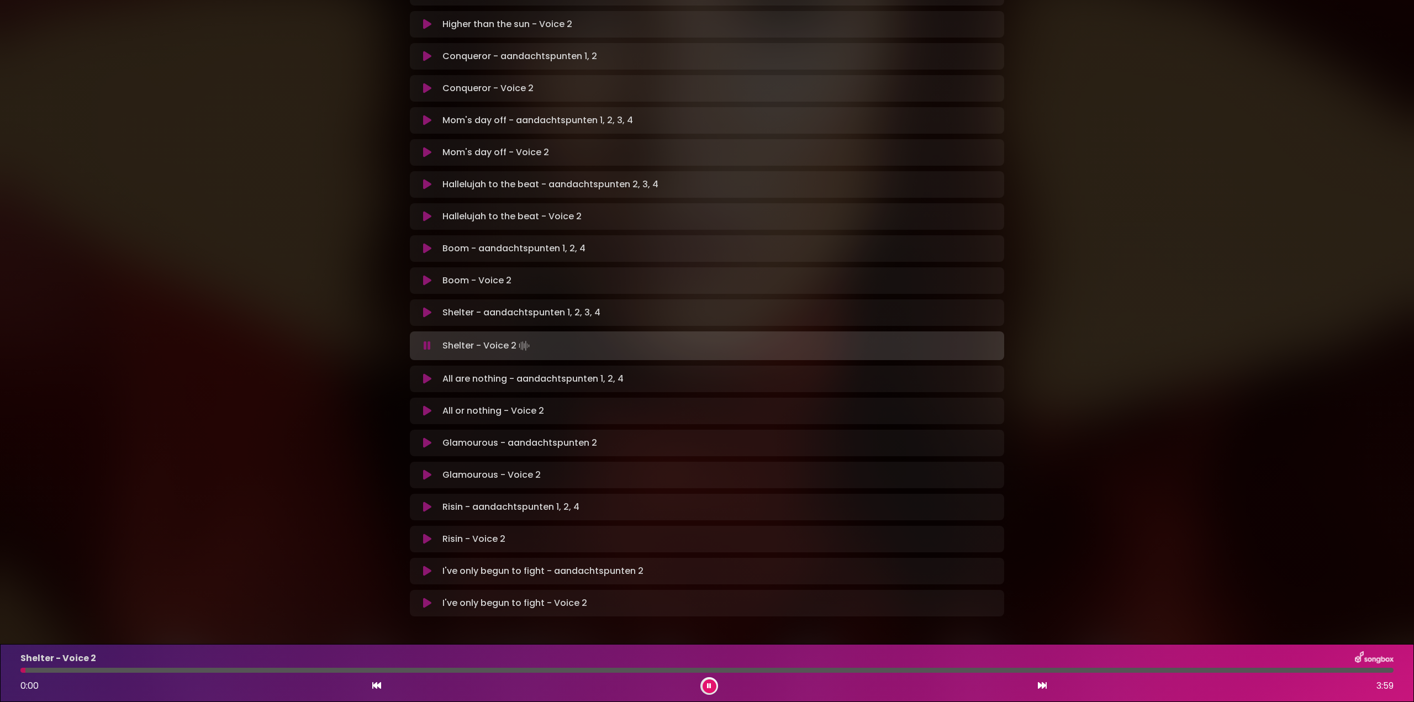
drag, startPoint x: 425, startPoint y: 307, endPoint x: 580, endPoint y: 282, distance: 156.7
click at [426, 340] on icon at bounding box center [427, 345] width 7 height 11
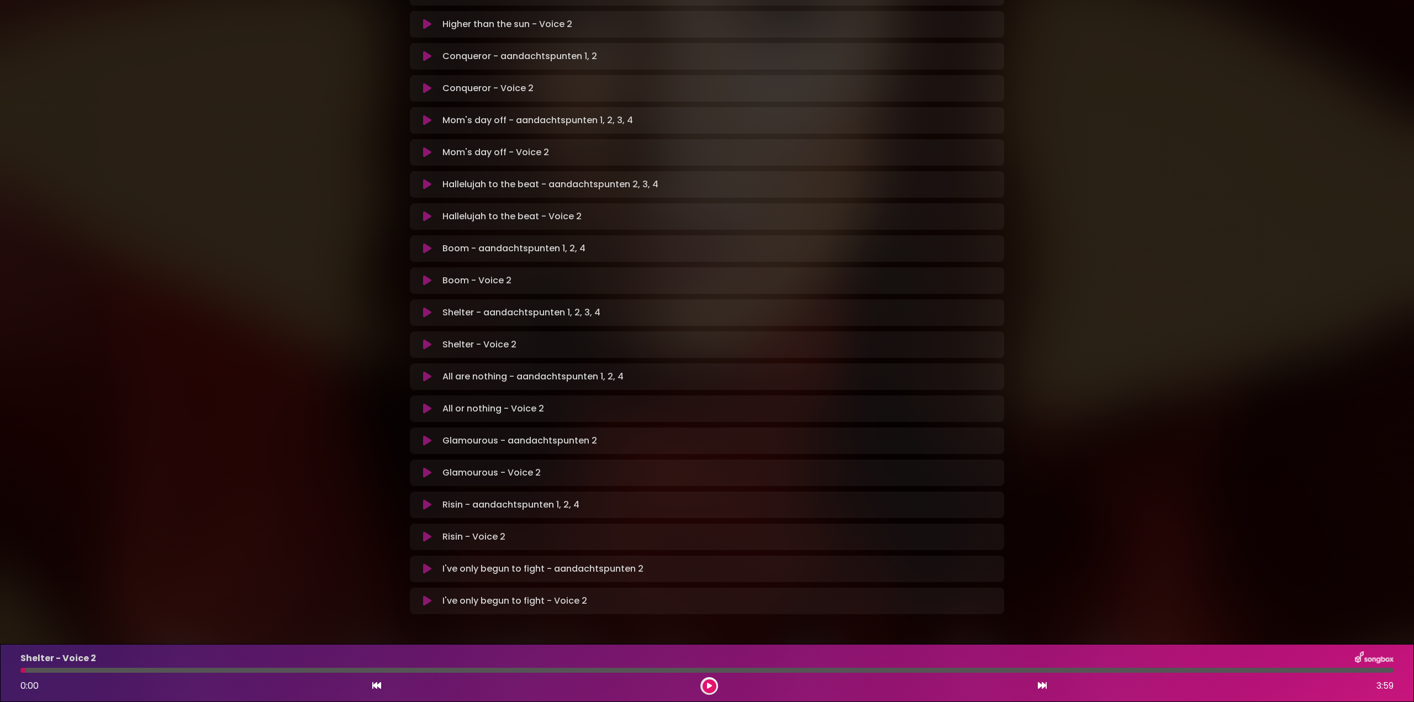
click at [426, 339] on icon at bounding box center [427, 344] width 8 height 11
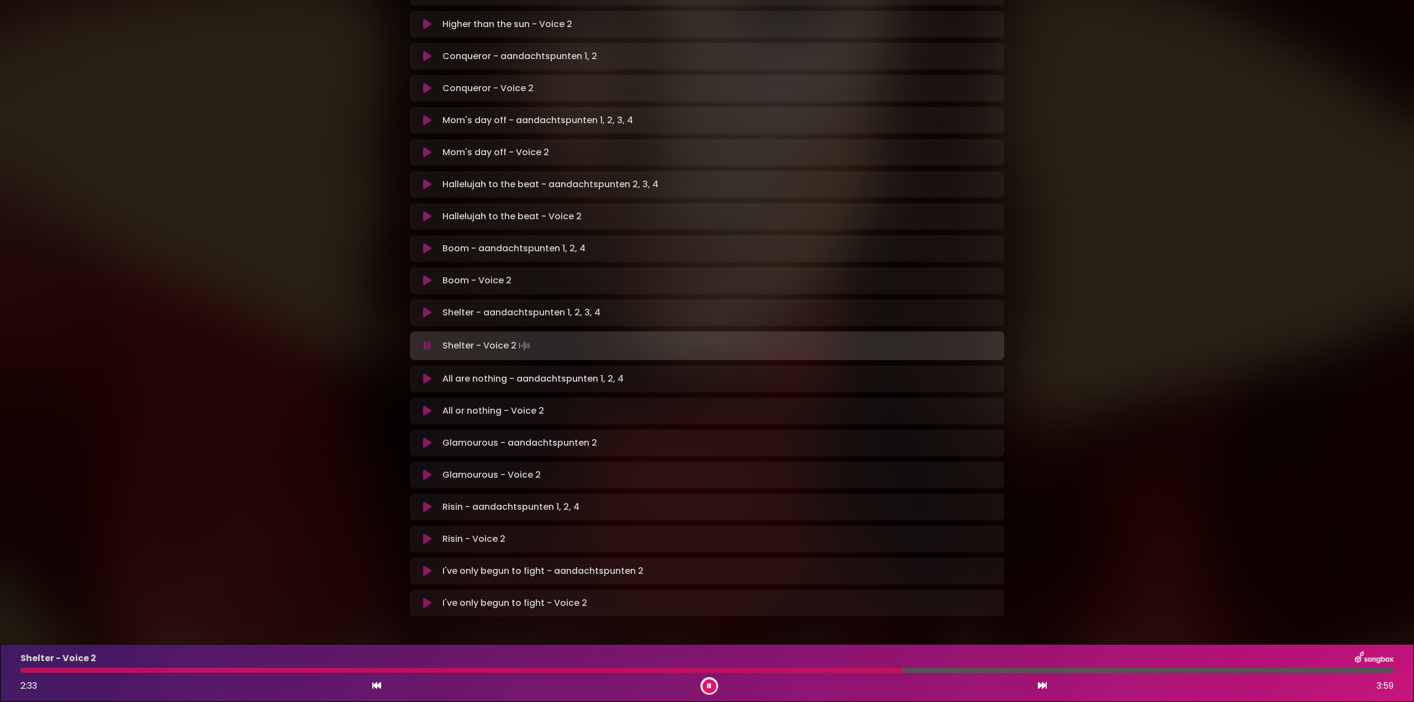
click at [698, 671] on div at bounding box center [461, 670] width 882 height 5
click at [741, 671] on div at bounding box center [450, 670] width 861 height 5
click at [708, 688] on icon at bounding box center [708, 686] width 5 height 7
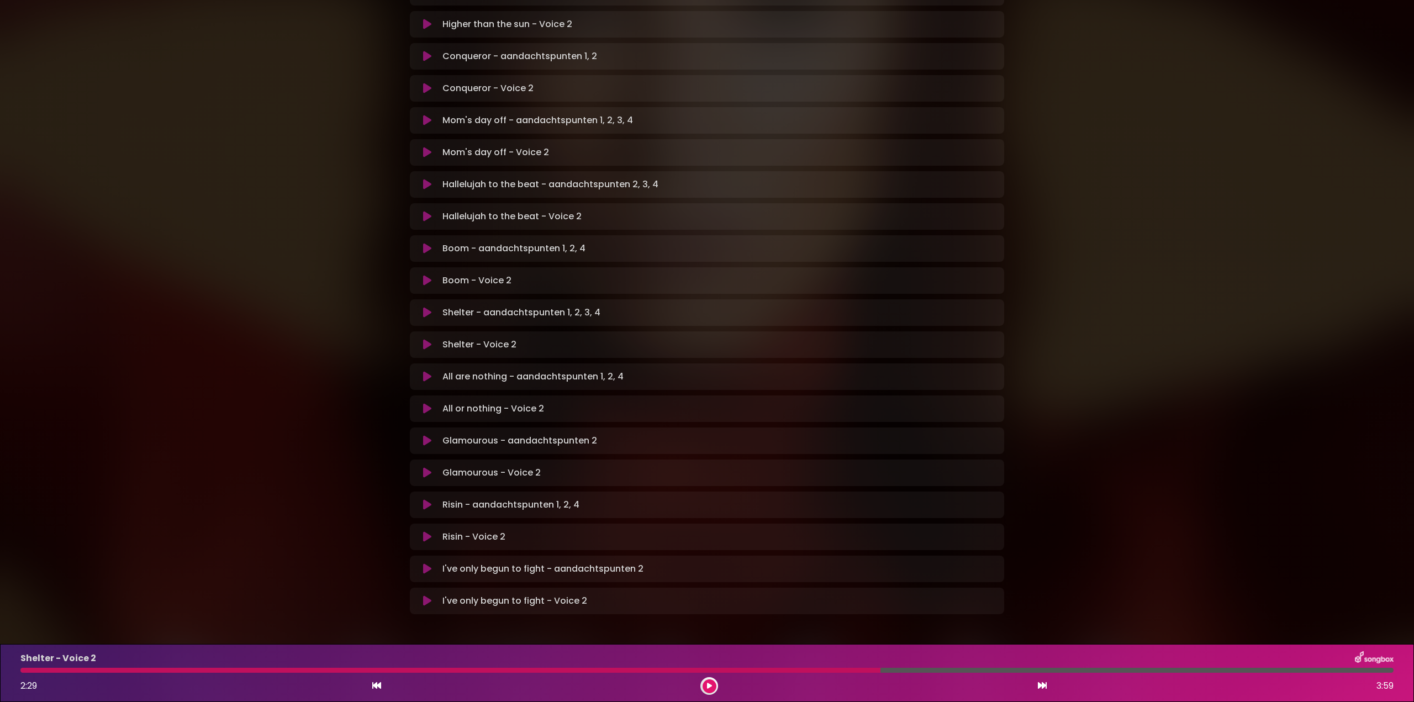
click at [708, 685] on icon at bounding box center [709, 686] width 6 height 8
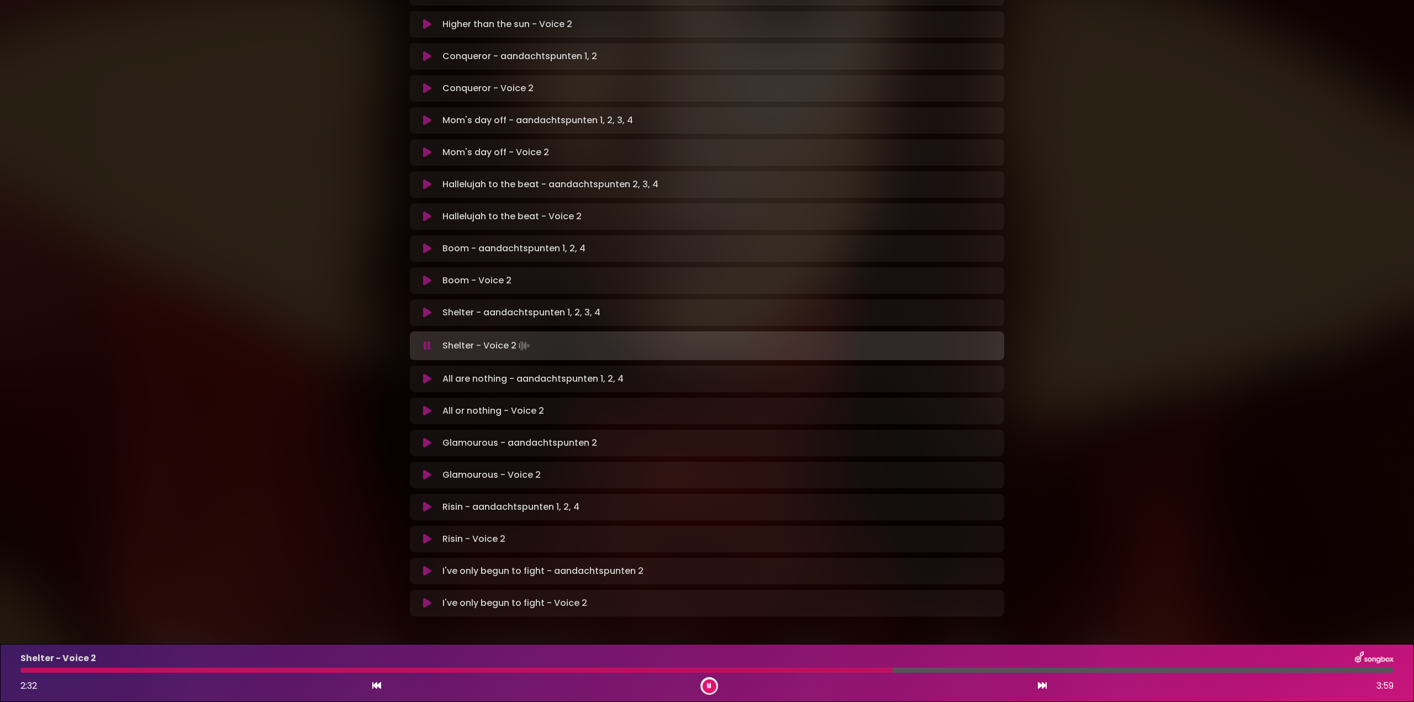
click at [1038, 669] on div at bounding box center [706, 670] width 1373 height 5
click at [1215, 669] on div at bounding box center [664, 670] width 1289 height 5
click at [709, 689] on icon at bounding box center [709, 686] width 8 height 8
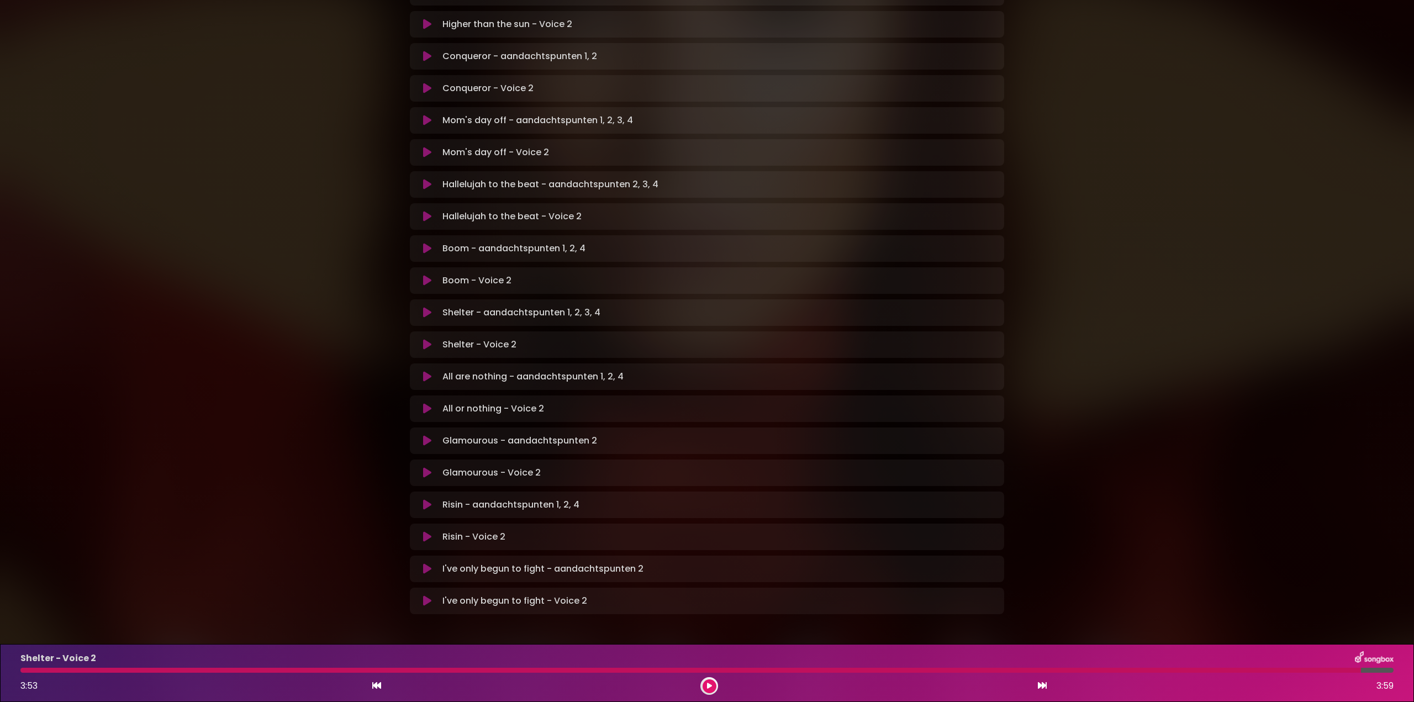
click at [423, 403] on icon at bounding box center [427, 408] width 8 height 11
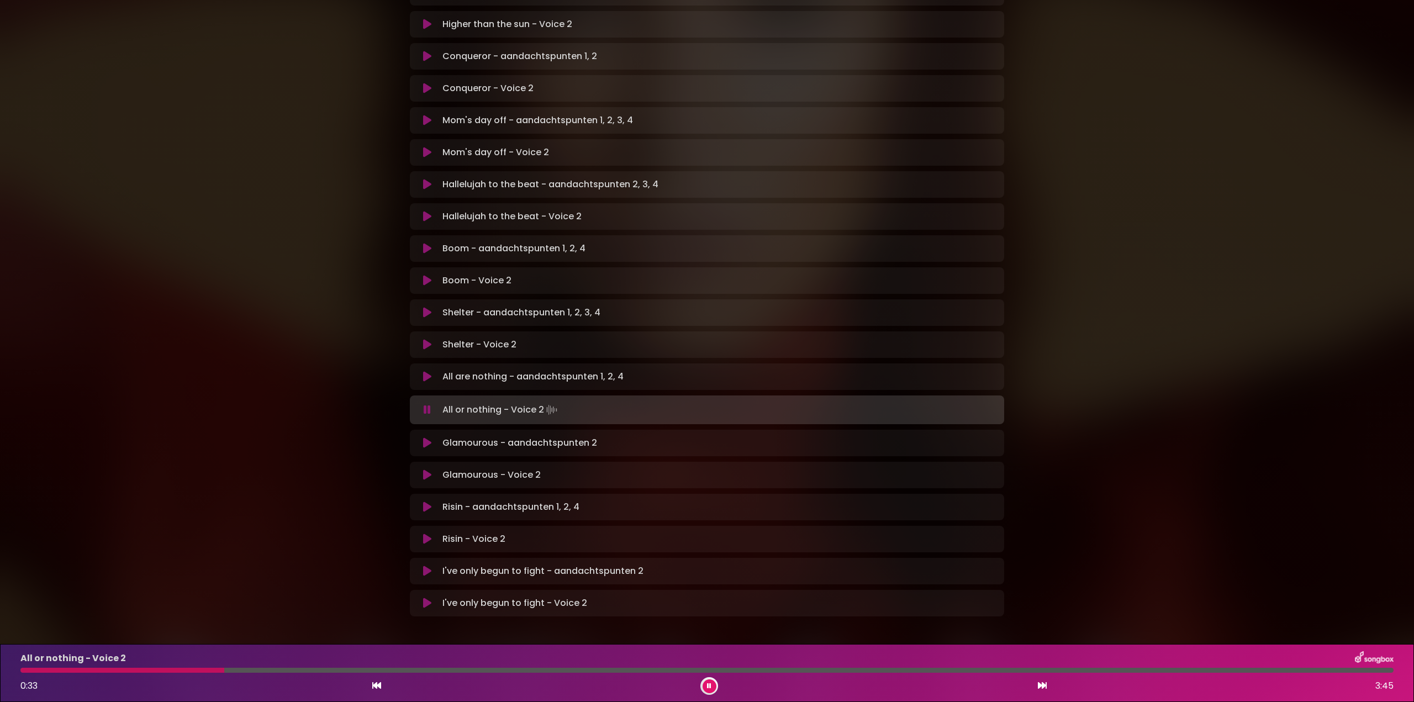
drag, startPoint x: 423, startPoint y: 367, endPoint x: 433, endPoint y: 369, distance: 10.1
click at [426, 404] on button at bounding box center [427, 409] width 22 height 11
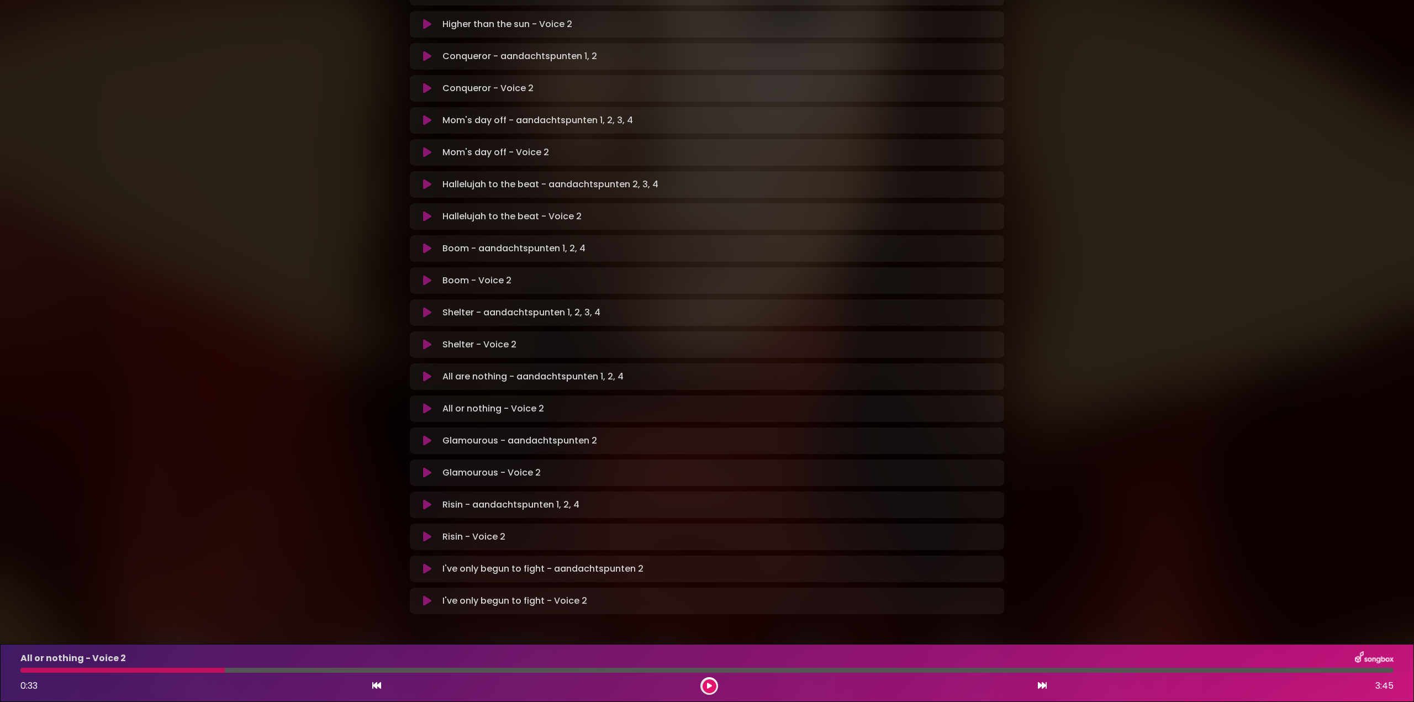
click at [428, 403] on icon at bounding box center [427, 408] width 8 height 11
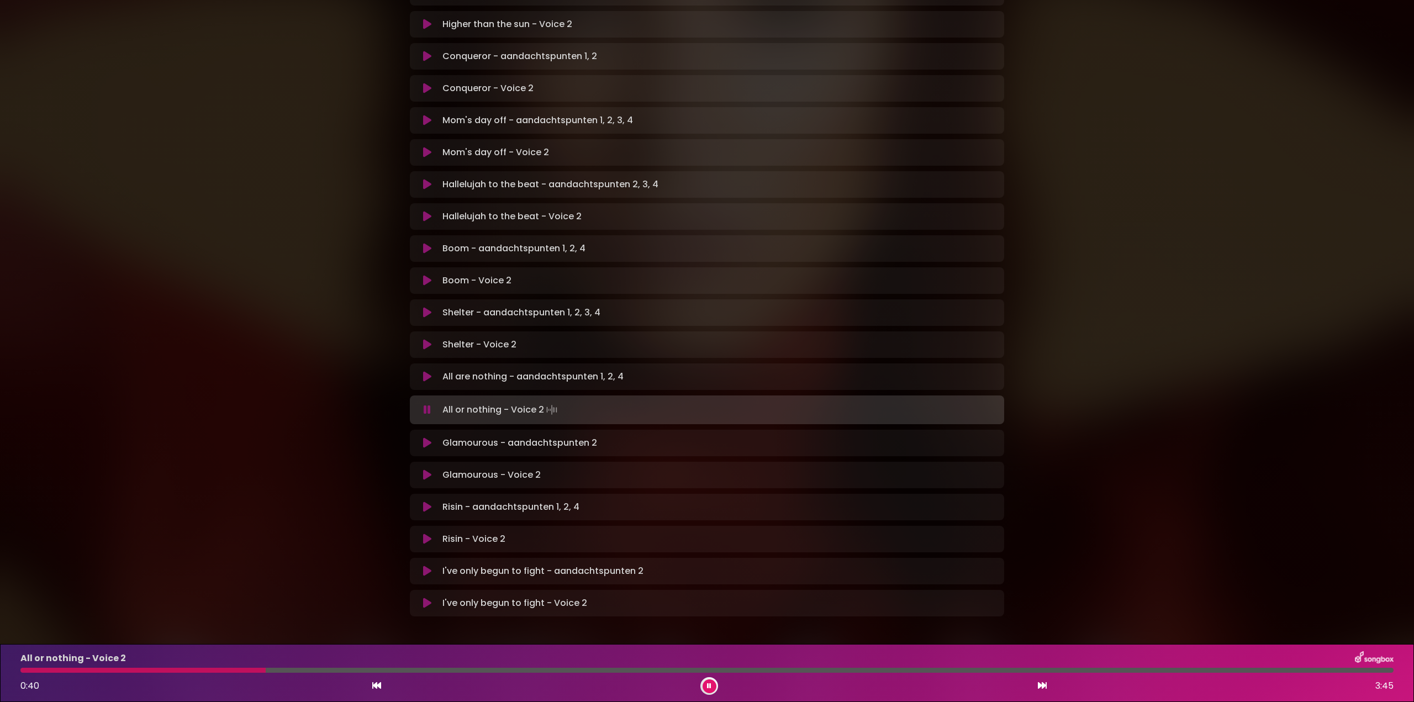
click at [92, 669] on div at bounding box center [142, 670] width 245 height 5
click at [75, 667] on div "All or nothing - Voice 2 1:15 3:45" at bounding box center [707, 673] width 1386 height 44
click at [87, 669] on div at bounding box center [252, 670] width 464 height 5
click at [48, 670] on div at bounding box center [275, 670] width 510 height 5
click at [71, 668] on div at bounding box center [706, 670] width 1373 height 5
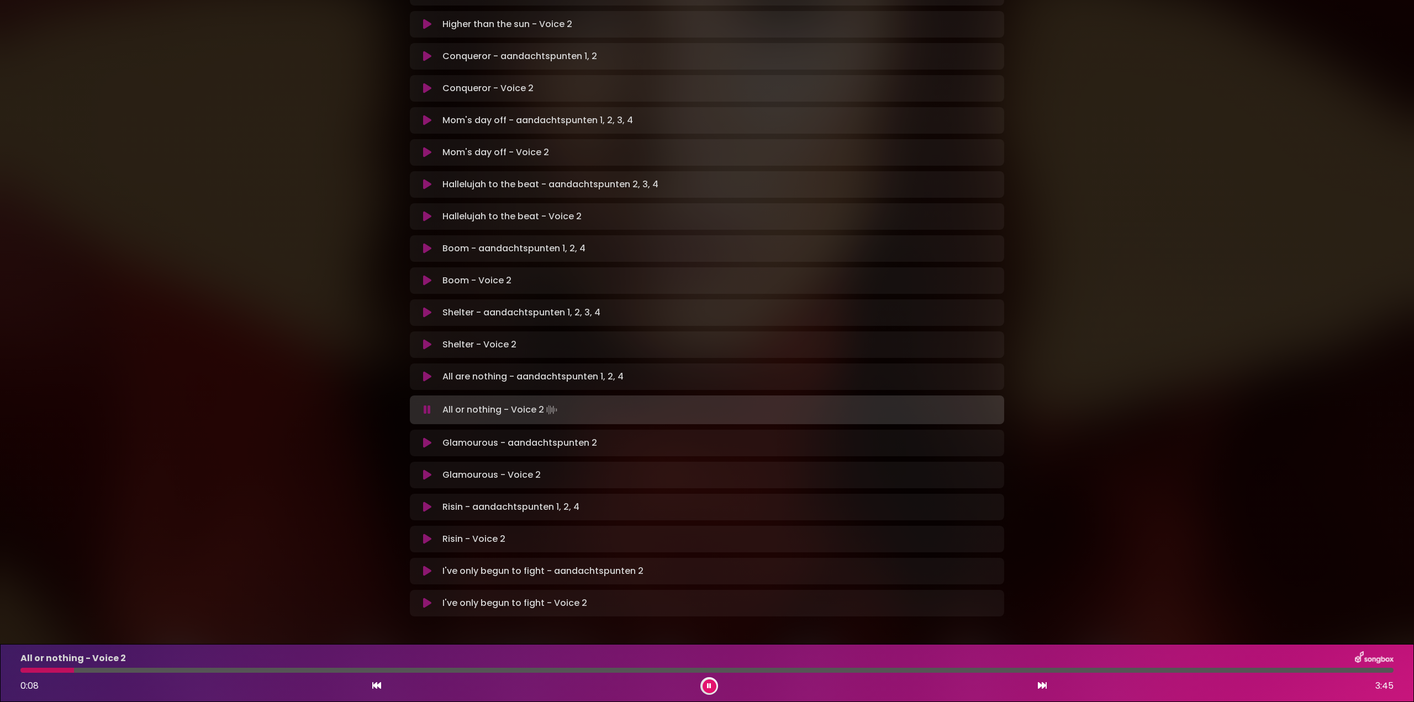
click at [91, 672] on div at bounding box center [706, 670] width 1373 height 5
click at [425, 404] on icon at bounding box center [427, 409] width 7 height 11
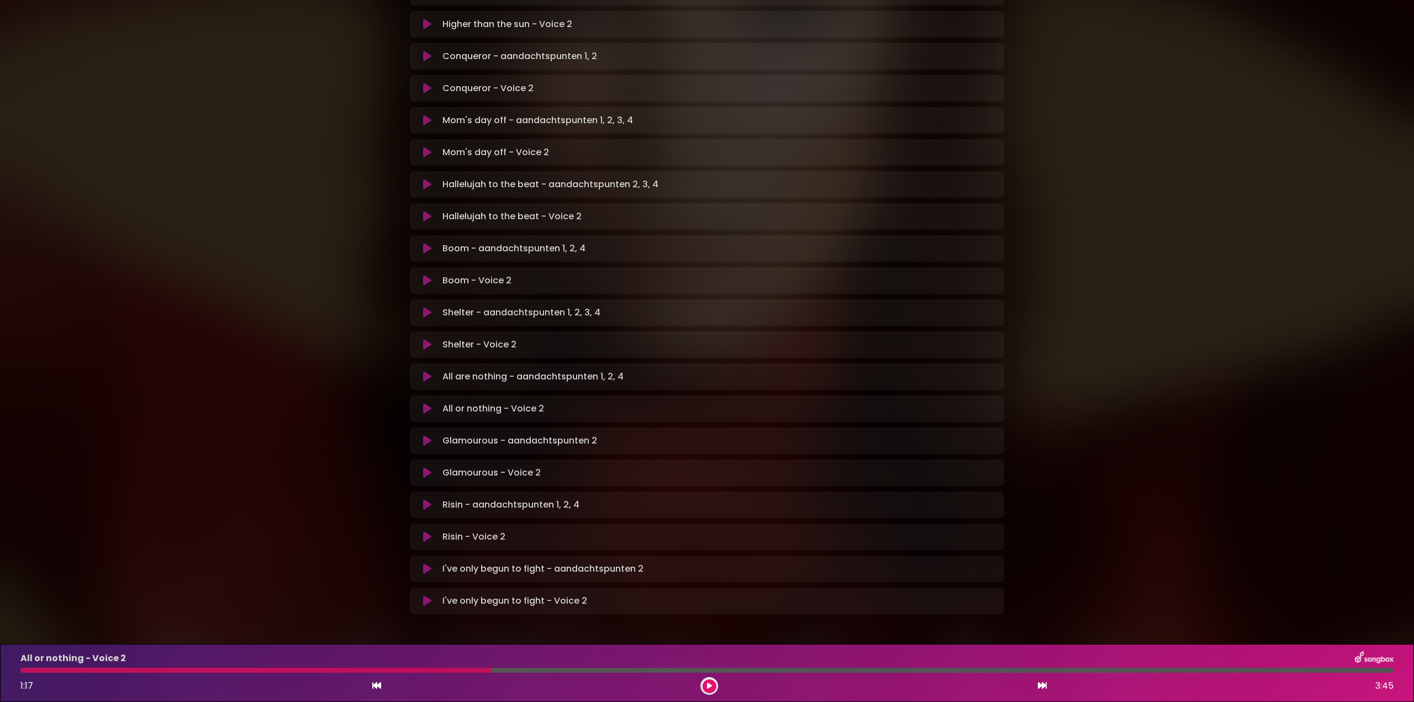
click at [425, 403] on icon at bounding box center [427, 408] width 8 height 11
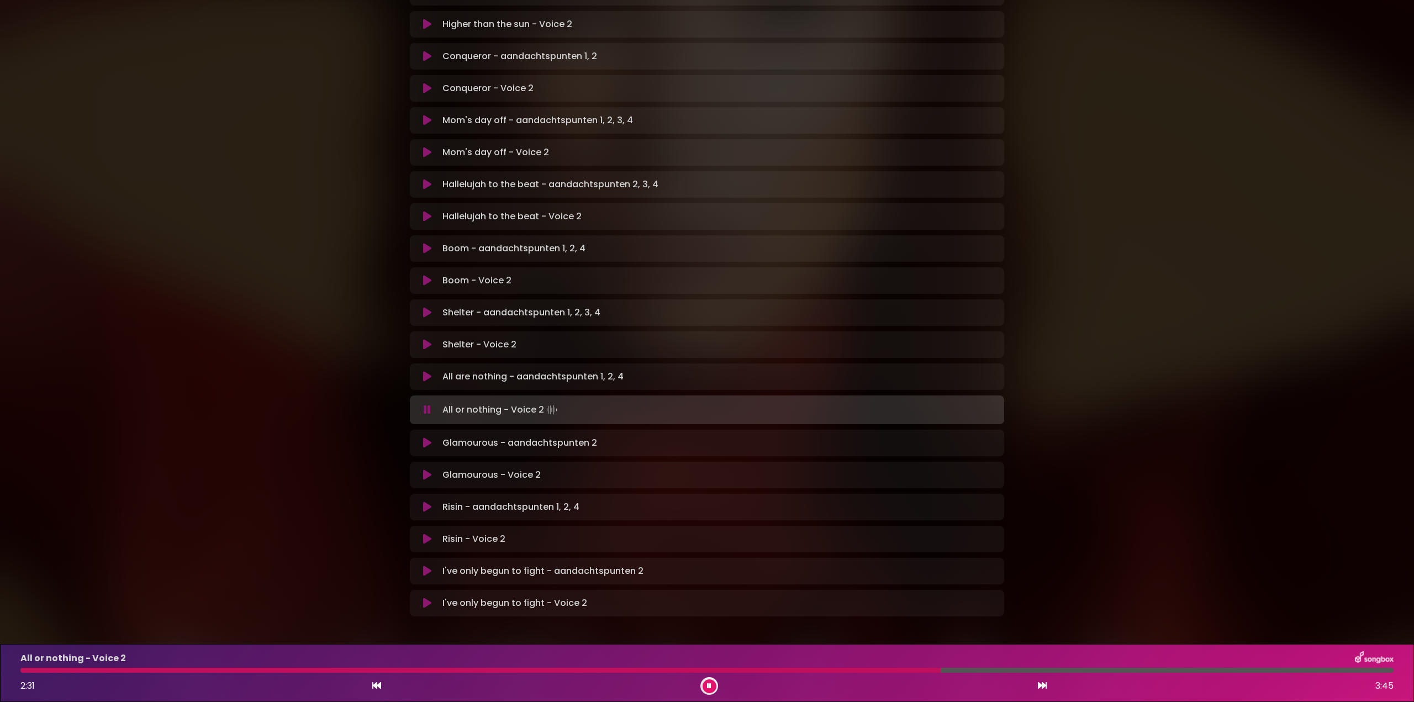
click at [674, 668] on div at bounding box center [480, 670] width 920 height 5
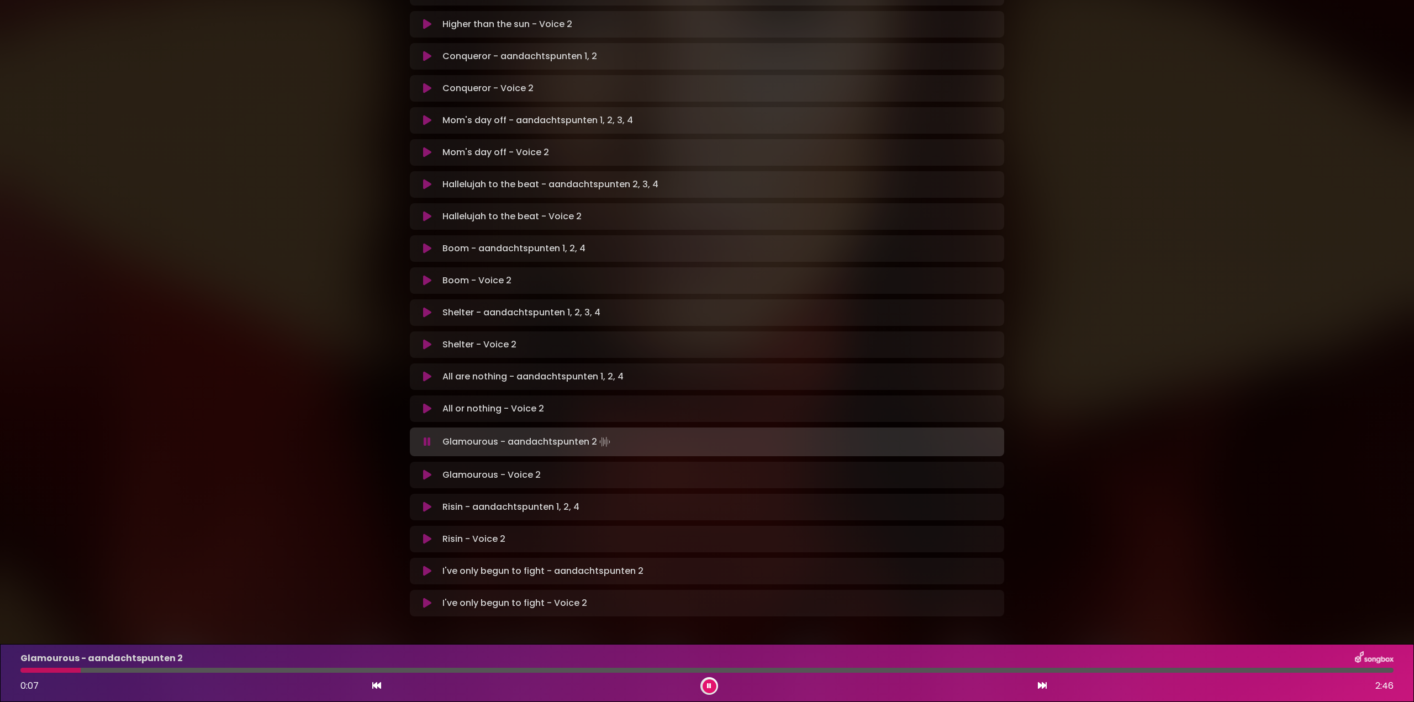
click at [711, 689] on button at bounding box center [710, 686] width 14 height 14
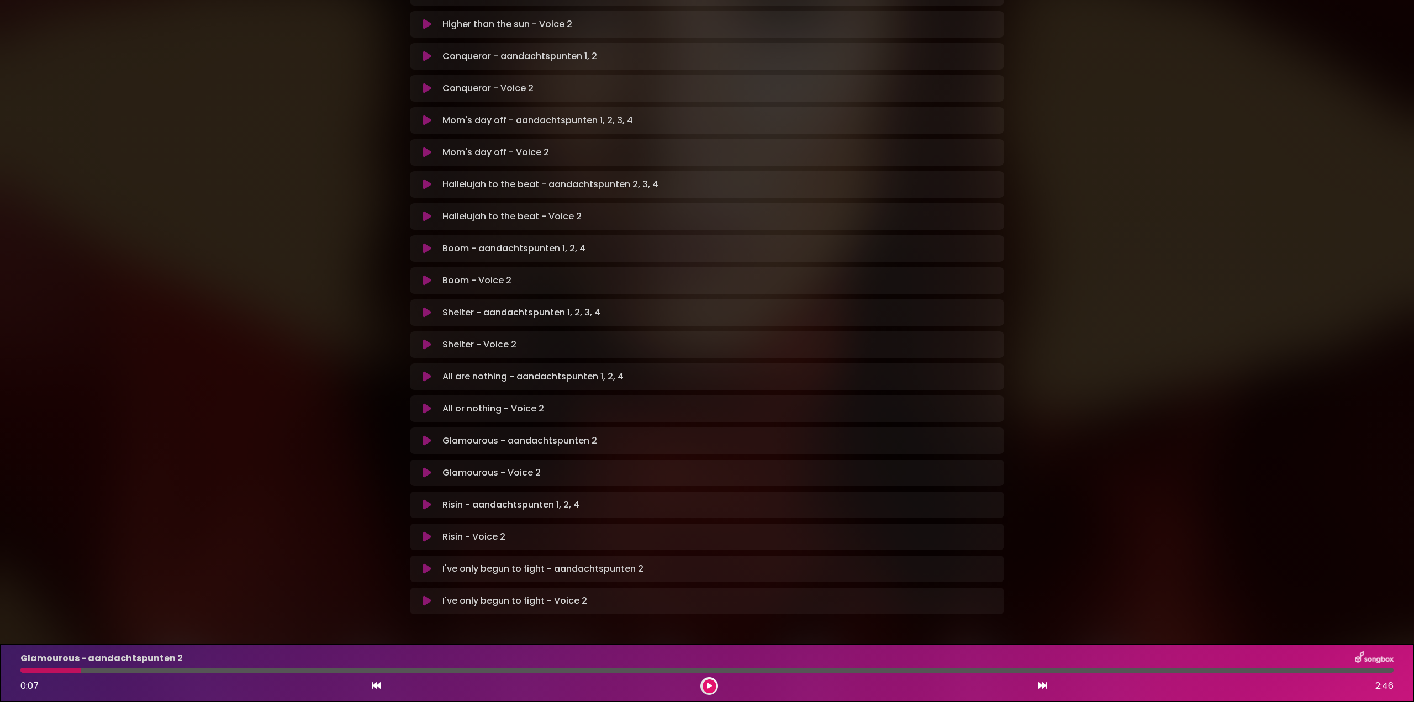
click at [779, 667] on div "Glamourous - aandachtspunten 2 0:07 2:46" at bounding box center [707, 673] width 1386 height 44
click at [713, 687] on button at bounding box center [710, 686] width 14 height 14
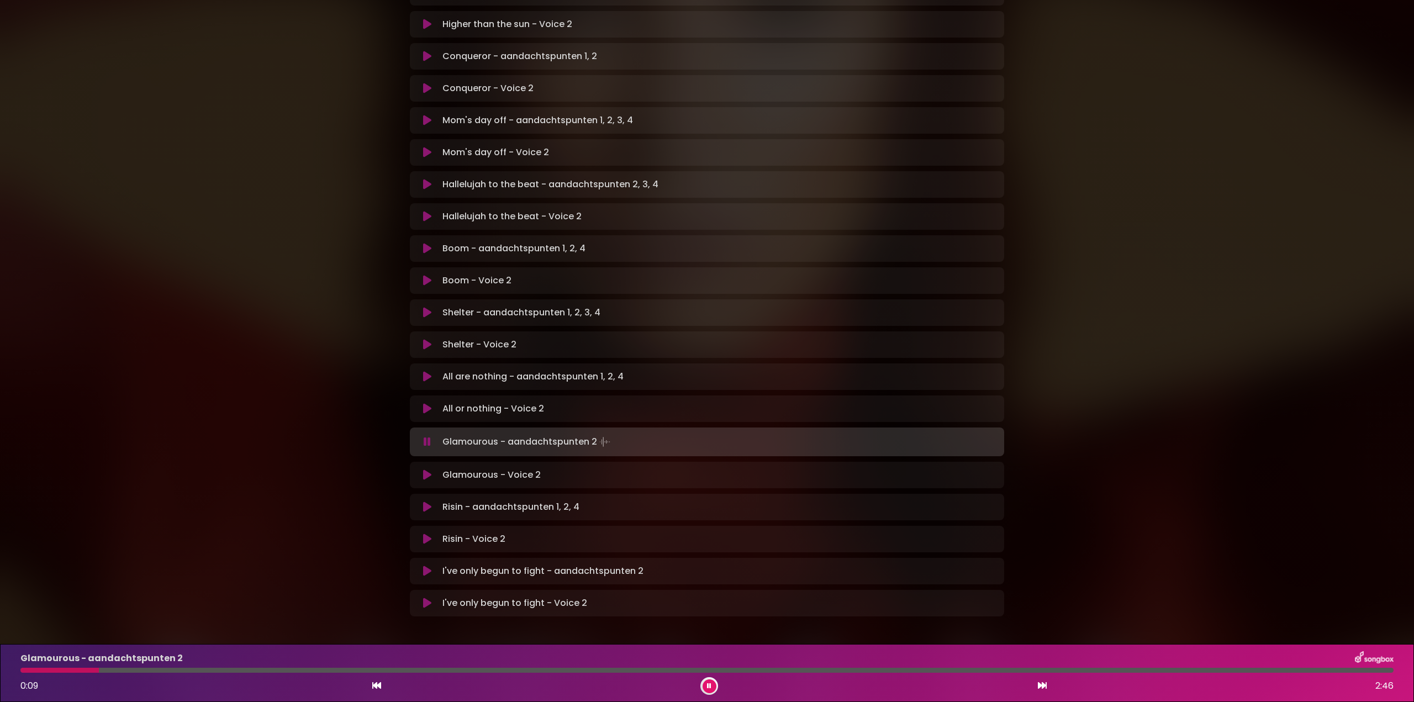
drag, startPoint x: 713, startPoint y: 685, endPoint x: 634, endPoint y: 591, distance: 122.7
click at [713, 684] on button at bounding box center [710, 686] width 14 height 14
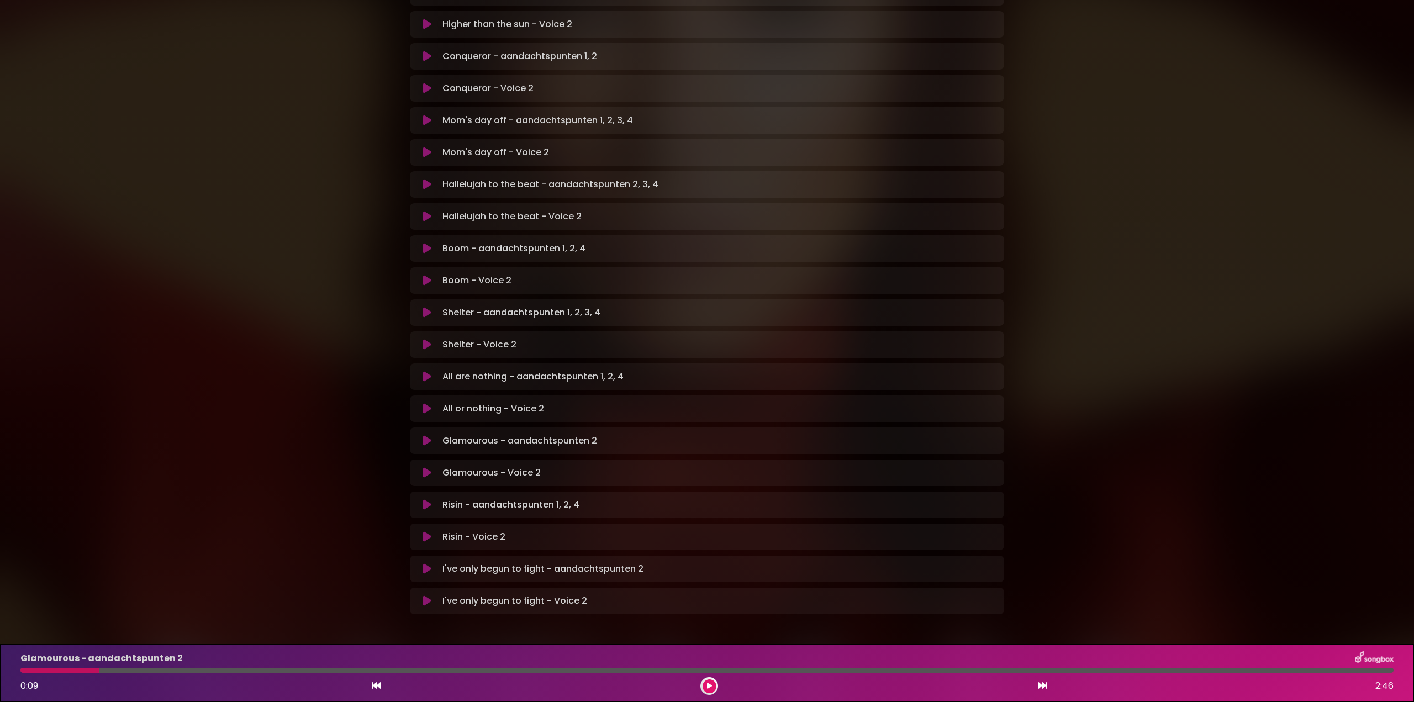
click at [426, 403] on icon at bounding box center [427, 408] width 8 height 11
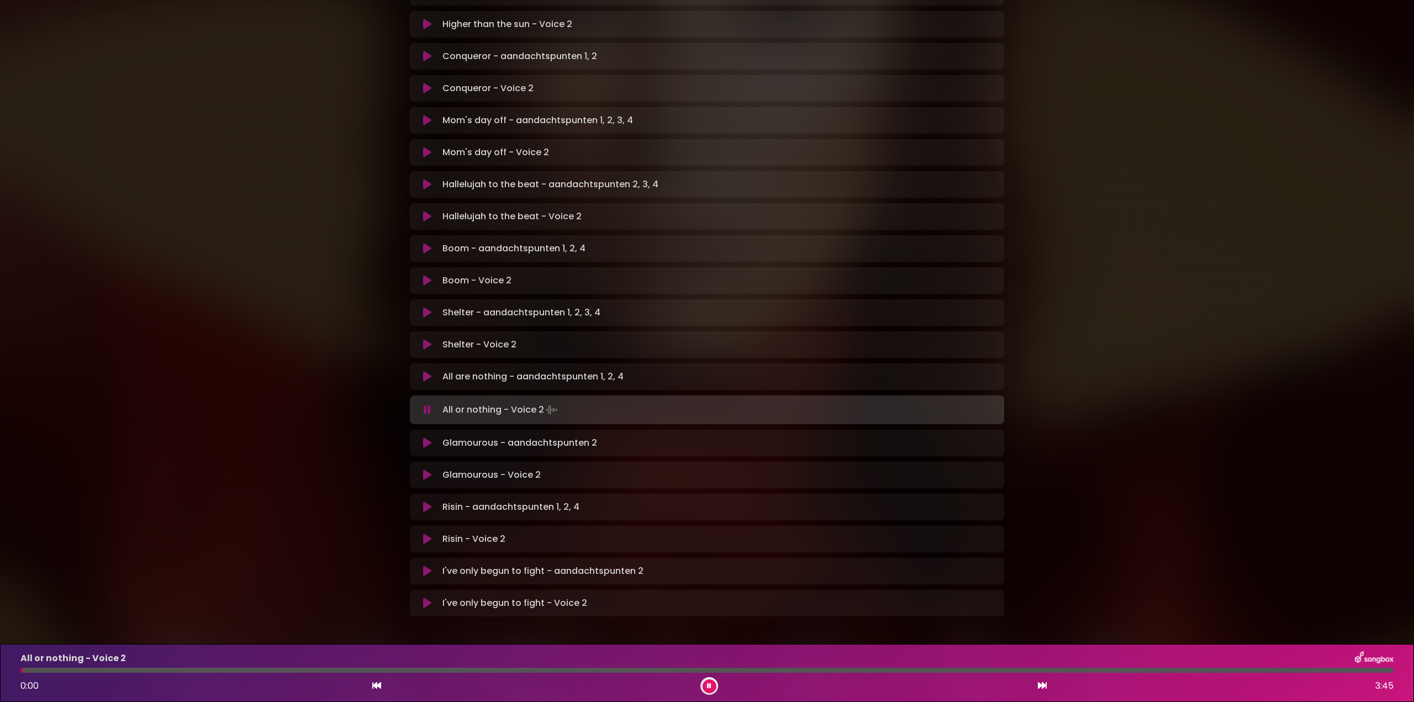
click at [822, 667] on div "All or nothing - Voice 2 0:00 3:45" at bounding box center [707, 673] width 1386 height 44
click at [877, 671] on div at bounding box center [706, 670] width 1373 height 5
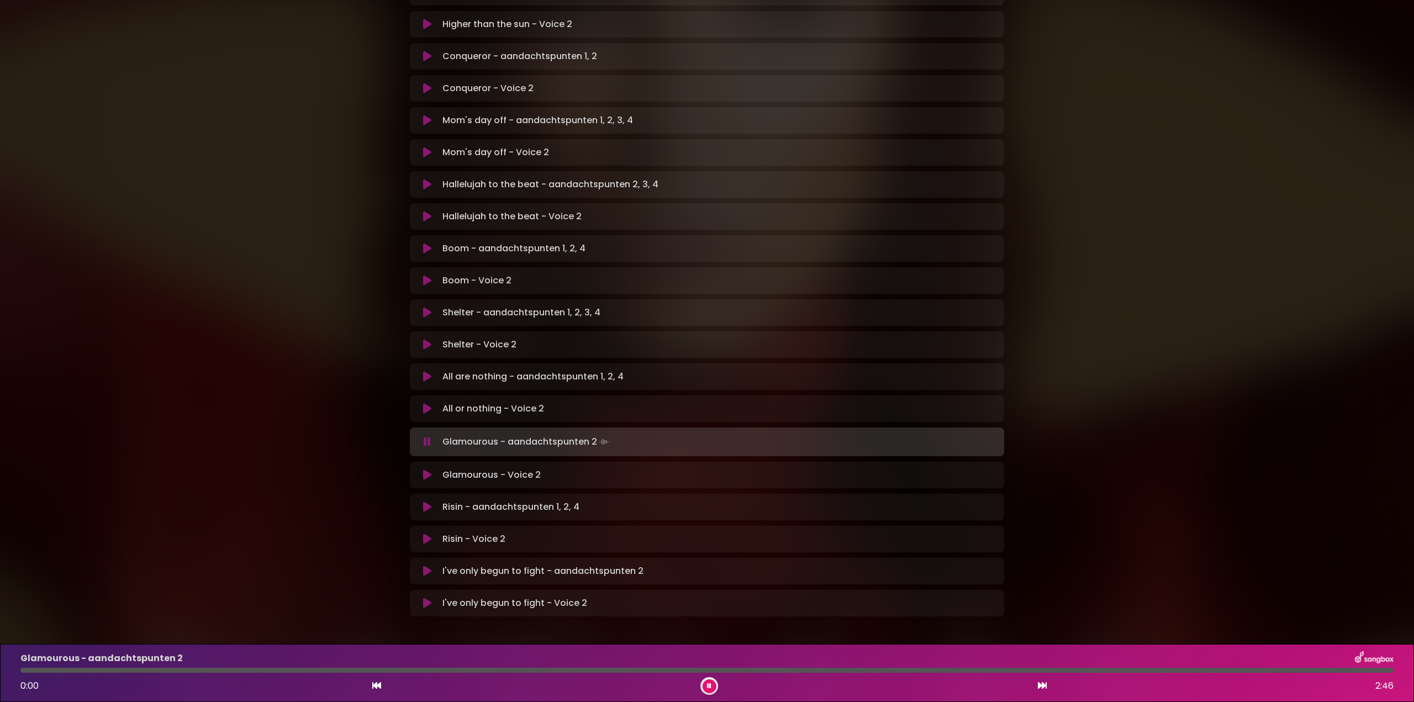
click at [714, 688] on button at bounding box center [710, 686] width 14 height 14
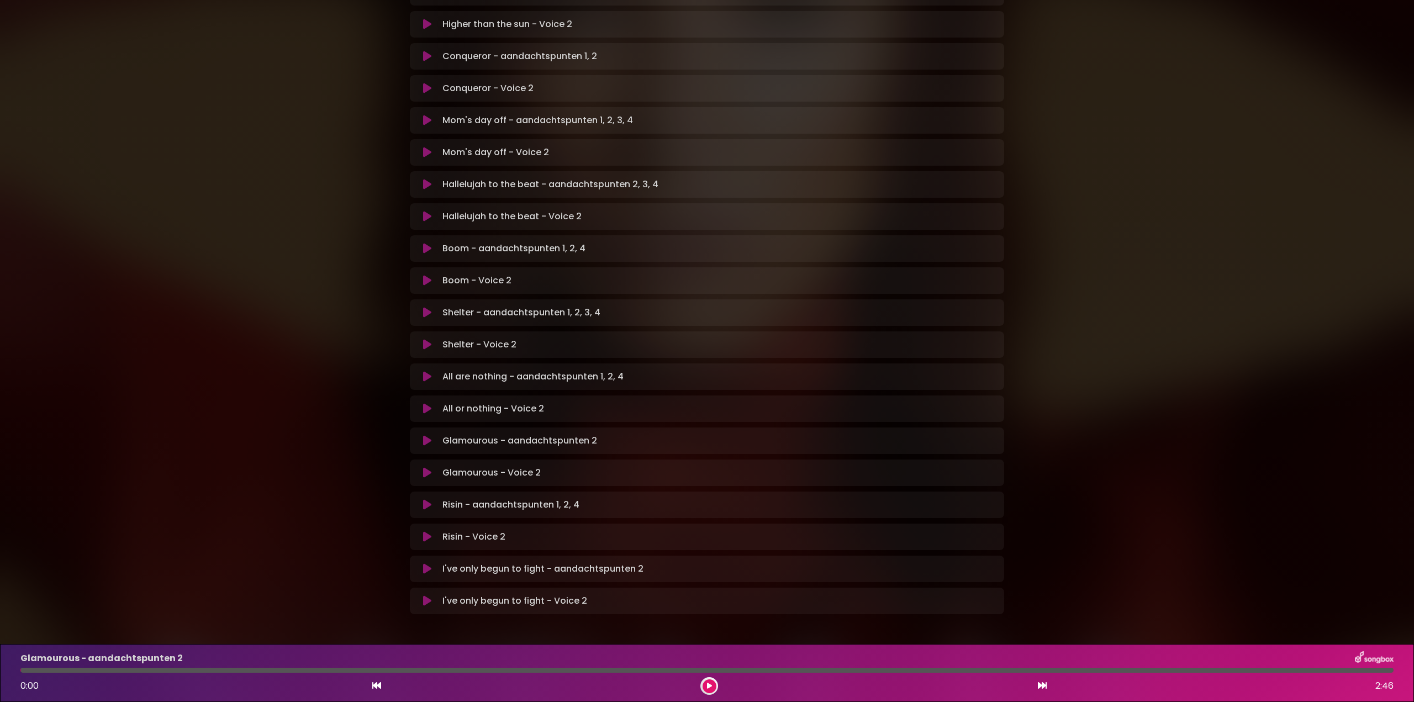
click at [428, 467] on icon at bounding box center [427, 472] width 8 height 11
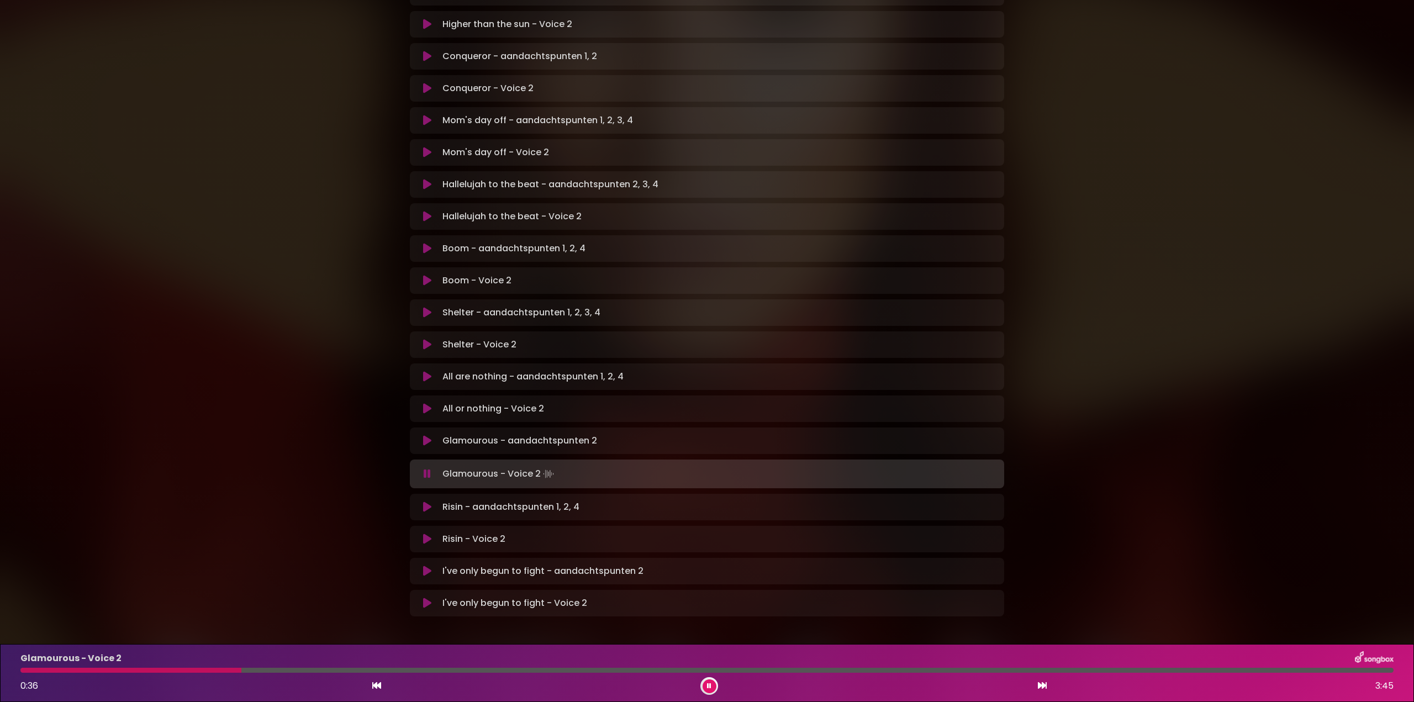
click at [138, 668] on div at bounding box center [130, 670] width 221 height 5
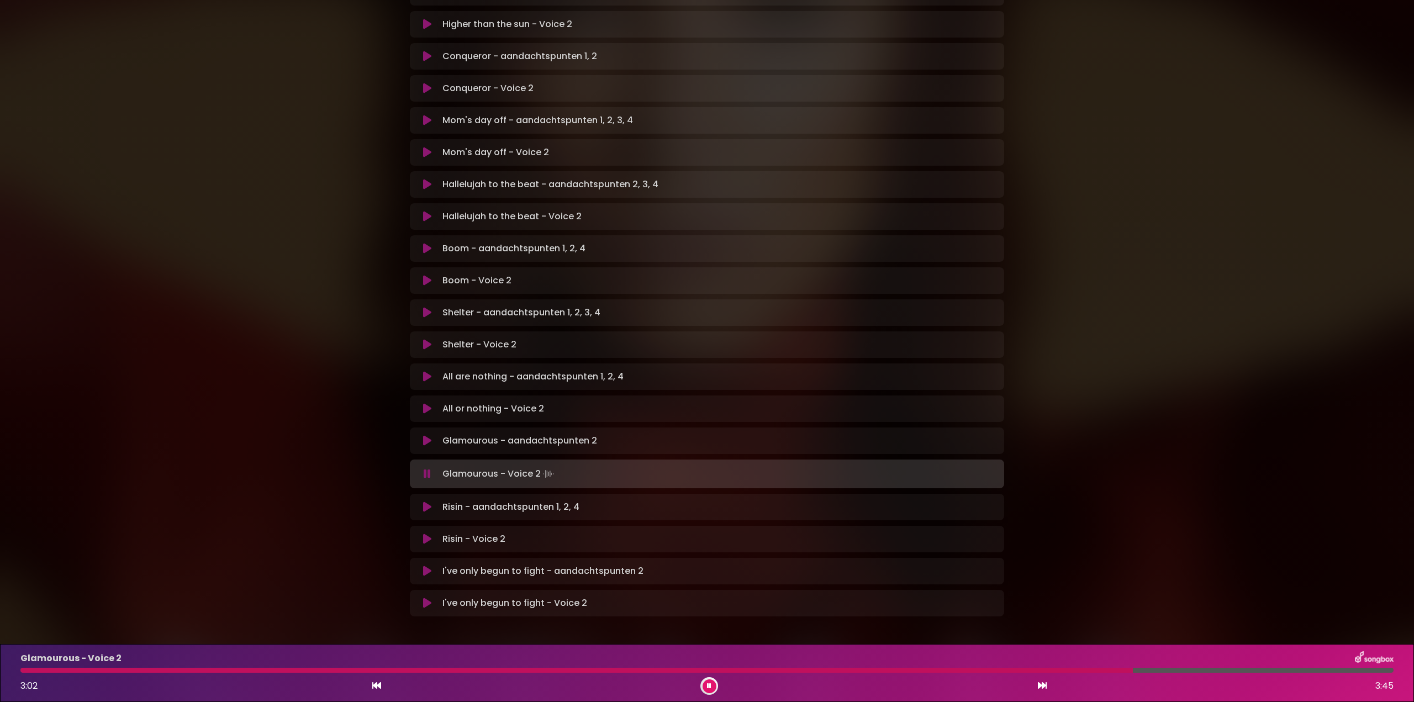
drag, startPoint x: 424, startPoint y: 437, endPoint x: 594, endPoint y: 283, distance: 229.1
click at [424, 468] on icon at bounding box center [427, 473] width 7 height 11
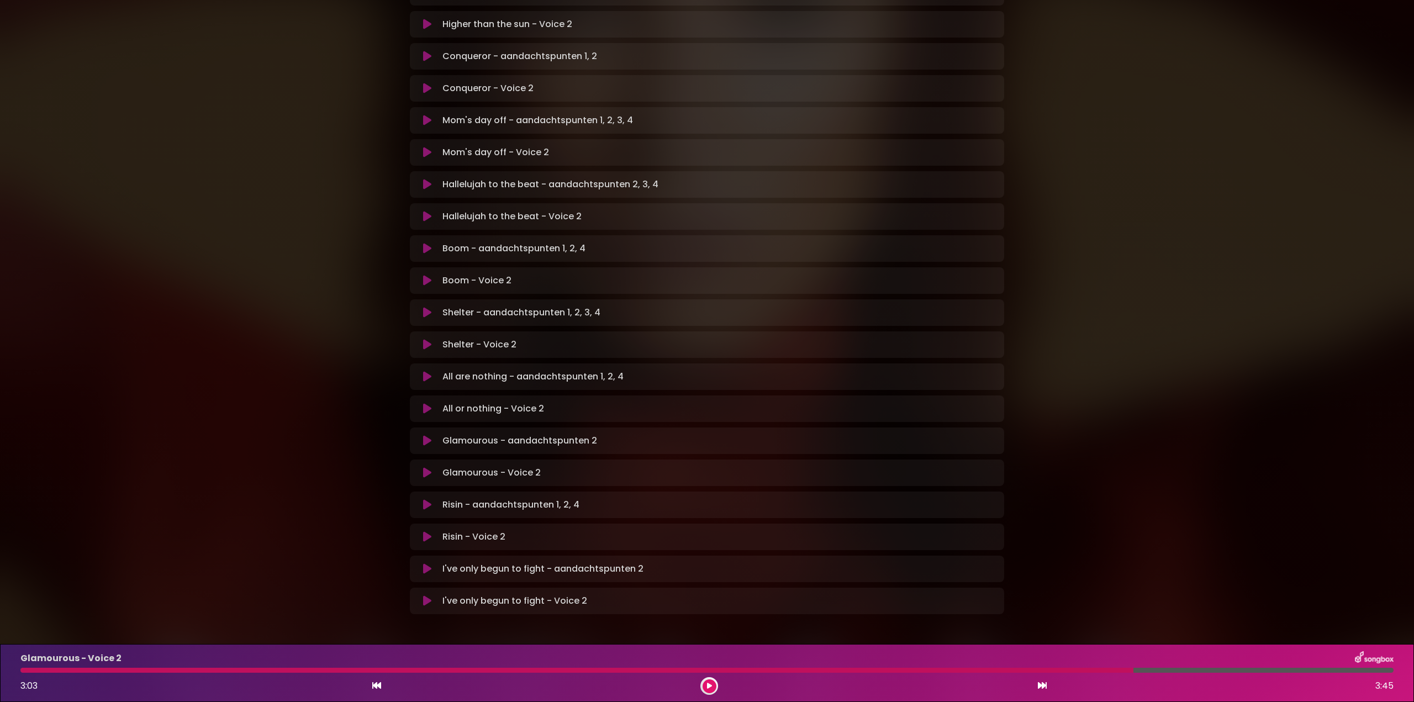
drag, startPoint x: 424, startPoint y: 497, endPoint x: 430, endPoint y: 497, distance: 6.6
click at [424, 531] on icon at bounding box center [427, 536] width 8 height 11
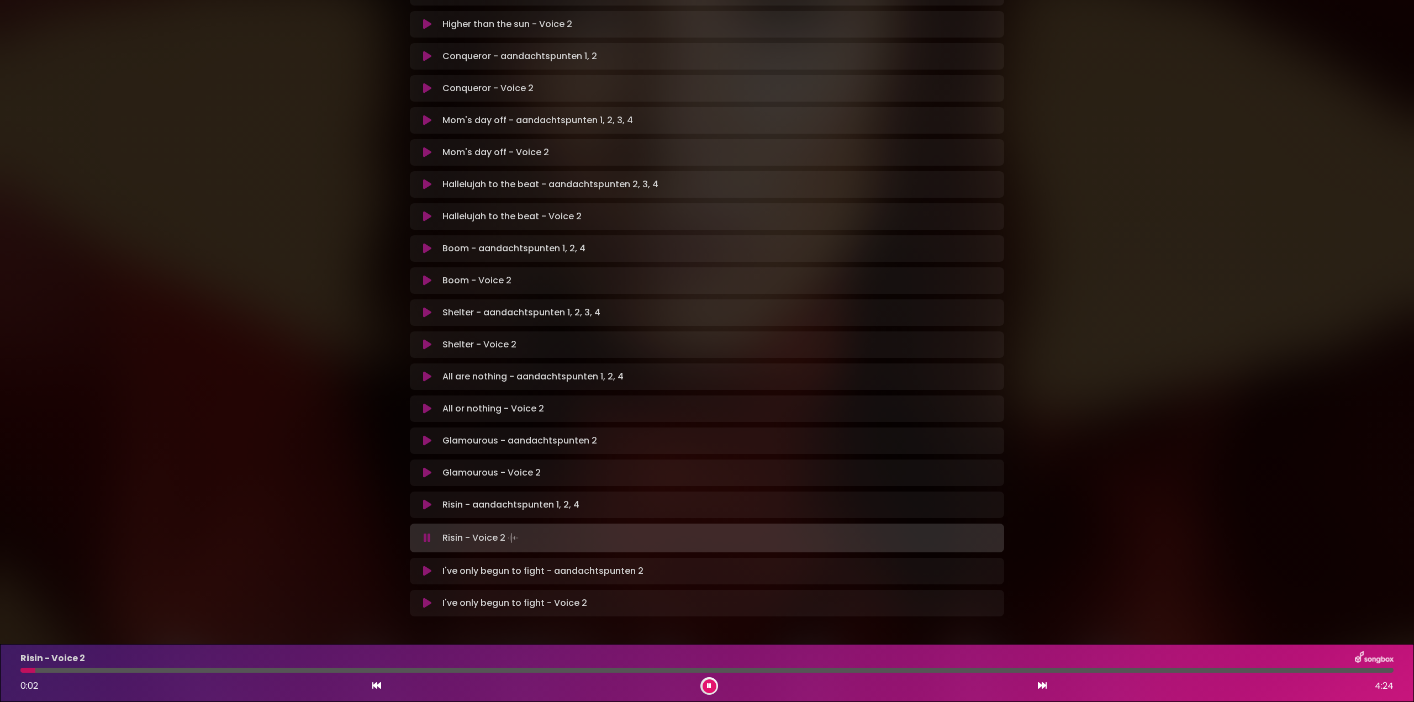
click at [123, 668] on div at bounding box center [706, 670] width 1373 height 5
click at [424, 532] on icon at bounding box center [427, 537] width 7 height 11
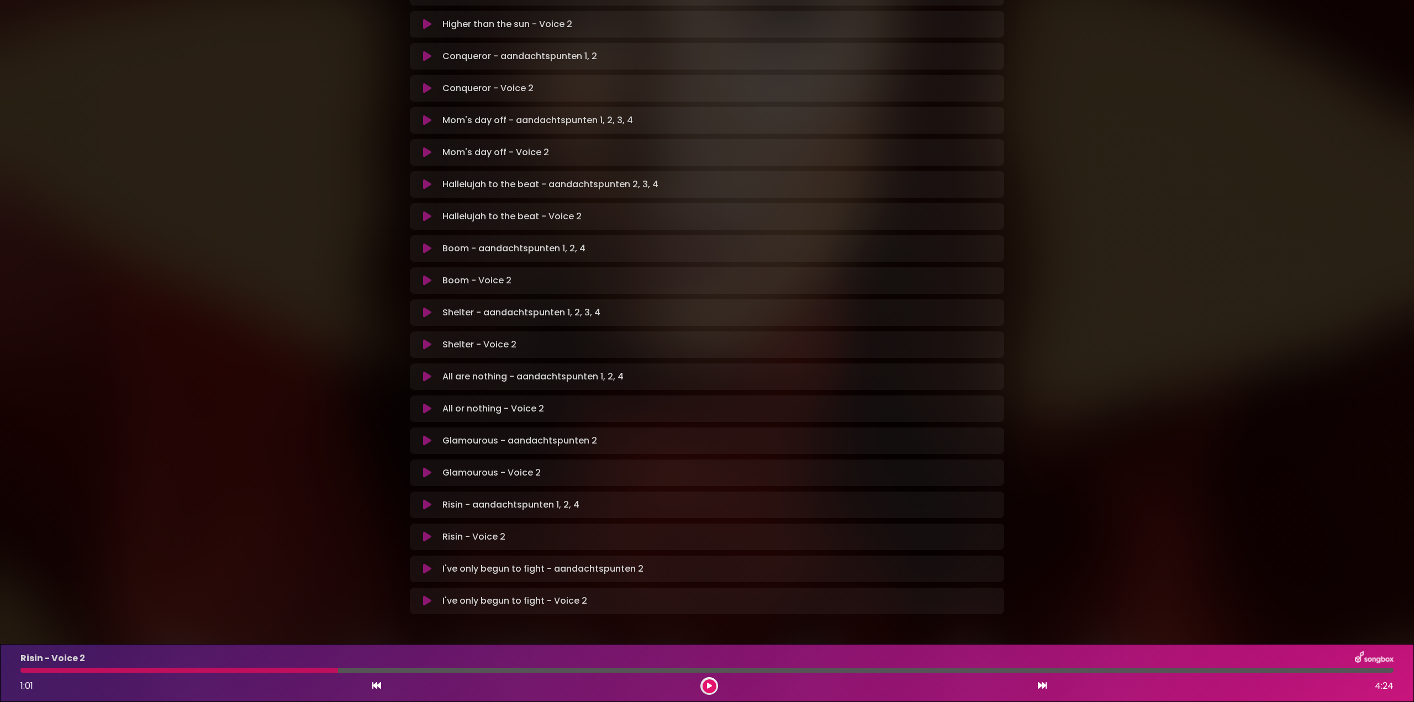
click at [425, 531] on icon at bounding box center [427, 536] width 8 height 11
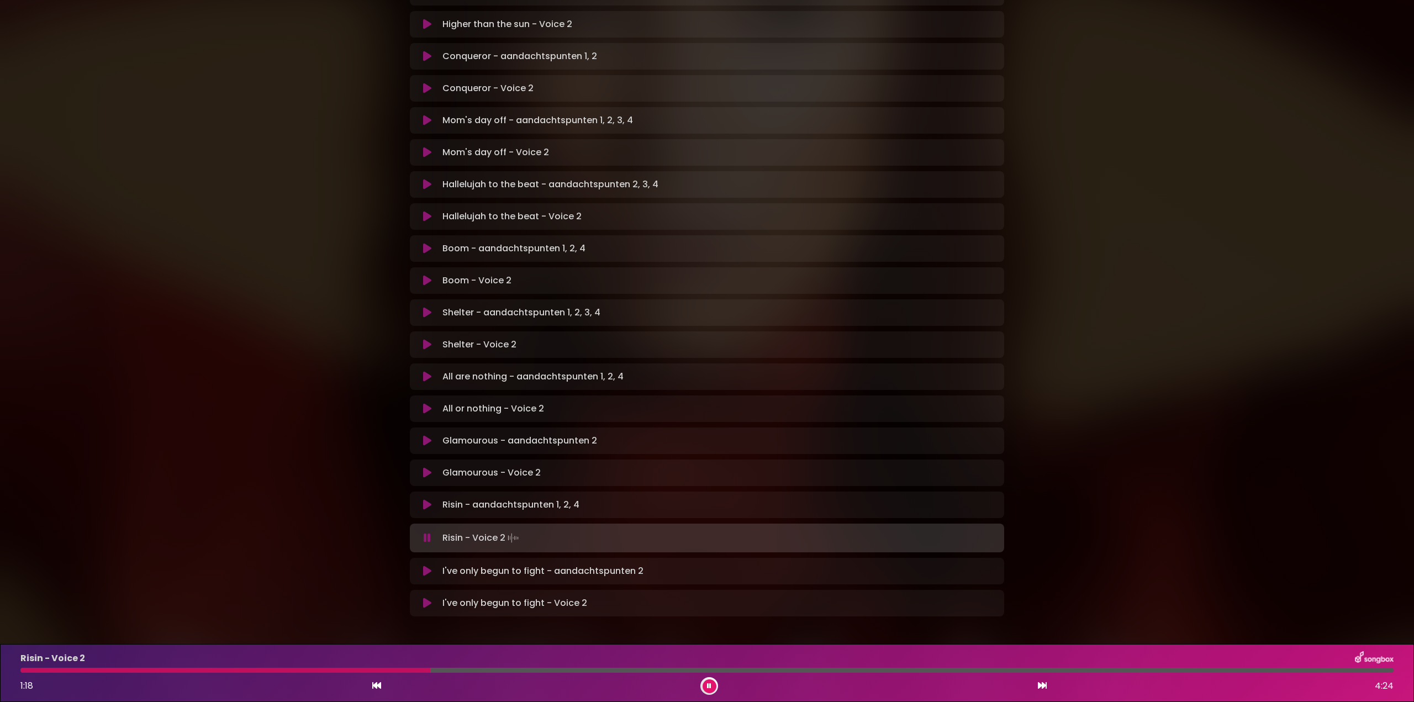
click at [302, 669] on div at bounding box center [225, 670] width 410 height 5
click at [623, 668] on div at bounding box center [706, 670] width 1373 height 5
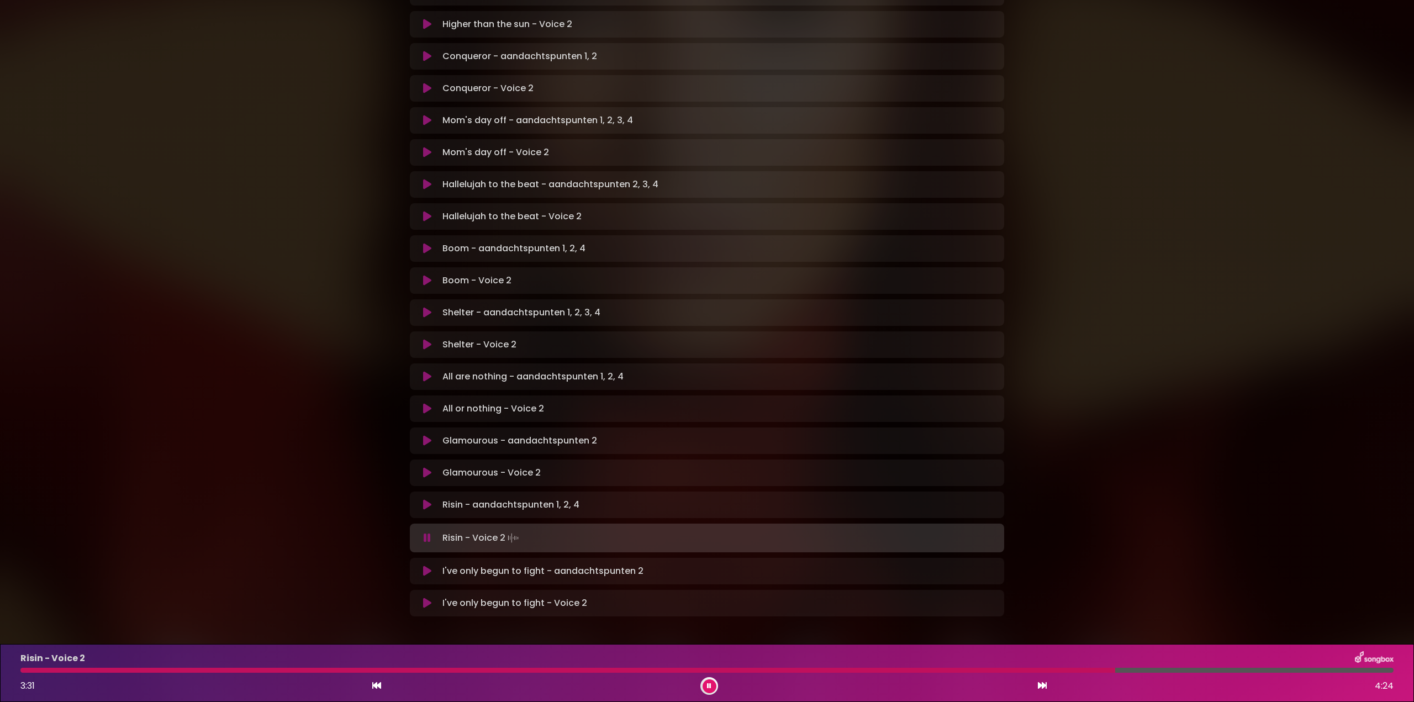
click at [713, 684] on button at bounding box center [710, 686] width 14 height 14
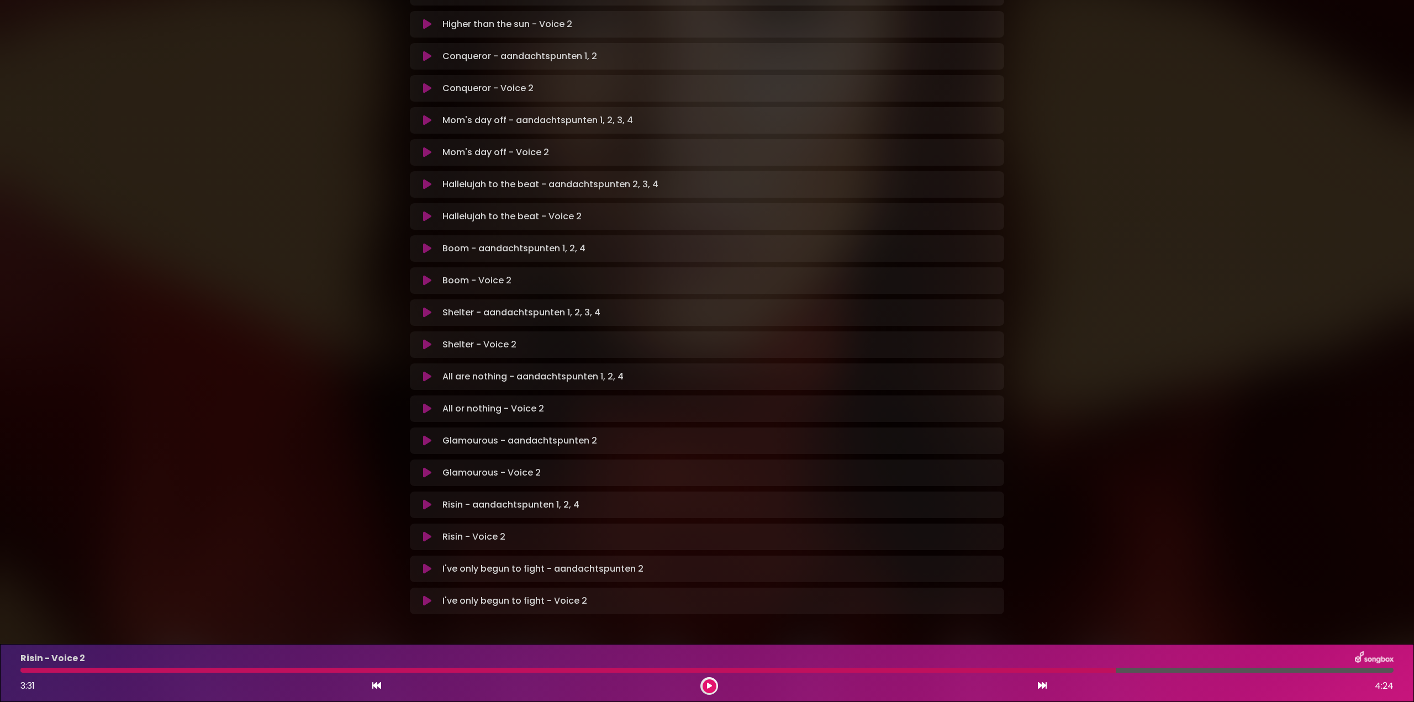
click at [428, 595] on icon at bounding box center [427, 600] width 8 height 11
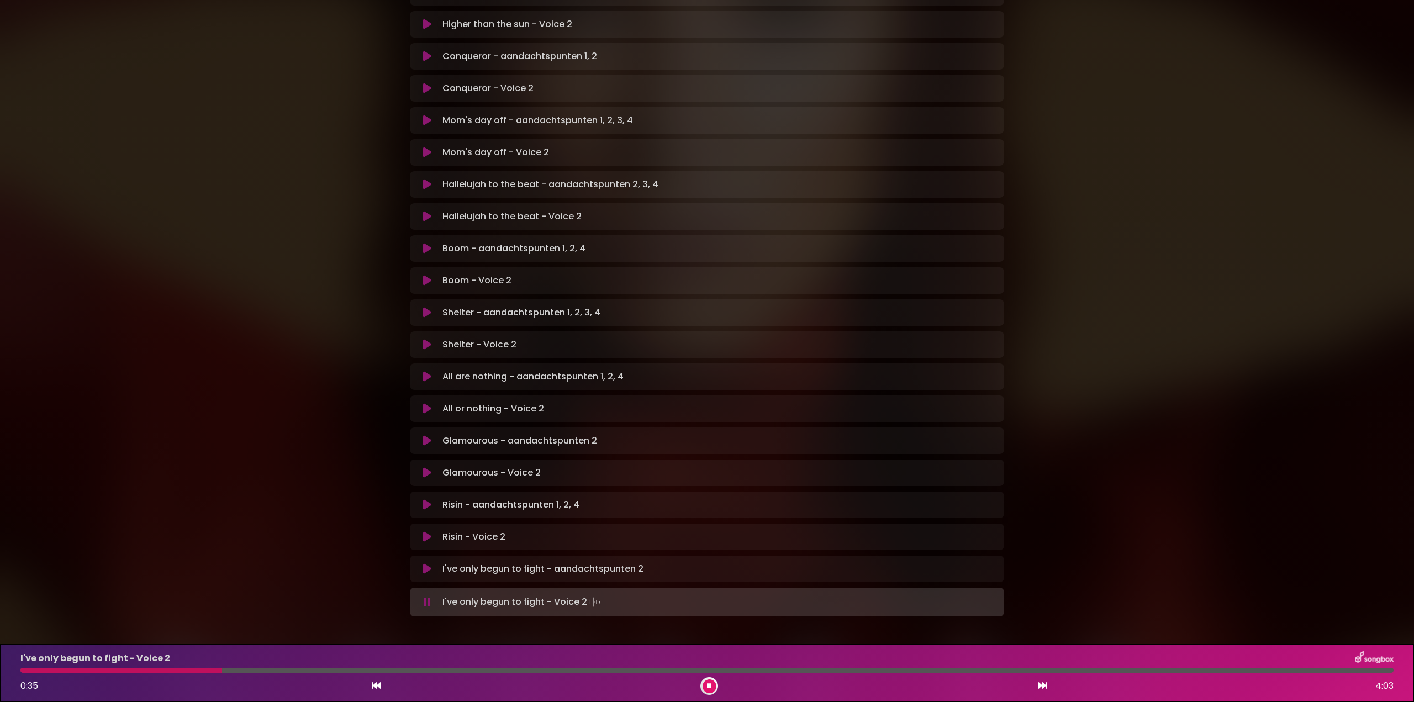
drag, startPoint x: 425, startPoint y: 562, endPoint x: 655, endPoint y: 430, distance: 265.0
click at [425, 597] on icon at bounding box center [427, 602] width 7 height 11
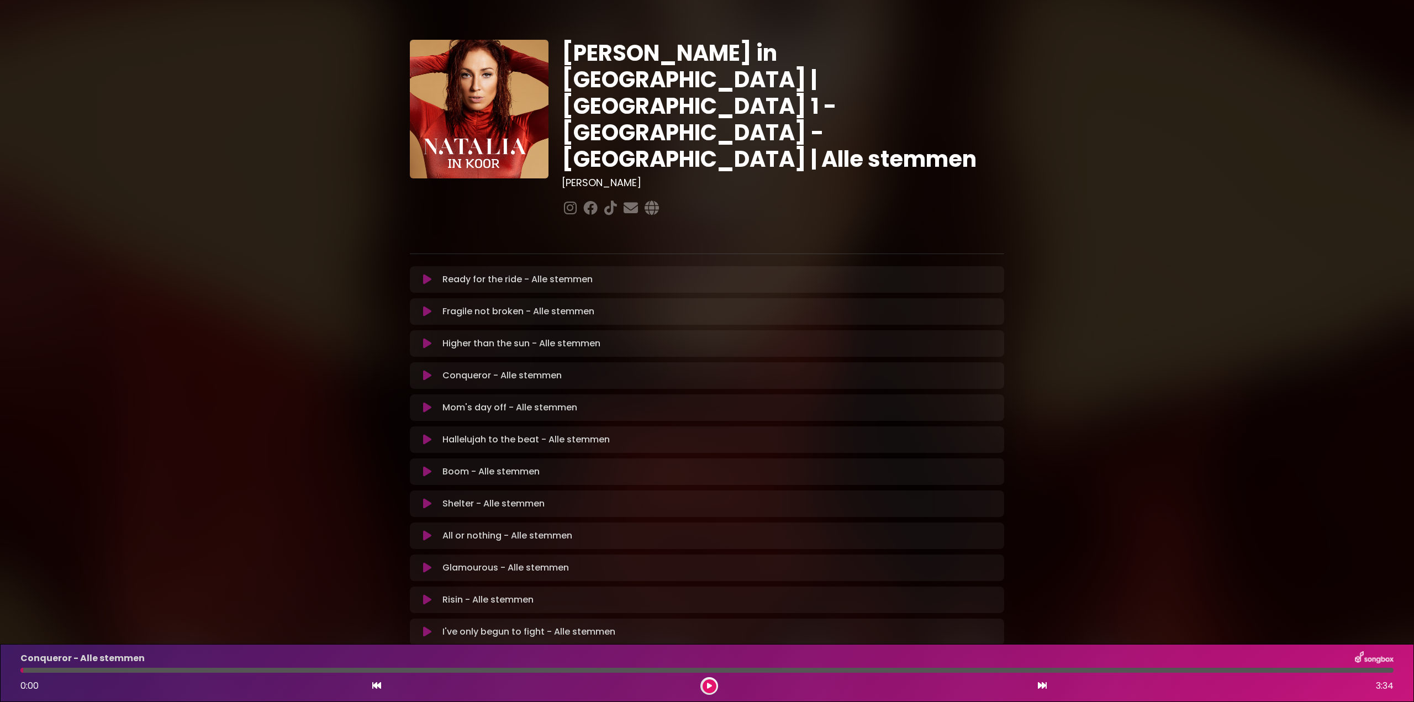
click at [427, 498] on icon at bounding box center [427, 503] width 8 height 11
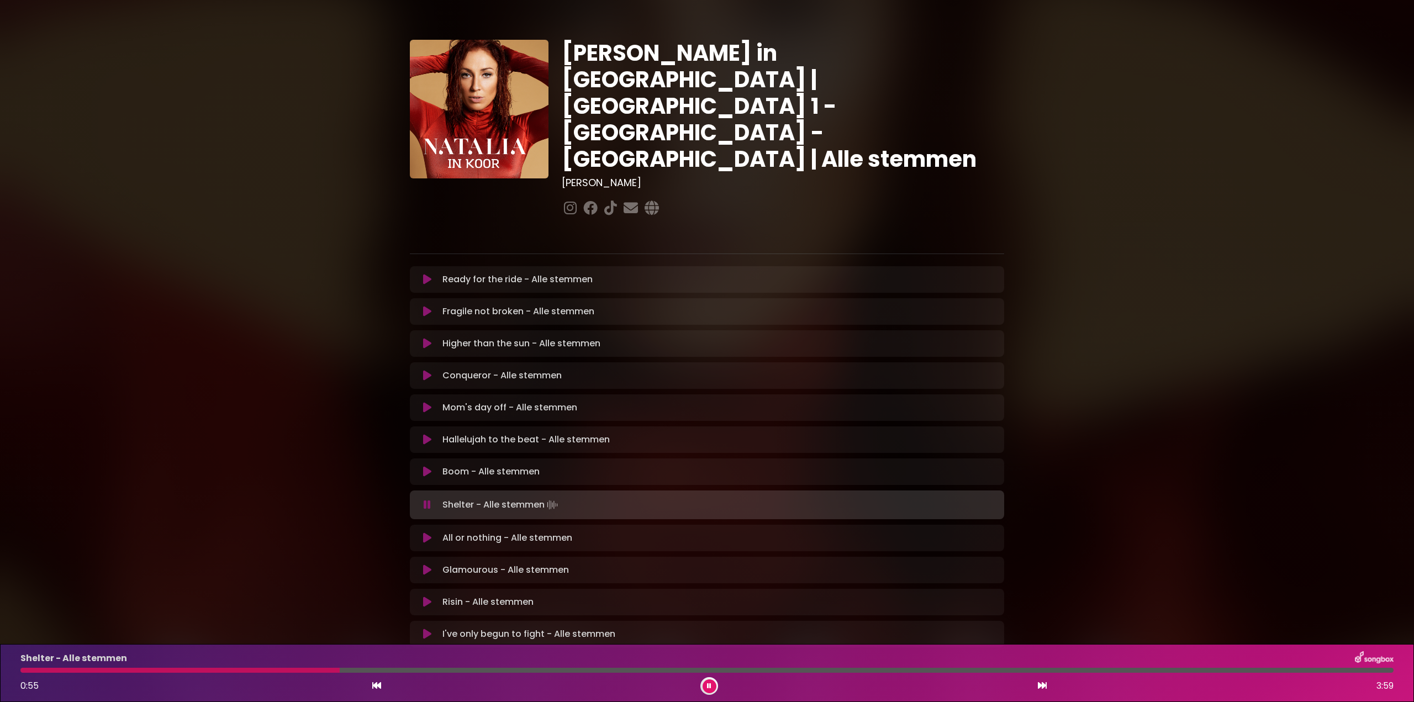
click at [430, 499] on icon at bounding box center [427, 504] width 7 height 11
